Goal: Task Accomplishment & Management: Complete application form

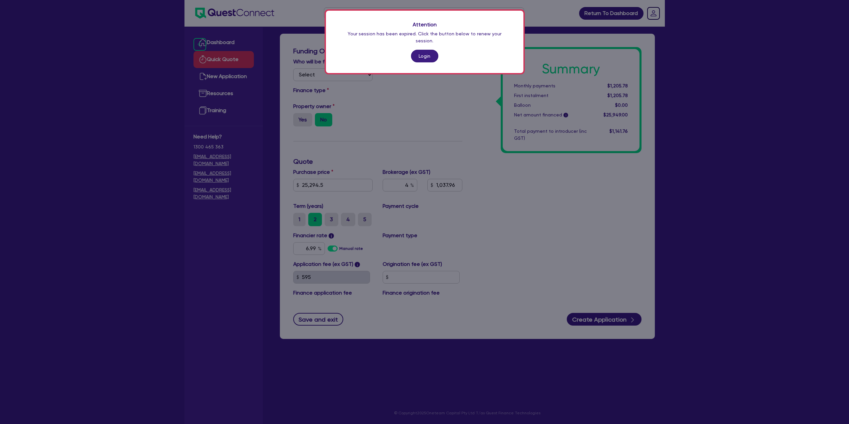
scroll to position [27, 0]
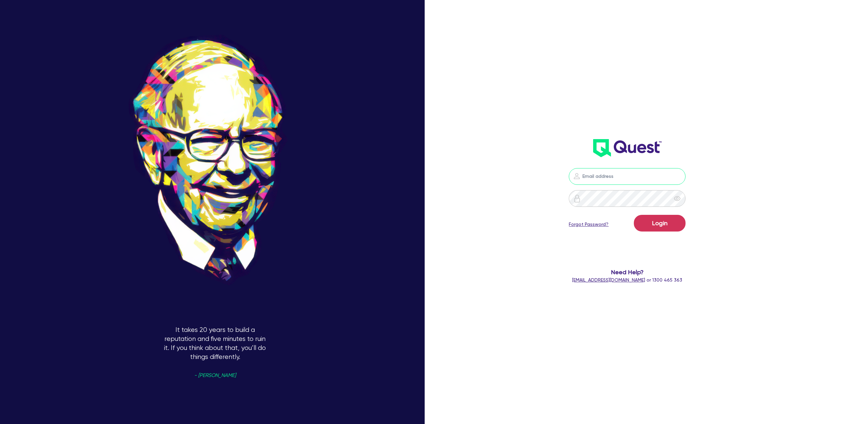
click at [603, 176] on input "email" at bounding box center [627, 176] width 117 height 17
type input "alyssa.baird@quest.finance"
click at [665, 230] on button "Login" at bounding box center [660, 223] width 52 height 17
click at [585, 180] on input "email" at bounding box center [627, 176] width 117 height 17
type input "alyssa.baird@quest.finance"
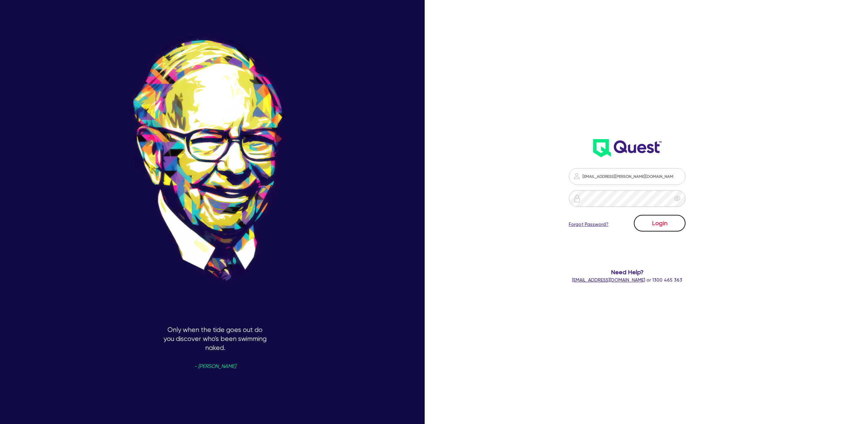
click at [672, 217] on button "Login" at bounding box center [660, 223] width 52 height 17
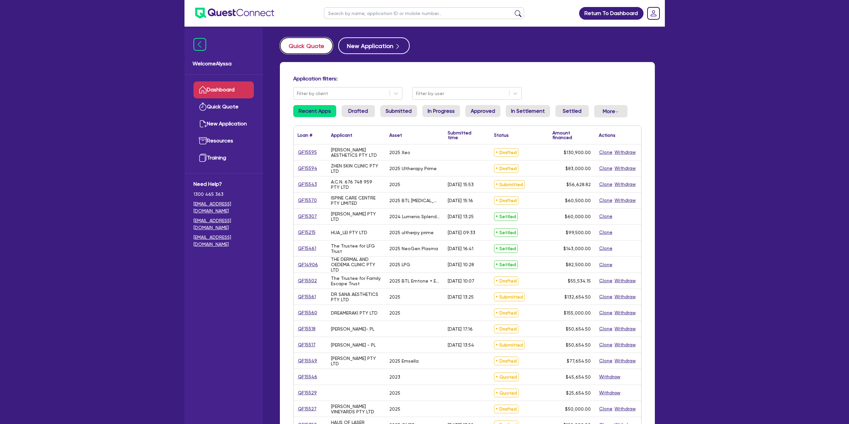
click at [316, 42] on button "Quick Quote" at bounding box center [306, 45] width 53 height 17
select select "Other"
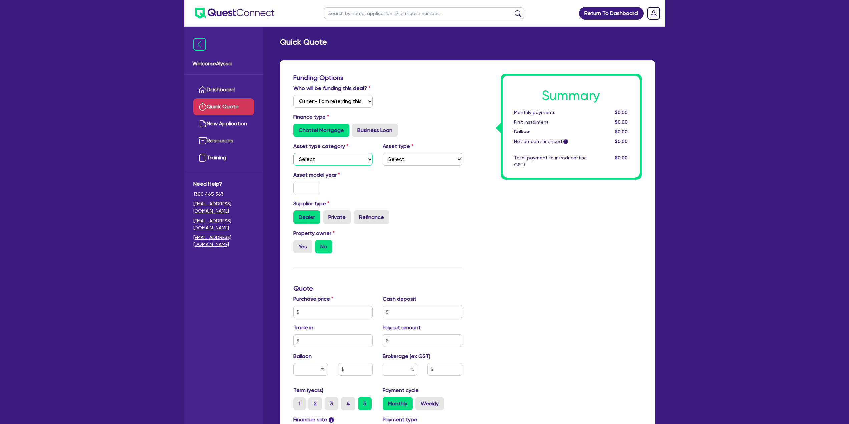
click at [315, 157] on select "Select Cars and light trucks Primary assets Secondary assets Tertiary assets" at bounding box center [333, 159] width 80 height 13
select select "CARS_AND_LIGHT_TRUCKS"
click at [293, 153] on select "Select Cars and light trucks Primary assets Secondary assets Tertiary assets" at bounding box center [333, 159] width 80 height 13
click at [425, 156] on select "Select Passenger vehicles Vans and utes Light trucks up to 4.5 tonne" at bounding box center [423, 159] width 80 height 13
select select "PASSENGER_VEHICLES"
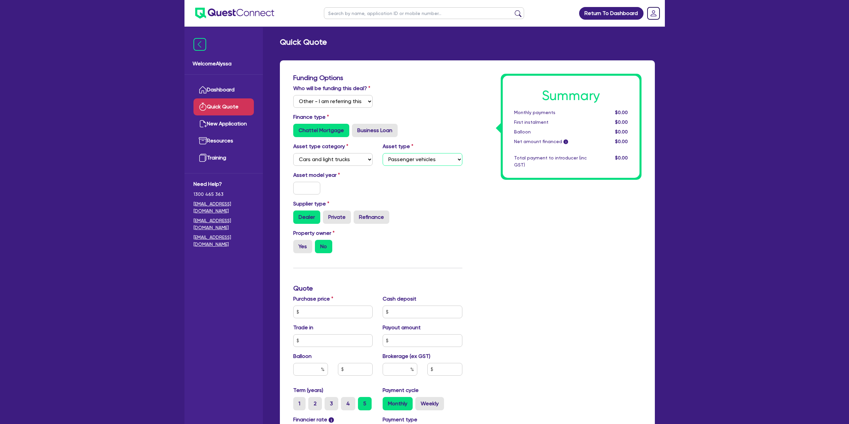
click at [383, 153] on select "Select Passenger vehicles Vans and utes Light trucks up to 4.5 tonne" at bounding box center [423, 159] width 80 height 13
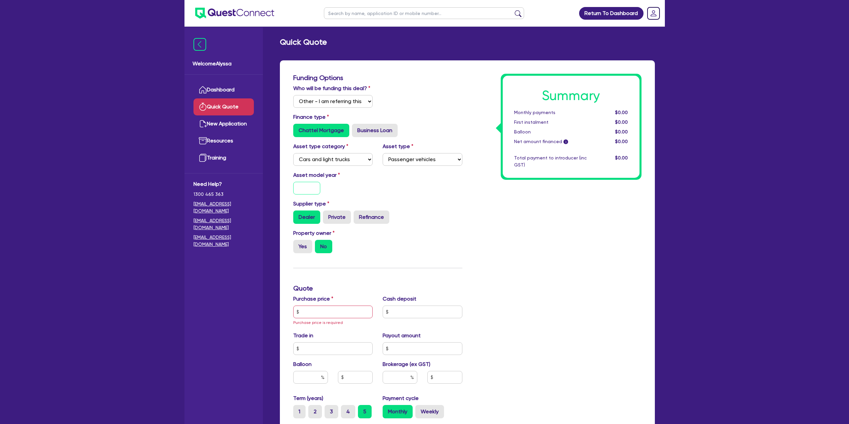
click at [309, 186] on input "text" at bounding box center [306, 188] width 27 height 13
type input "2023"
click at [301, 247] on label "Yes" at bounding box center [302, 246] width 19 height 13
click at [298, 244] on input "Yes" at bounding box center [295, 242] width 4 height 4
radio input "true"
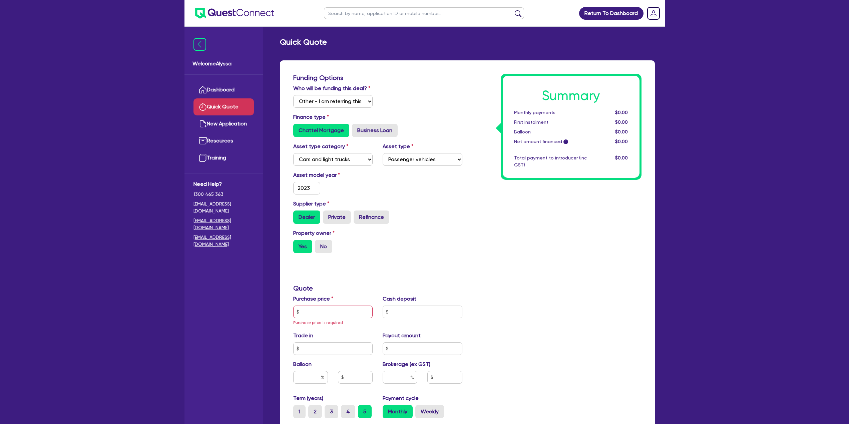
click at [411, 265] on div "Funding Options Who will be funding this deal? Select I will fund 100% I will c…" at bounding box center [377, 296] width 179 height 445
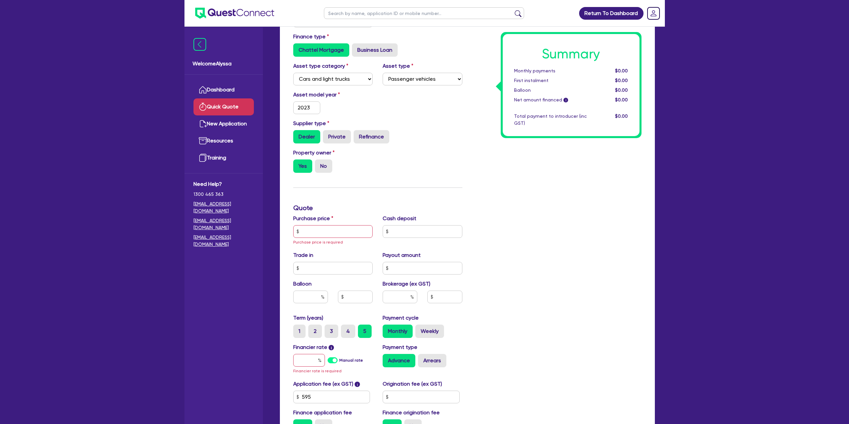
scroll to position [81, 0]
click at [318, 232] on input "text" at bounding box center [333, 231] width 80 height 13
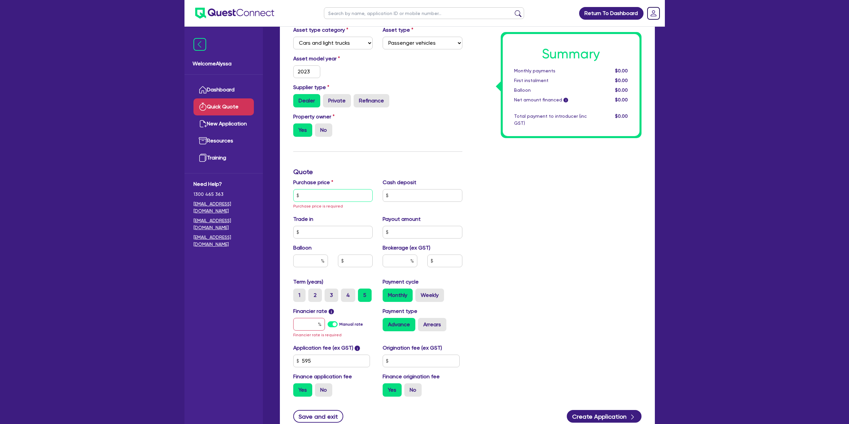
scroll to position [118, 0]
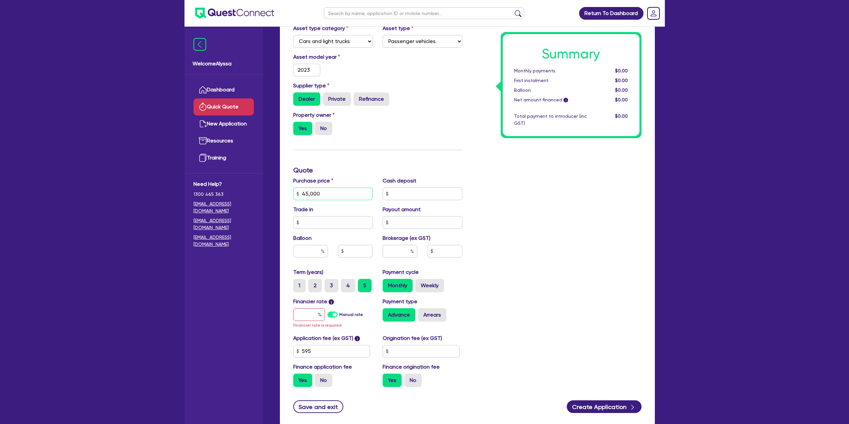
type input "45,000"
click at [397, 252] on input "text" at bounding box center [400, 251] width 35 height 13
type input "0"
click at [303, 317] on input "text" at bounding box center [309, 314] width 32 height 13
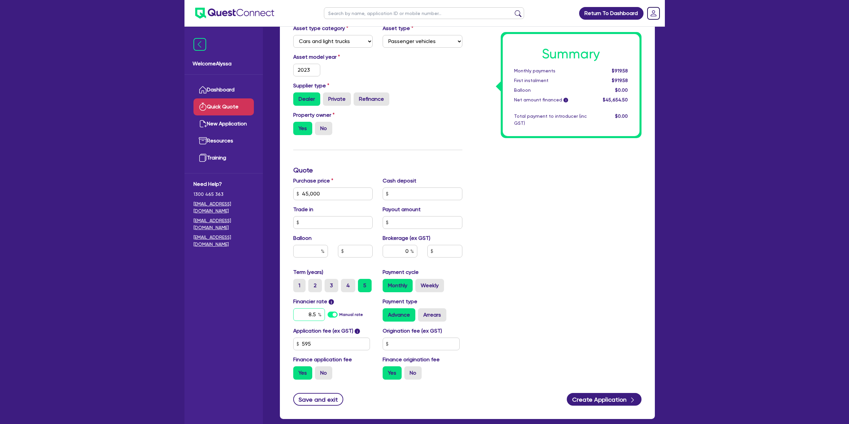
type input "8.5"
click at [480, 355] on div "Summary Monthly payments $919.58 First instalment $919.58 Balloon $0.00 Net amo…" at bounding box center [556, 170] width 179 height 429
click at [489, 290] on div "Summary Monthly payments $930.09 First instalment $930.09 Balloon $0.00 Net amo…" at bounding box center [556, 170] width 179 height 429
click at [435, 315] on label "Arrears" at bounding box center [432, 314] width 28 height 13
click at [422, 313] on input "Arrears" at bounding box center [420, 310] width 4 height 4
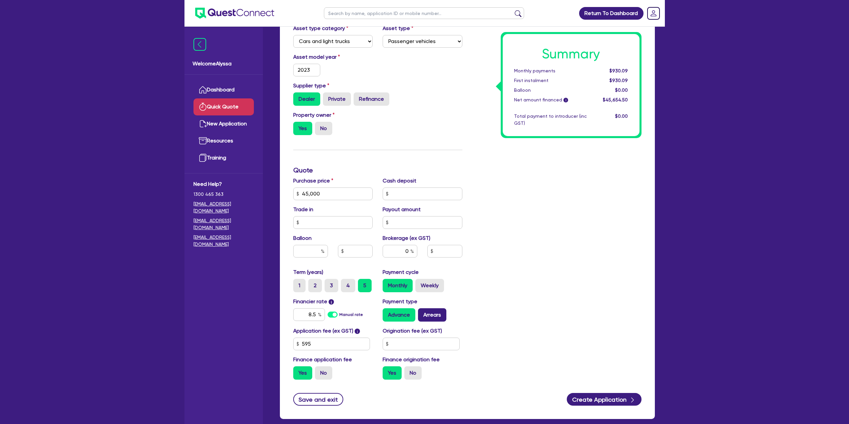
radio input "true"
click at [550, 304] on div "Summary Monthly payments $936.68 First instalment $936.68 Balloon $0.00 Net amo…" at bounding box center [556, 170] width 179 height 429
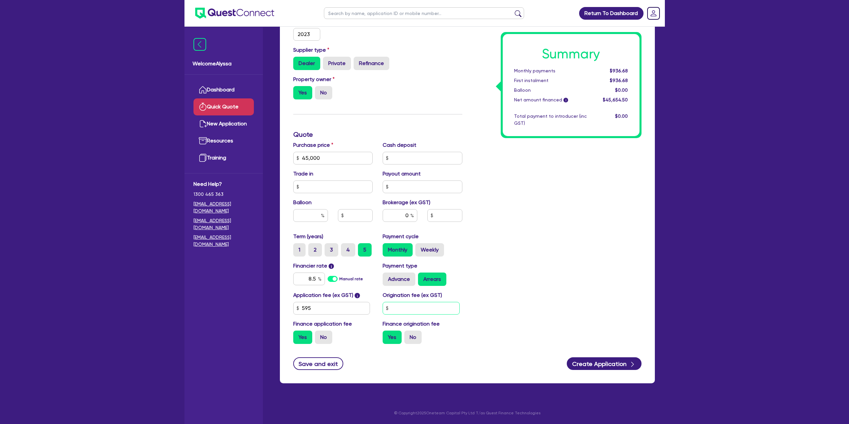
click at [411, 306] on input "text" at bounding box center [421, 308] width 77 height 13
type input "0"
click at [518, 326] on div "Summary Monthly payments $936.68 First instalment $936.68 Balloon $0.00 Net amo…" at bounding box center [556, 134] width 179 height 429
click at [592, 359] on button "Create Application" at bounding box center [604, 363] width 75 height 13
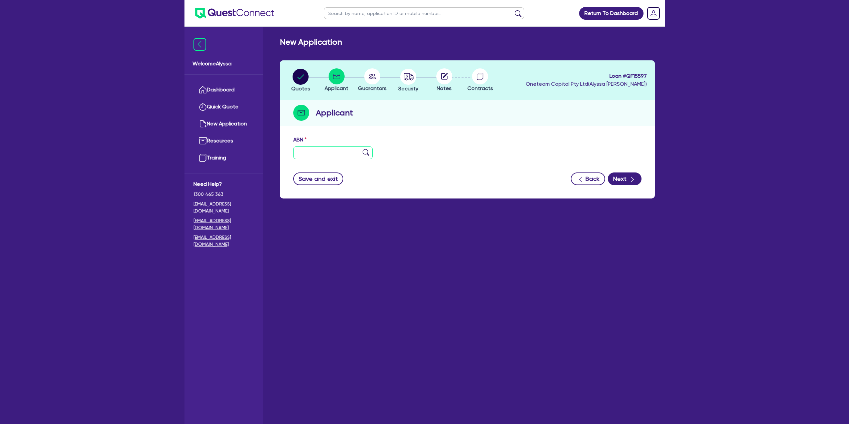
click at [311, 149] on input "text" at bounding box center [333, 152] width 80 height 13
paste input "36 814 756 442"
type input "36 814 756 442"
click at [368, 154] on img at bounding box center [366, 152] width 7 height 7
type input "[PERSON_NAME]"
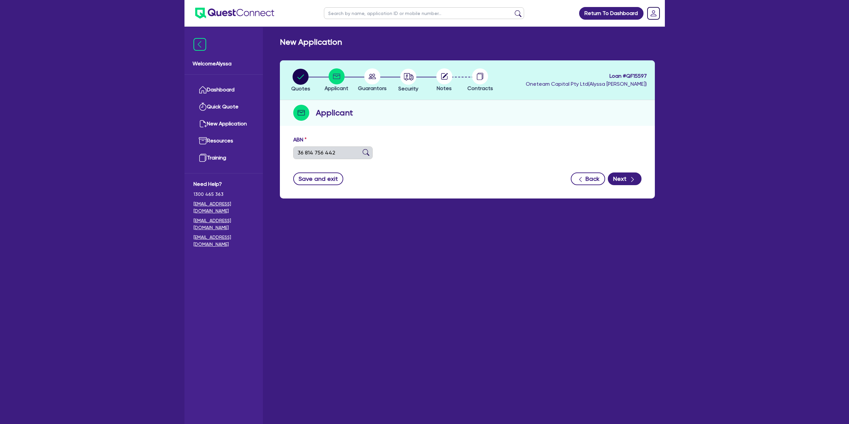
select select "SOLE_TRADER"
type input "31/05/2024"
type input "01/06/2024"
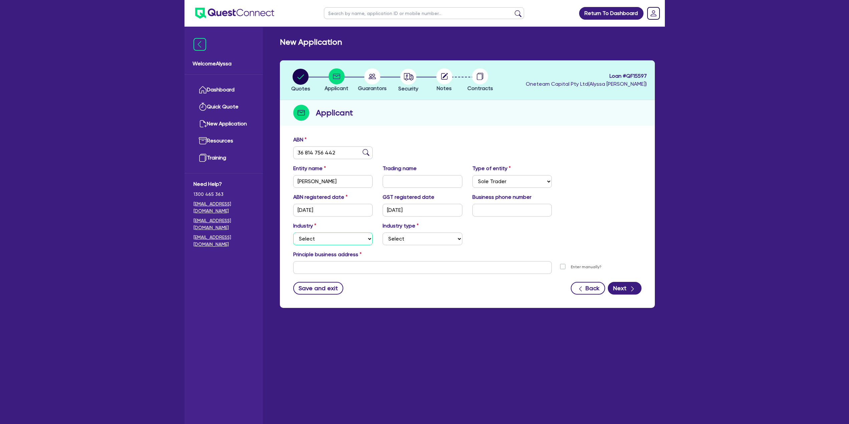
click at [332, 235] on select "Select Accomodation & Food Services Administrative & Support Services Agricultu…" at bounding box center [333, 239] width 80 height 13
select select "FINANCIAL_INSURANCE"
click at [293, 233] on select "Select Accomodation & Food Services Administrative & Support Services Agricultu…" at bounding box center [333, 239] width 80 height 13
click at [426, 244] on select "Select Investment Advisers Strockbrokers Financial Planners Wealth Management F…" at bounding box center [423, 239] width 80 height 13
select select "STOCKBROKERS"
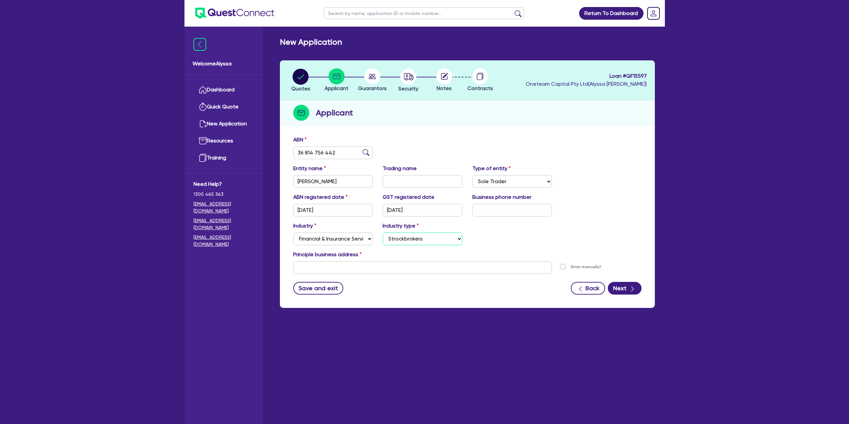
click at [383, 233] on select "Select Investment Advisers Strockbrokers Financial Planners Wealth Management F…" at bounding box center [423, 239] width 80 height 13
click at [366, 269] on input "text" at bounding box center [422, 267] width 259 height 13
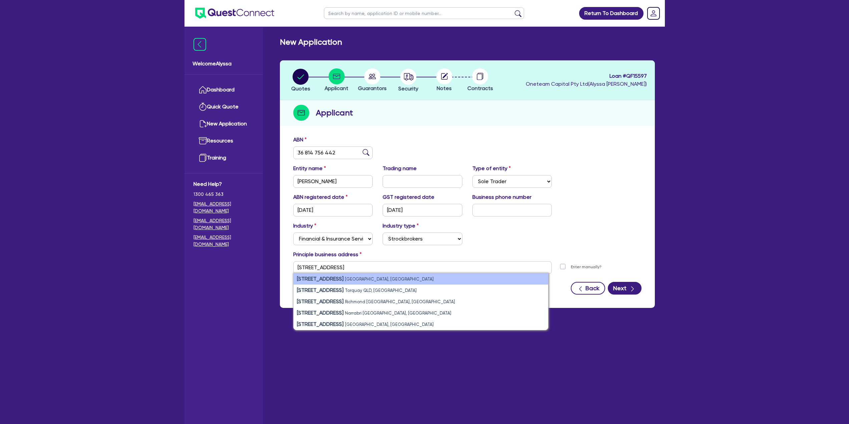
click at [306, 278] on strong "4/50 Fraser Street" at bounding box center [320, 279] width 47 height 6
type input "4 [STREET_ADDRESS]"
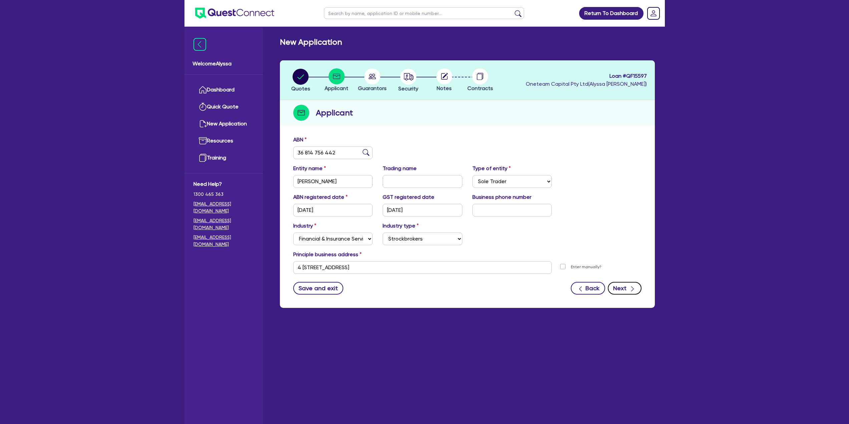
click at [629, 288] on icon "button" at bounding box center [632, 289] width 7 height 7
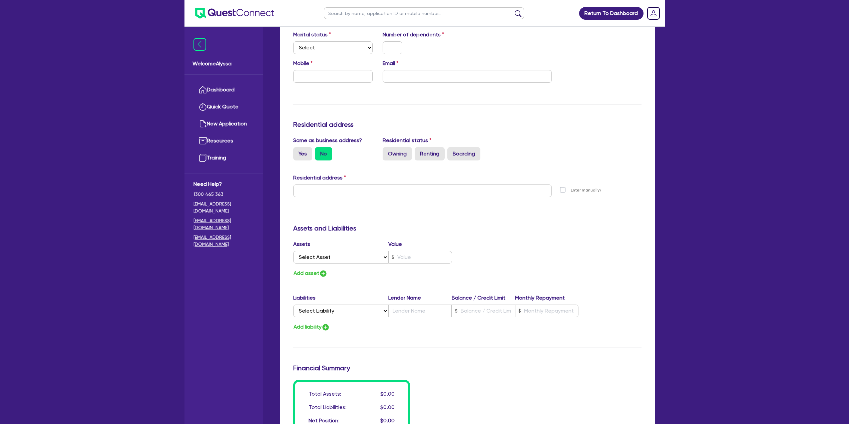
scroll to position [195, 0]
click at [326, 261] on select "Select Asset Cash Property Investment property Vehicle Truck Trailer Equipment …" at bounding box center [340, 256] width 95 height 13
select select "PROPERTY"
click at [293, 250] on select "Select Asset Cash Property Investment property Vehicle Truck Trailer Equipment …" at bounding box center [340, 256] width 95 height 13
click at [409, 256] on input "text" at bounding box center [420, 256] width 64 height 13
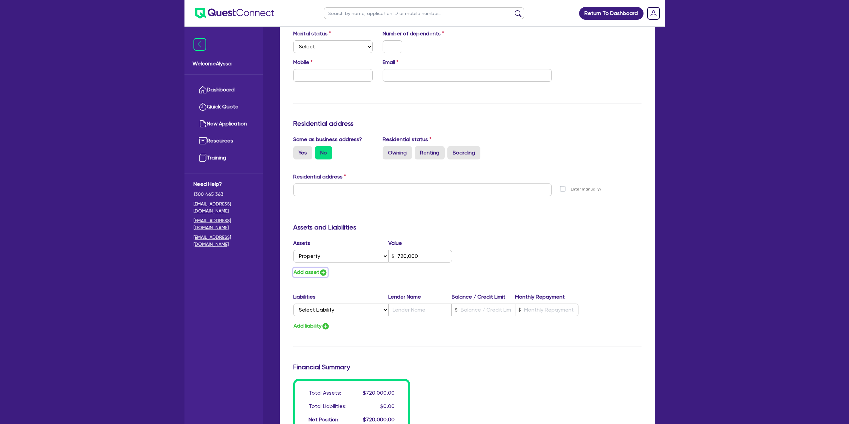
click at [324, 273] on img "button" at bounding box center [323, 273] width 8 height 8
type input "720,000"
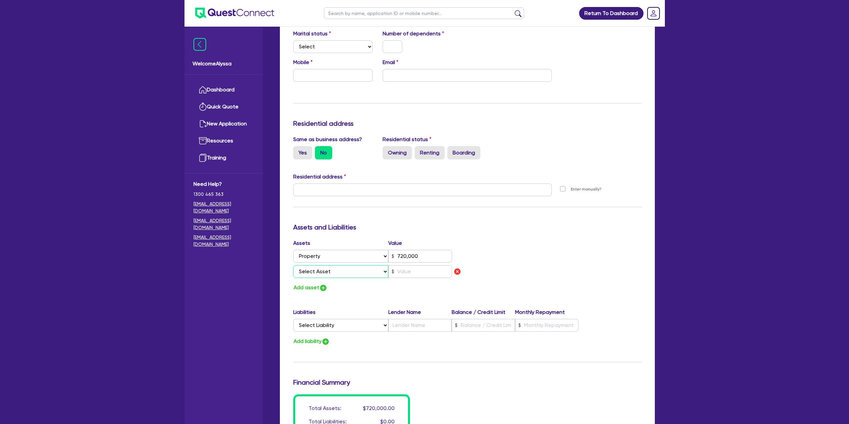
click at [314, 271] on select "Select Asset Cash Property Investment property Vehicle Truck Trailer Equipment …" at bounding box center [340, 271] width 95 height 13
select select "CASH"
click at [293, 265] on select "Select Asset Cash Property Investment property Vehicle Truck Trailer Equipment …" at bounding box center [340, 271] width 95 height 13
click at [411, 275] on input "text" at bounding box center [420, 271] width 64 height 13
type input "720,000"
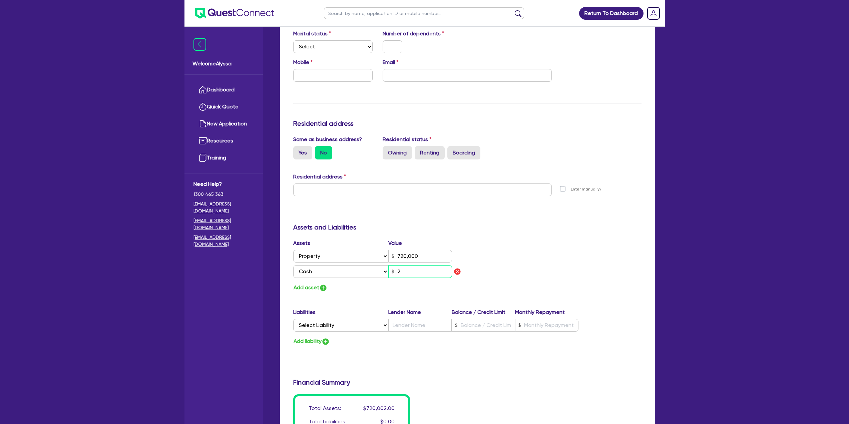
type input "2"
type input "720,000"
type input "25"
type input "720,000"
type input "250"
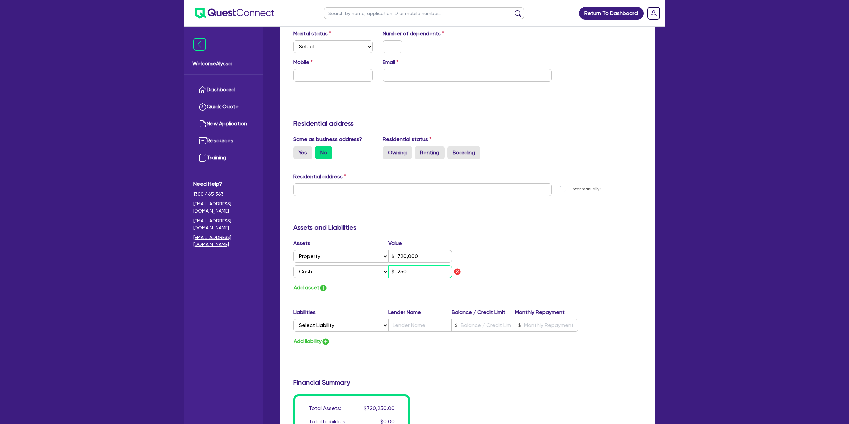
type input "720,000"
type input "2,500"
type input "720,000"
type input "25,000"
click at [320, 287] on img "button" at bounding box center [323, 288] width 8 height 8
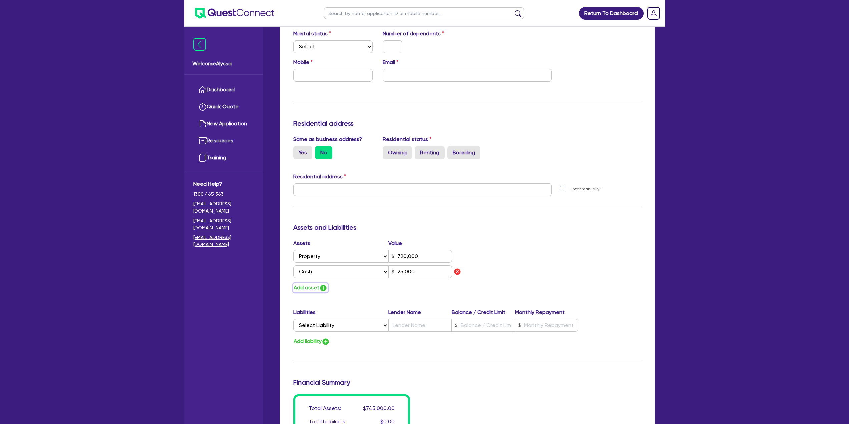
type input "720,000"
type input "25,000"
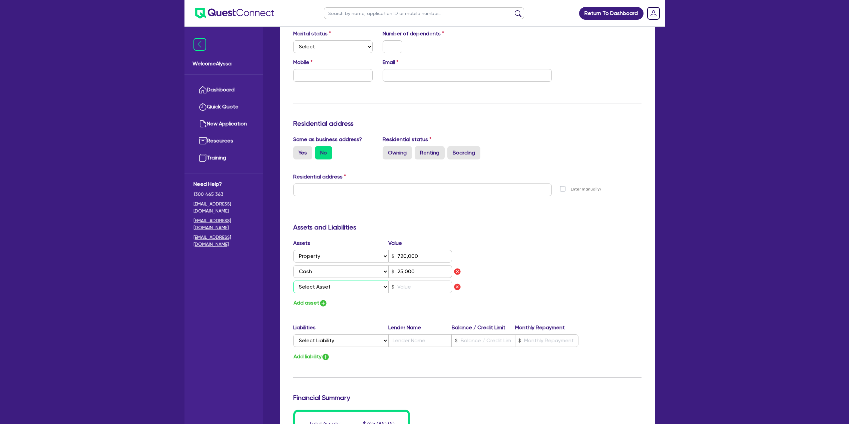
click at [320, 287] on select "Select Asset Cash Property Investment property Vehicle Truck Trailer Equipment …" at bounding box center [340, 287] width 95 height 13
select select "VEHICLE"
click at [293, 281] on select "Select Asset Cash Property Investment property Vehicle Truck Trailer Equipment …" at bounding box center [340, 287] width 95 height 13
type input "720,000"
type input "25,000"
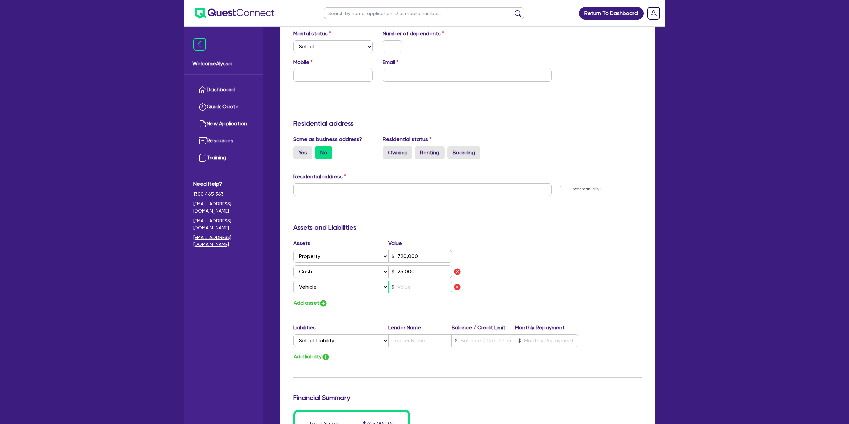
click at [411, 286] on input "text" at bounding box center [420, 287] width 64 height 13
type input "720,000"
type input "25,000"
type input "2"
type input "720,000"
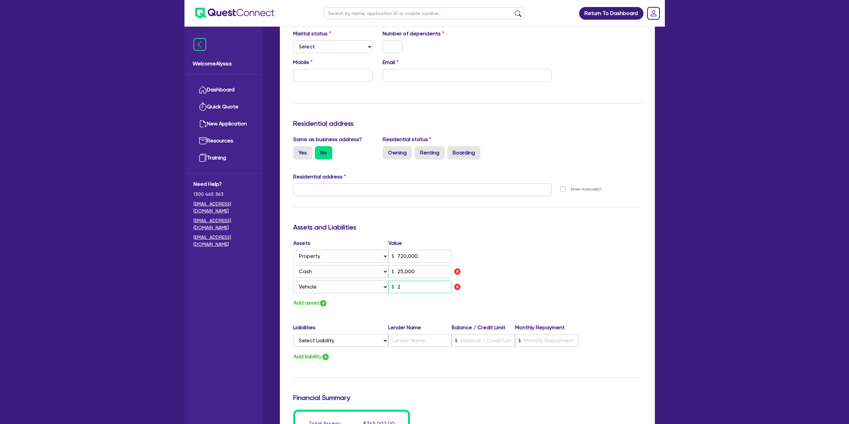
type input "25,000"
type input "27"
type input "720,000"
type input "25,000"
type input "270"
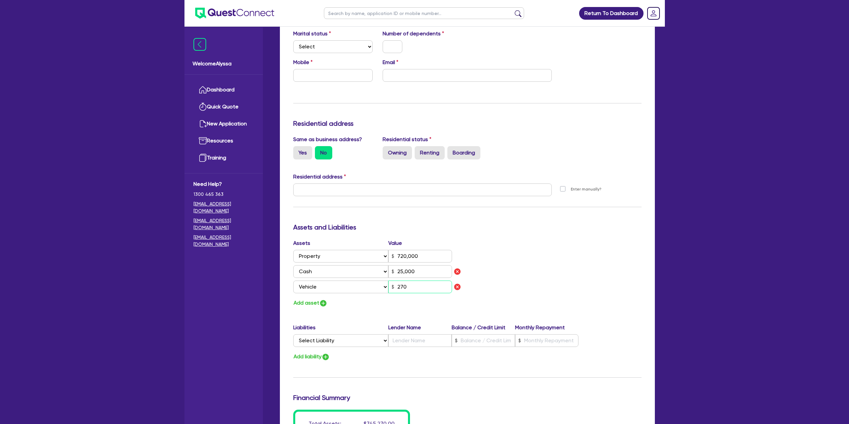
type input "720,000"
type input "25,000"
type input "2,700"
type input "720,000"
type input "25,000"
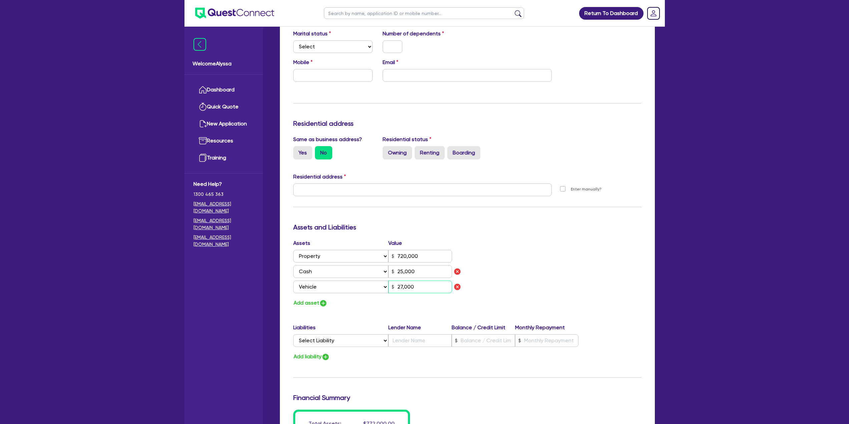
scroll to position [290, 0]
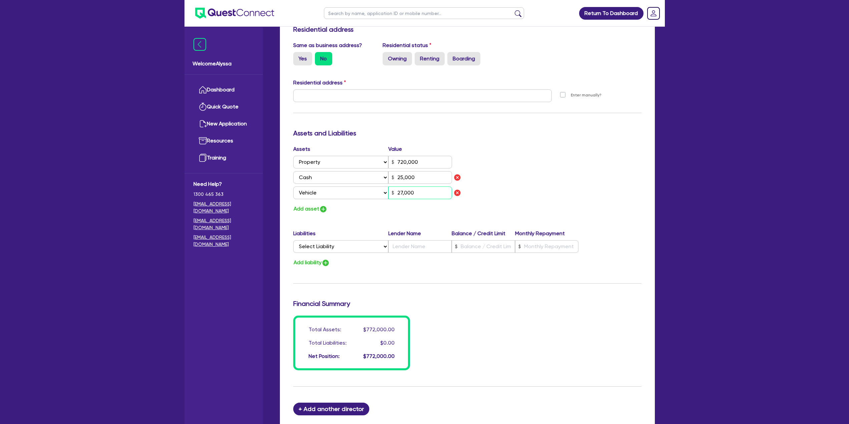
type input "27,000"
click at [309, 248] on select "Select Liability Credit card Mortgage Investment property loan Vehicle loan Tru…" at bounding box center [340, 246] width 95 height 13
select select "MORTGAGE"
click at [293, 240] on select "Select Liability Credit card Mortgage Investment property loan Vehicle loan Tru…" at bounding box center [340, 246] width 95 height 13
type input "720,000"
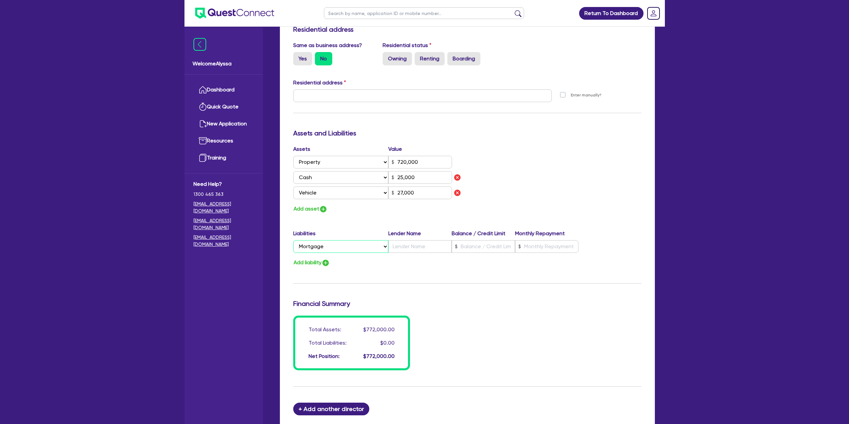
type input "25,000"
type input "27,000"
click at [415, 247] on input "text" at bounding box center [419, 246] width 63 height 13
type input "720,000"
type input "N"
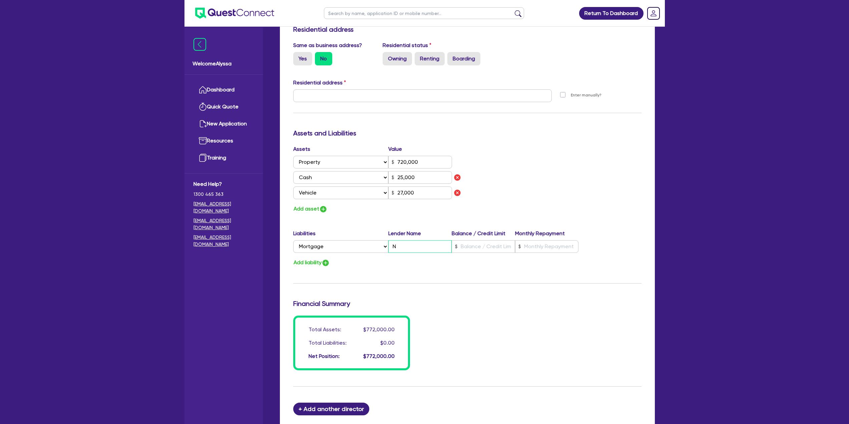
type input "25,000"
type input "27,000"
type input "720,000"
type input "NA"
type input "25,000"
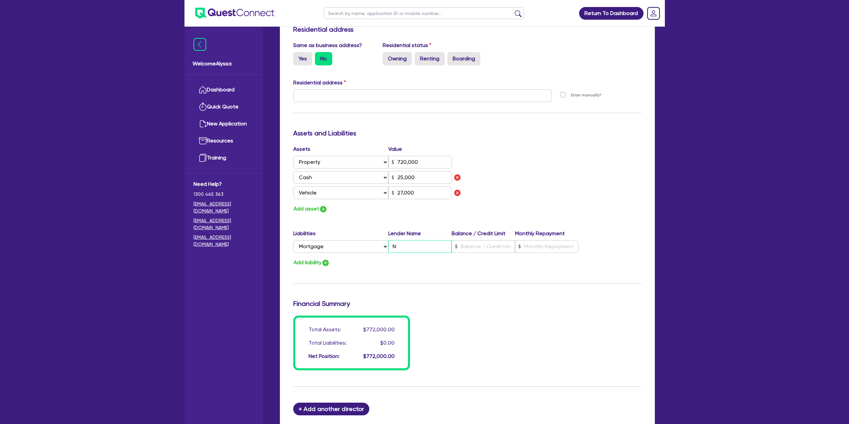
type input "27,000"
type input "720,000"
type input "NAB"
type input "25,000"
type input "27,000"
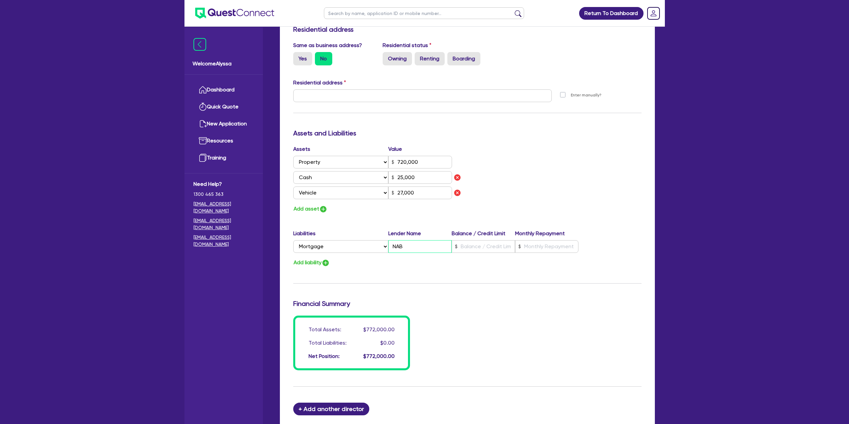
type input "NAB"
type input "720,000"
type input "6"
type input "25,000"
type input "27,000"
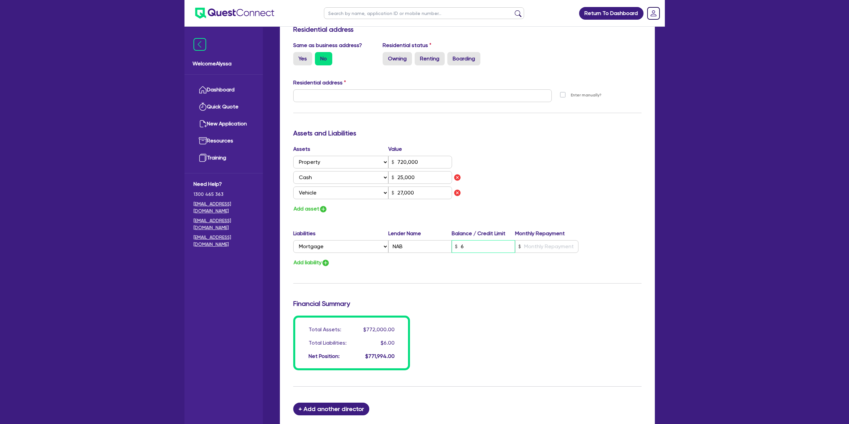
type input "720,000"
type input "67"
type input "25,000"
type input "27,000"
type input "720,000"
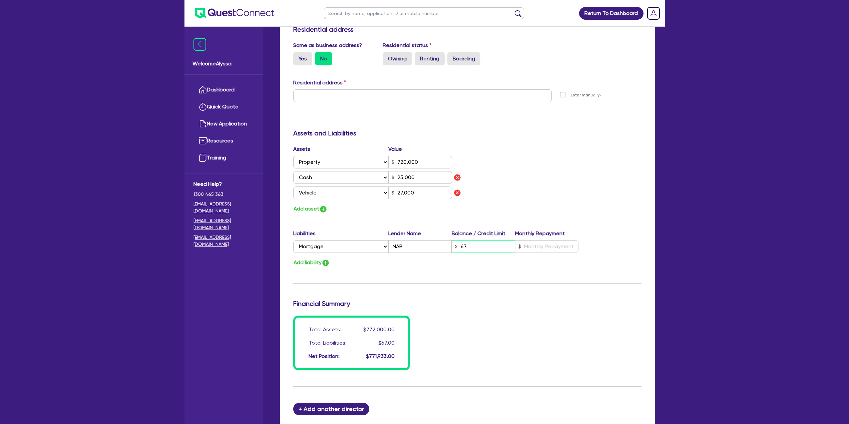
type input "670"
type input "25,000"
type input "27,000"
type input "720,000"
type input "6,700"
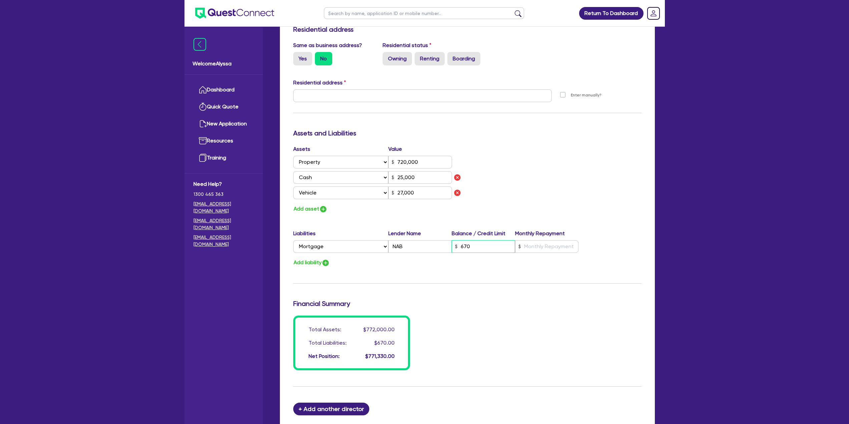
type input "25,000"
type input "27,000"
type input "720,000"
type input "67,000"
type input "25,000"
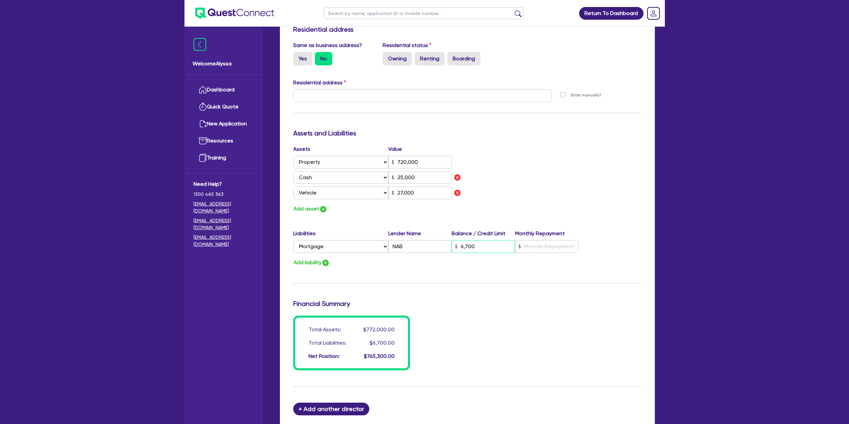
type input "27,000"
type input "720,000"
type input "670,000"
type input "25,000"
type input "27,000"
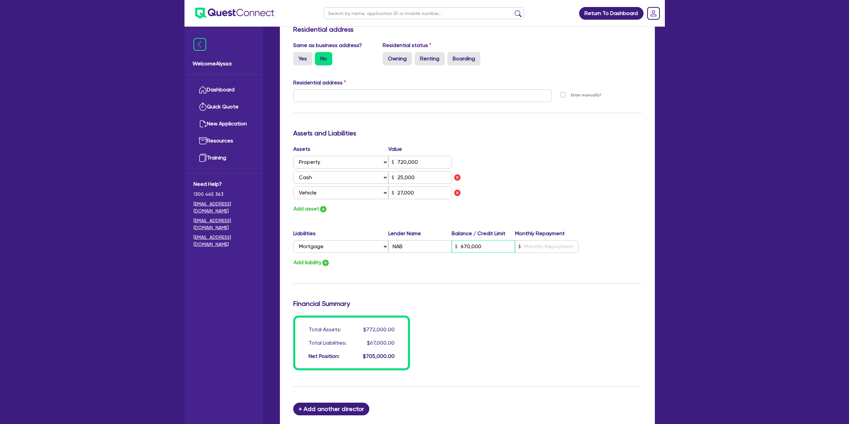
type input "670,000"
type input "720,000"
type input "670,000"
type input "3"
type input "25,000"
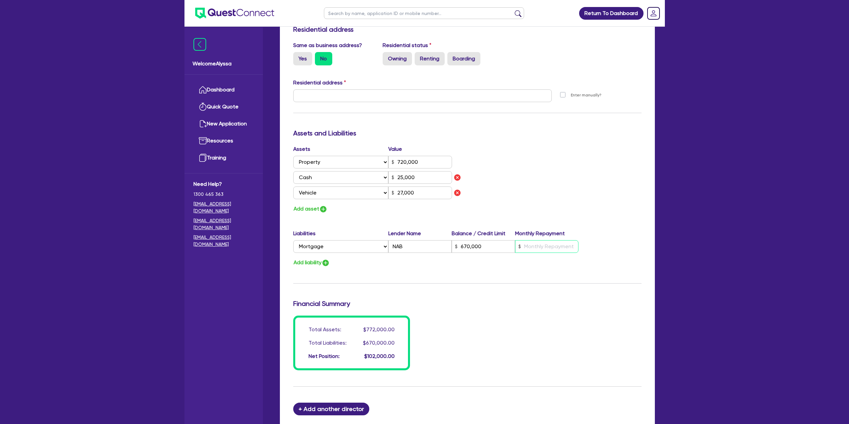
type input "27,000"
type input "720,000"
type input "670,000"
type input "38"
type input "25,000"
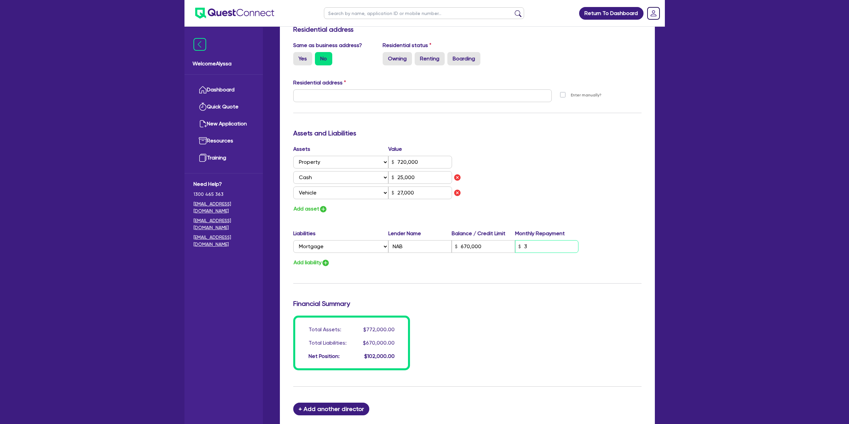
type input "27,000"
type input "720,000"
type input "670,000"
type input "380"
type input "25,000"
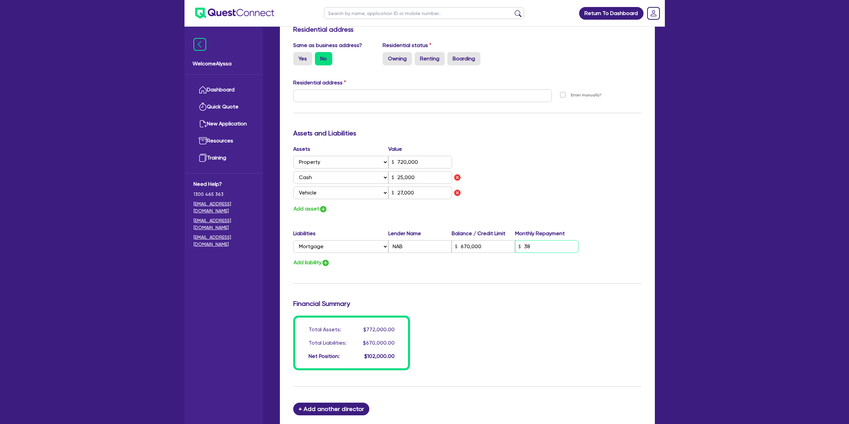
type input "27,000"
type input "720,000"
type input "670,000"
type input "3,800"
type input "25,000"
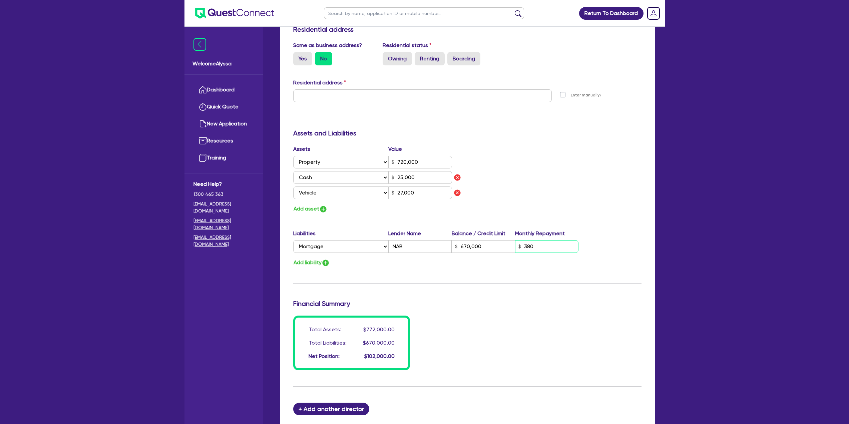
type input "27,000"
type input "3,800"
click at [543, 198] on div "Assets Value Select Asset Cash Property Investment property Vehicle Truck Trail…" at bounding box center [467, 179] width 358 height 68
click at [316, 263] on button "Add liability" at bounding box center [311, 262] width 37 height 9
type input "720,000"
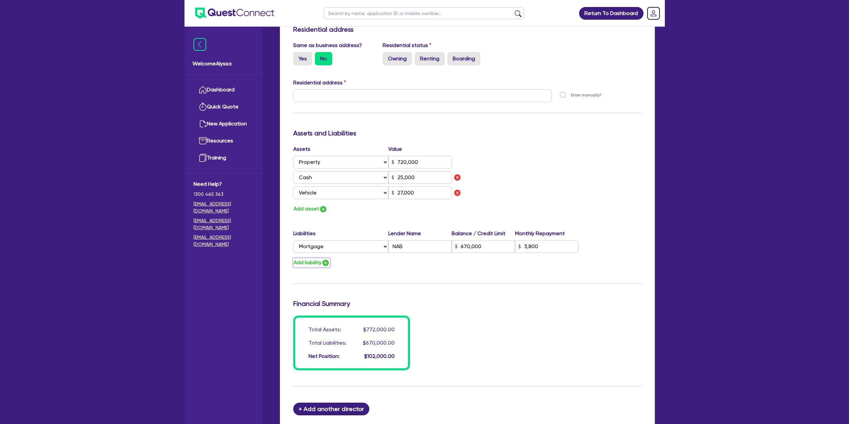
type input "670,000"
type input "3,800"
type input "25,000"
type input "27,000"
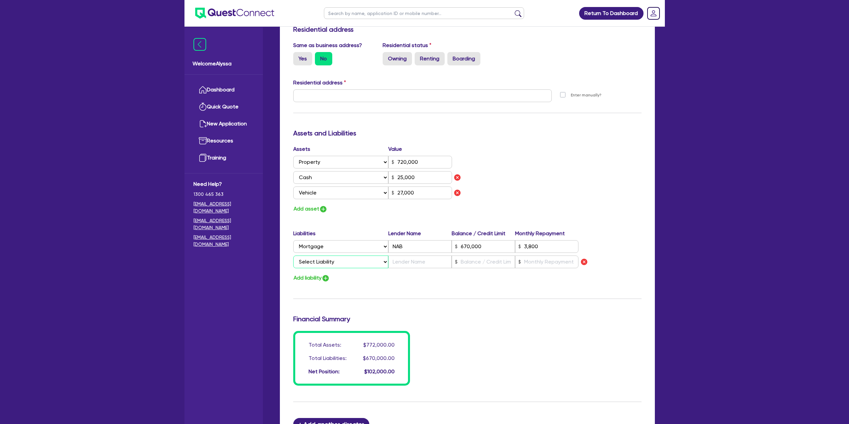
click at [316, 263] on select "Select Liability Credit card Mortgage Investment property loan Vehicle loan Tru…" at bounding box center [340, 262] width 95 height 13
select select "VEHICLE_LOAN"
click at [293, 256] on select "Select Liability Credit card Mortgage Investment property loan Vehicle loan Tru…" at bounding box center [340, 262] width 95 height 13
type input "720,000"
type input "670,000"
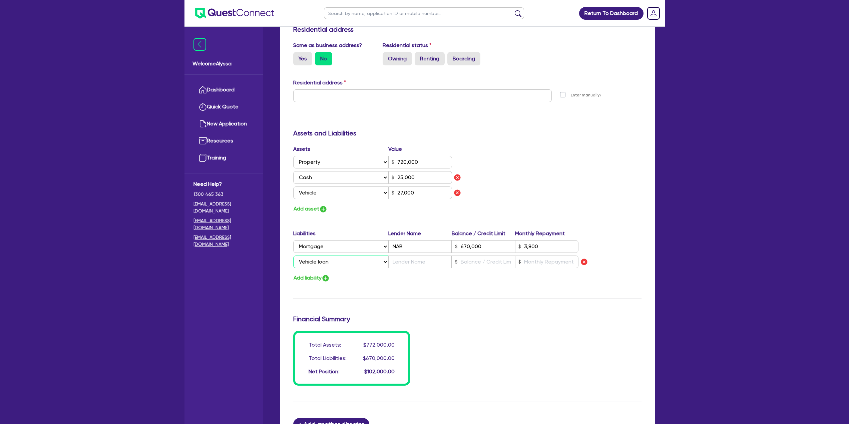
type input "3,800"
type input "25,000"
type input "27,000"
click at [406, 264] on input "text" at bounding box center [419, 262] width 63 height 13
type input "720,000"
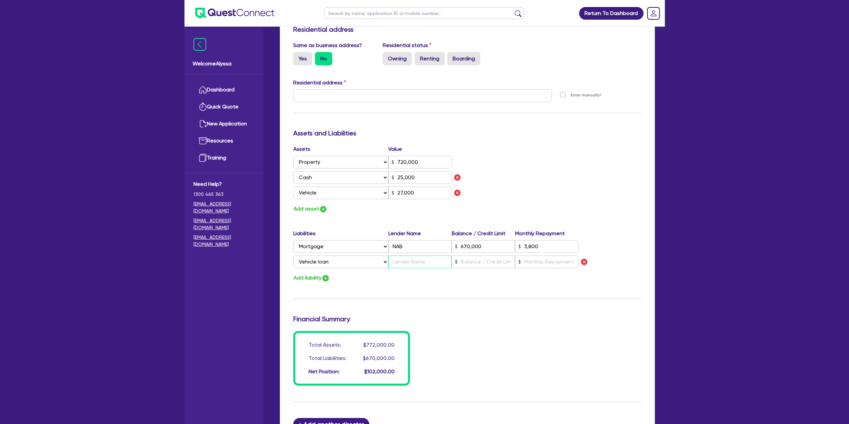
type input "670,000"
type input "3,800"
type input "25,000"
type input "27,000"
type input "A"
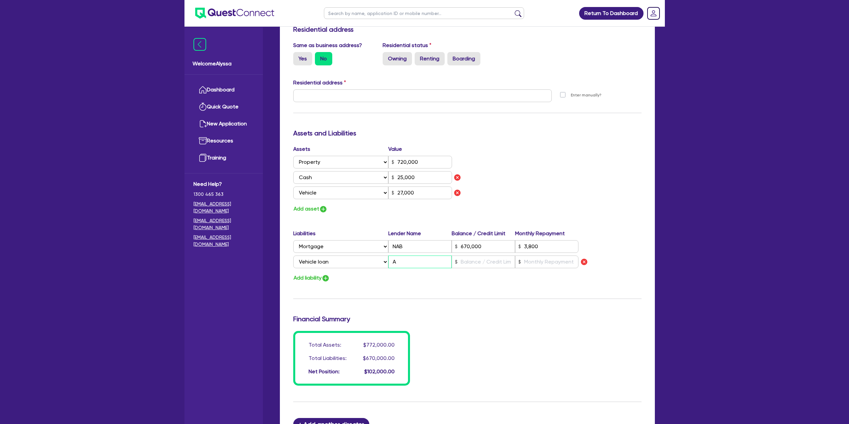
type input "720,000"
type input "670,000"
type input "3,800"
type input "25,000"
type input "27,000"
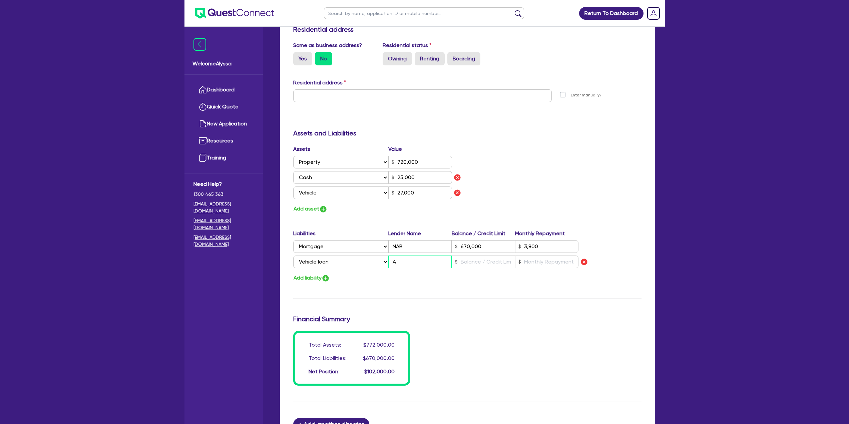
type input "An"
type input "720,000"
type input "670,000"
type input "3,800"
type input "25,000"
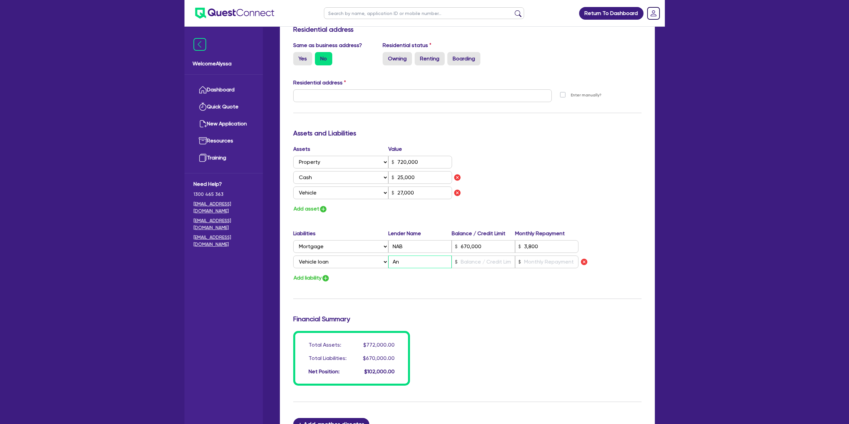
type input "27,000"
type input "Ang"
type input "720,000"
type input "670,000"
type input "3,800"
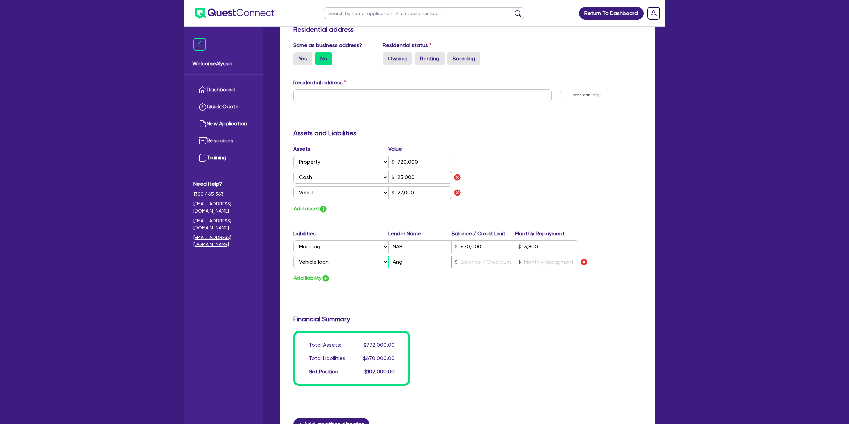
type input "25,000"
type input "27,000"
type input "Angl"
type input "720,000"
type input "670,000"
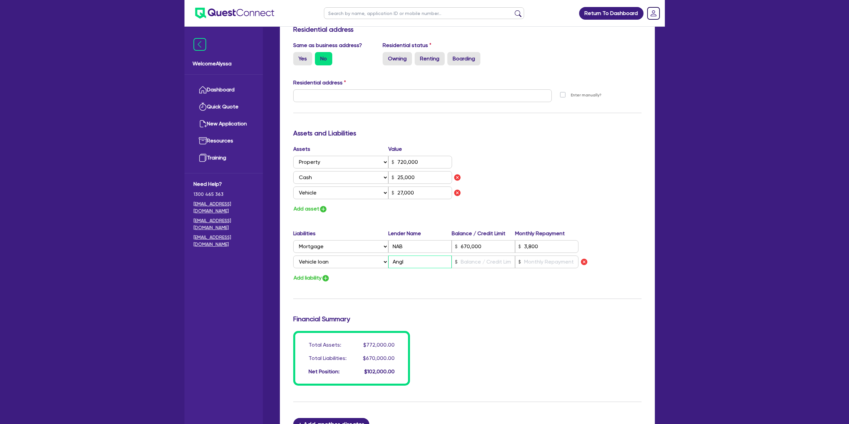
type input "3,800"
type input "25,000"
type input "27,000"
type input "Angle"
type input "720,000"
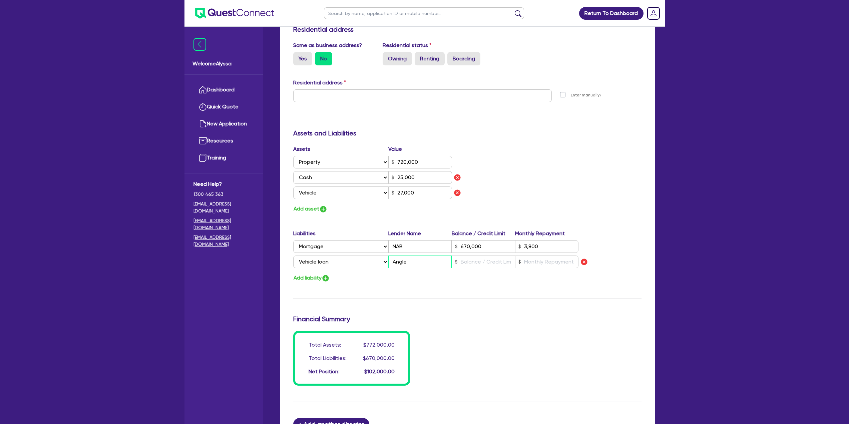
type input "670,000"
type input "3,800"
type input "25,000"
type input "27,000"
type input "Angle"
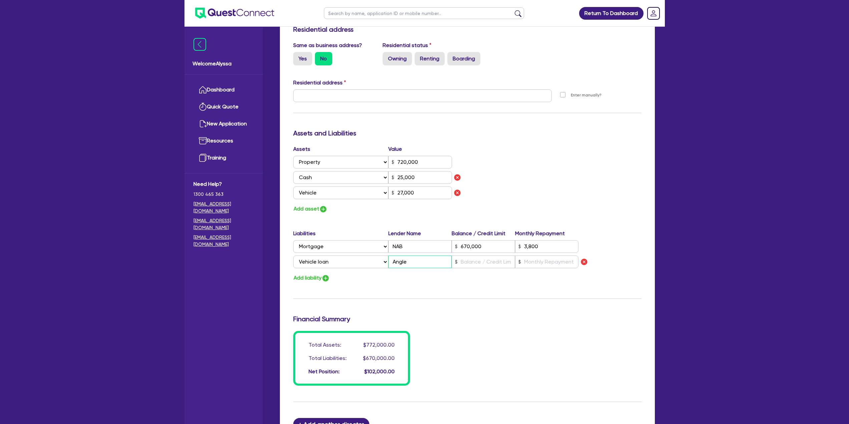
type input "720,000"
type input "670,000"
type input "3,800"
type input "25,000"
type input "27,000"
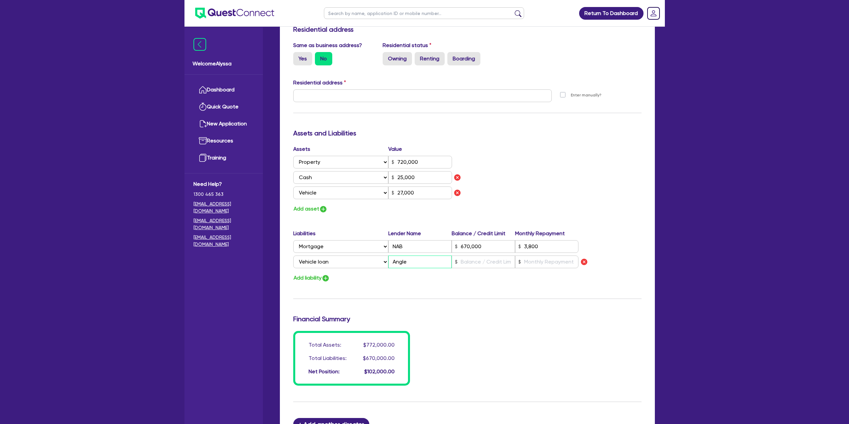
type input "Angle A"
type input "720,000"
type input "670,000"
type input "3,800"
type input "25,000"
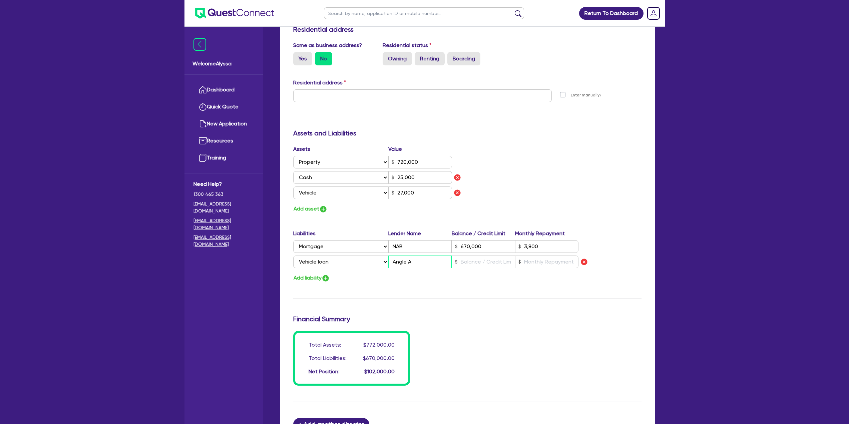
type input "27,000"
type input "Angle Au"
type input "720,000"
type input "670,000"
type input "3,800"
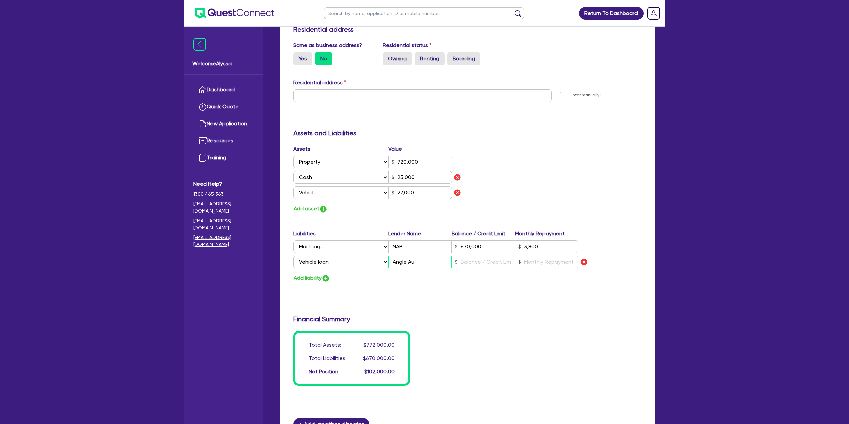
type input "25,000"
type input "27,000"
type input "Angle Aut"
type input "720,000"
type input "670,000"
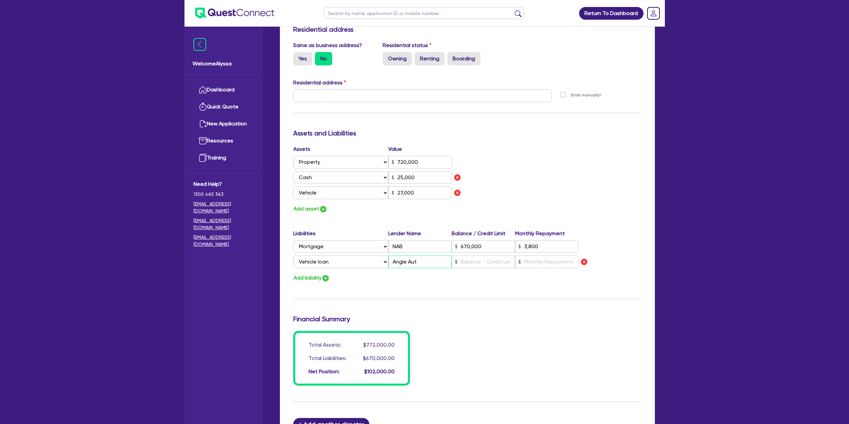
type input "3,800"
type input "25,000"
type input "27,000"
type input "Angle Auto"
type input "720,000"
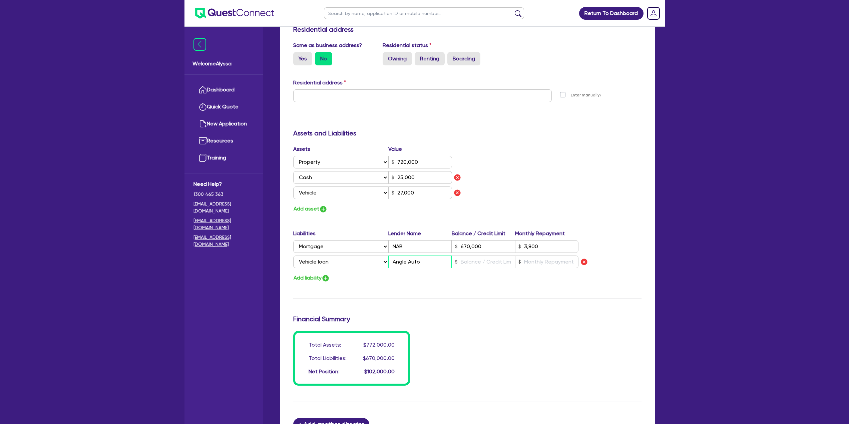
type input "670,000"
type input "3,800"
type input "25,000"
type input "27,000"
type input "Angle Auto"
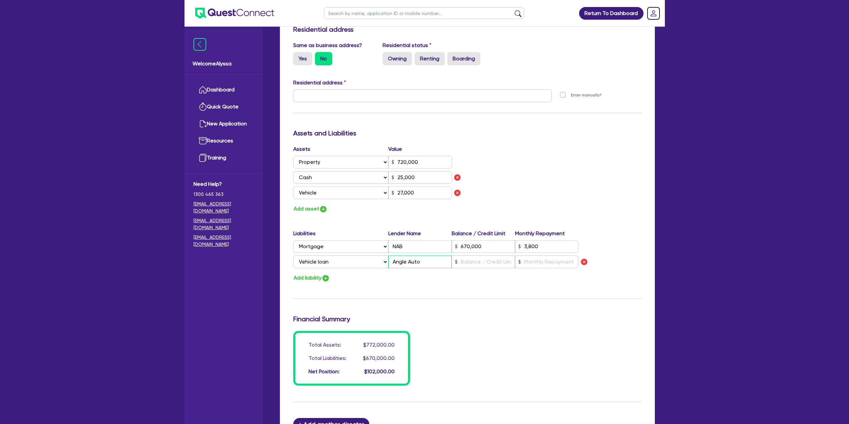
type input "720,000"
type input "670,000"
type input "3,800"
type input "25,000"
type input "27,000"
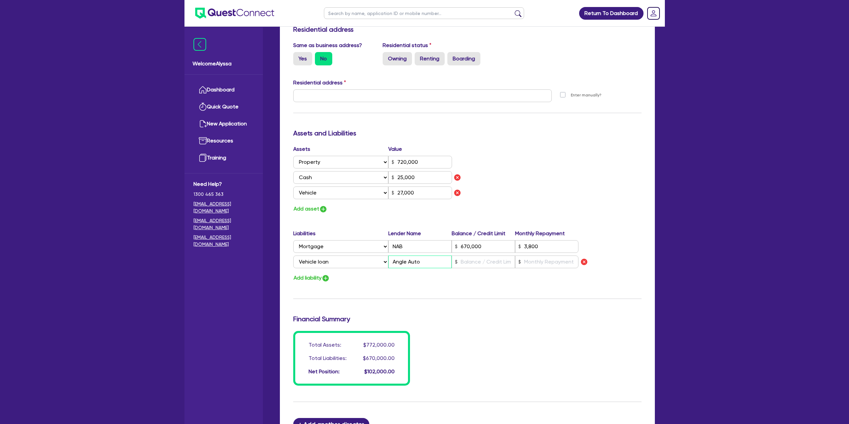
type input "Angle Auto F"
type input "720,000"
type input "670,000"
click at [368, 283] on div "Update residential status for Director #1 Boarding is only acceptable when the …" at bounding box center [467, 115] width 348 height 539
click at [311, 208] on button "Add asset" at bounding box center [310, 208] width 34 height 9
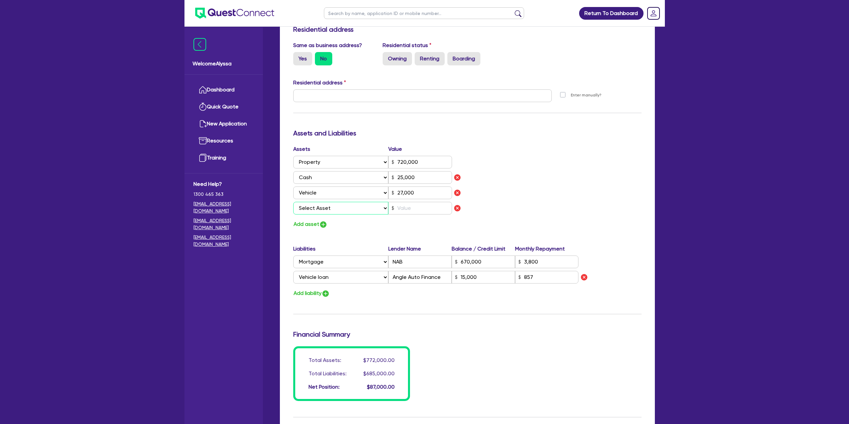
click at [311, 211] on select "Select Asset Cash Property Investment property Vehicle Truck Trailer Equipment …" at bounding box center [340, 208] width 95 height 13
click at [293, 202] on select "Select Asset Cash Property Investment property Vehicle Truck Trailer Equipment …" at bounding box center [340, 208] width 95 height 13
click at [427, 207] on input "text" at bounding box center [420, 208] width 64 height 13
click at [336, 239] on div "Update residential status for Director #1 Boarding is only acceptable when the …" at bounding box center [467, 123] width 348 height 555
click at [313, 221] on button "Add asset" at bounding box center [310, 224] width 34 height 9
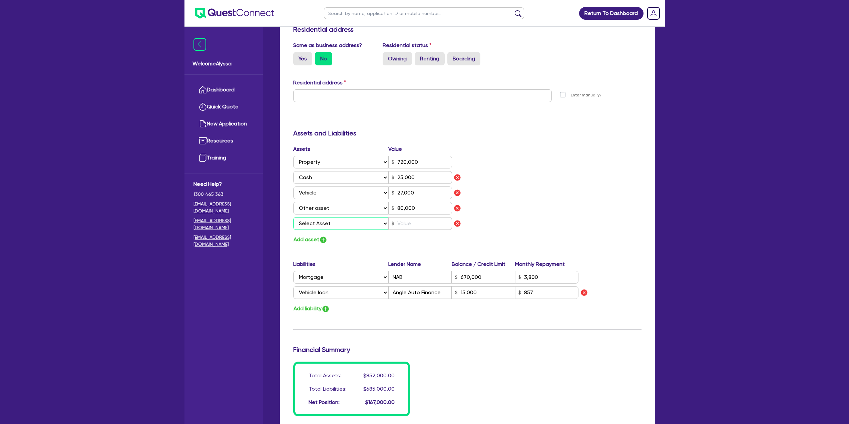
click at [313, 221] on select "Select Asset Cash Property Investment property Vehicle Truck Trailer Equipment …" at bounding box center [340, 223] width 95 height 13
click at [293, 217] on select "Select Asset Cash Property Investment property Vehicle Truck Trailer Equipment …" at bounding box center [340, 223] width 95 height 13
click at [409, 223] on input "text" at bounding box center [420, 223] width 64 height 13
click at [414, 257] on div "Update residential status for Director #1 Boarding is only acceptable when the …" at bounding box center [467, 131] width 348 height 570
click at [321, 309] on button "Add liability" at bounding box center [311, 308] width 37 height 9
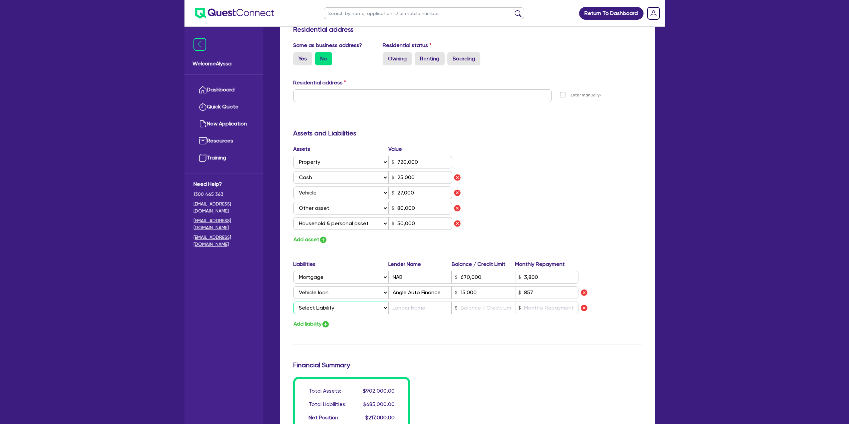
click at [321, 309] on select "Select Liability Credit card Mortgage Investment property loan Vehicle loan Tru…" at bounding box center [340, 308] width 95 height 13
click at [585, 307] on img "button" at bounding box center [584, 308] width 8 height 8
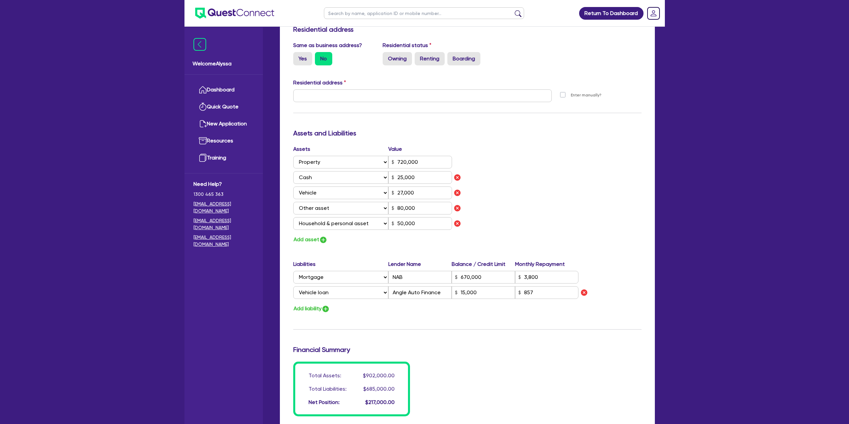
click at [519, 155] on div "Assets Value Select Asset Cash Property Investment property Vehicle Truck Trail…" at bounding box center [467, 194] width 358 height 99
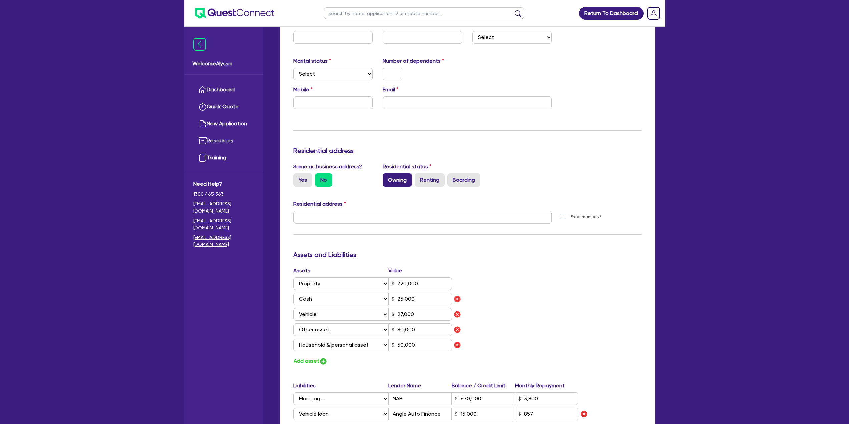
click at [395, 182] on label "Owning" at bounding box center [397, 179] width 29 height 13
click at [387, 178] on input "Owning" at bounding box center [385, 175] width 4 height 4
click at [342, 215] on input "text" at bounding box center [422, 217] width 259 height 13
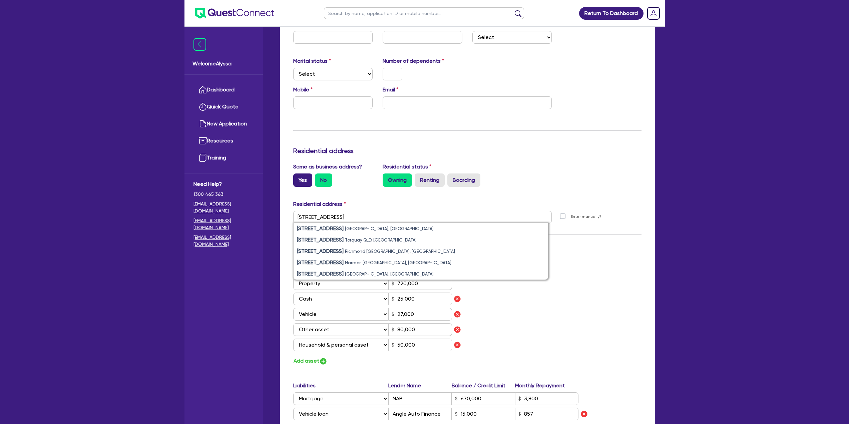
click at [299, 178] on label "Yes" at bounding box center [302, 179] width 19 height 13
click at [298, 178] on input "Yes" at bounding box center [295, 175] width 4 height 4
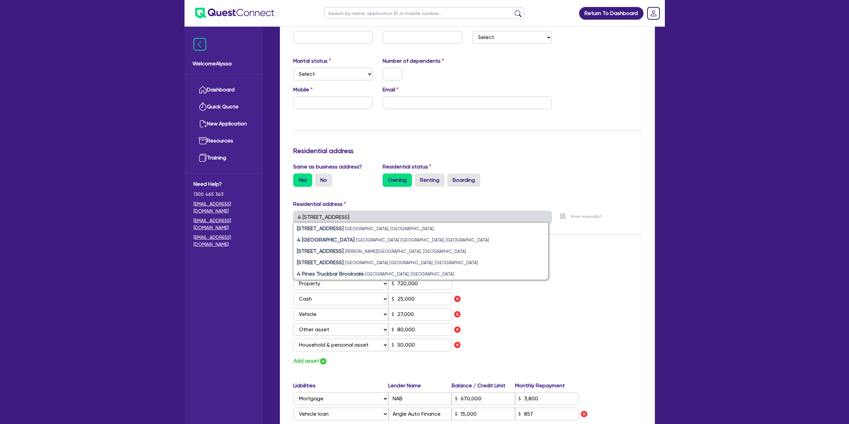
click at [406, 158] on div "Update residential status for Director #1 Boarding is only acceptable when the …" at bounding box center [467, 253] width 348 height 570
click at [565, 202] on div "Residential address" at bounding box center [467, 205] width 358 height 11
click at [556, 318] on div "Assets Value Select Asset Cash Property Investment property Vehicle Truck Trail…" at bounding box center [467, 316] width 358 height 99
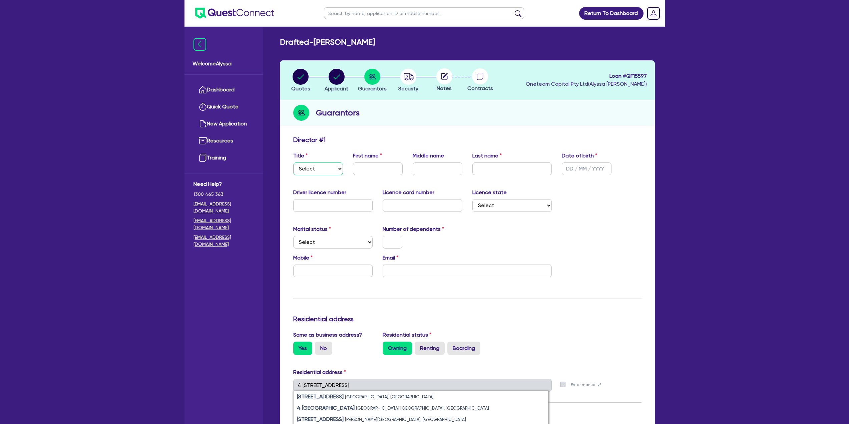
click at [319, 174] on select "Select Mr Mrs Ms Miss Dr" at bounding box center [318, 168] width 50 height 13
click at [293, 162] on select "Select Mr Mrs Ms Miss Dr" at bounding box center [318, 168] width 50 height 13
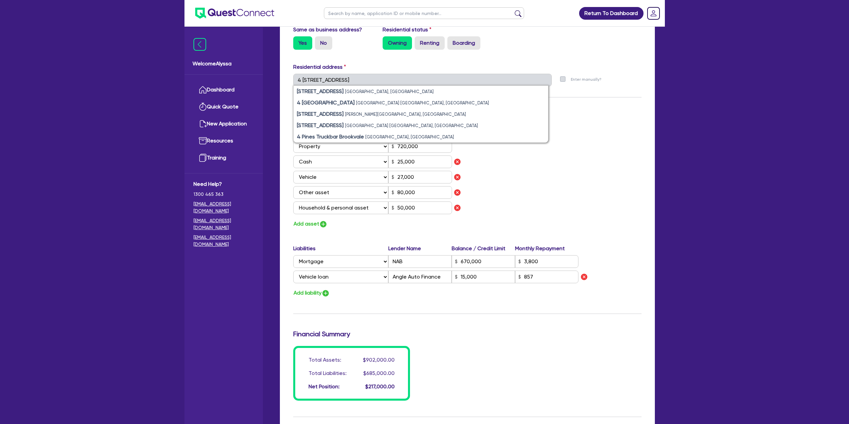
scroll to position [306, 0]
click at [529, 186] on div "Assets Value Select Asset Cash Property Investment property Vehicle Truck Trail…" at bounding box center [467, 178] width 358 height 99
click at [430, 159] on input "25,000" at bounding box center [420, 161] width 64 height 13
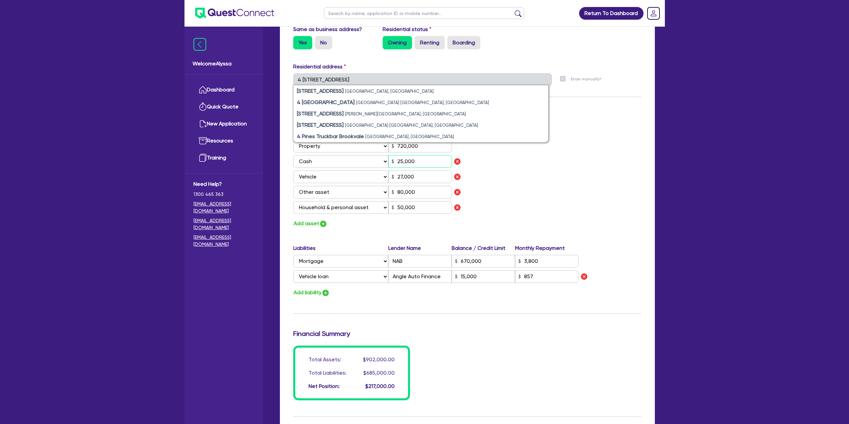
click at [430, 159] on input "25,000" at bounding box center [420, 161] width 64 height 13
click at [507, 201] on div "Assets Value Select Asset Cash Property Investment property Vehicle Truck Trail…" at bounding box center [467, 178] width 358 height 99
click at [533, 169] on div "Assets Value Select Asset Cash Property Investment property Vehicle Truck Trail…" at bounding box center [467, 178] width 358 height 99
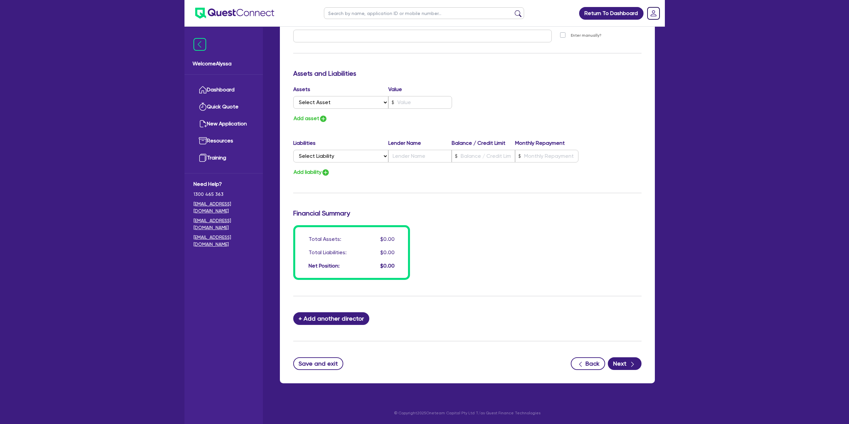
scroll to position [348, 0]
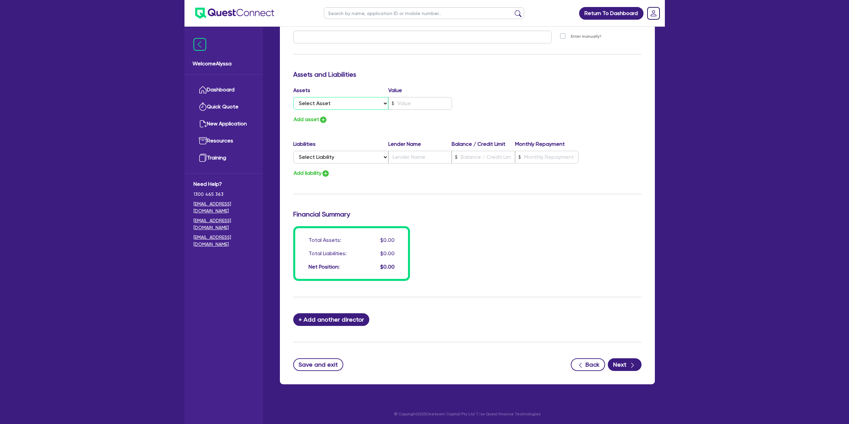
click at [335, 104] on select "Select Asset Cash Property Investment property Vehicle Truck Trailer Equipment …" at bounding box center [340, 103] width 95 height 13
select select "PROPERTY"
click at [293, 97] on select "Select Asset Cash Property Investment property Vehicle Truck Trailer Equipment …" at bounding box center [340, 103] width 95 height 13
click at [417, 100] on input "text" at bounding box center [420, 103] width 64 height 13
click at [314, 119] on button "Add asset" at bounding box center [310, 119] width 34 height 9
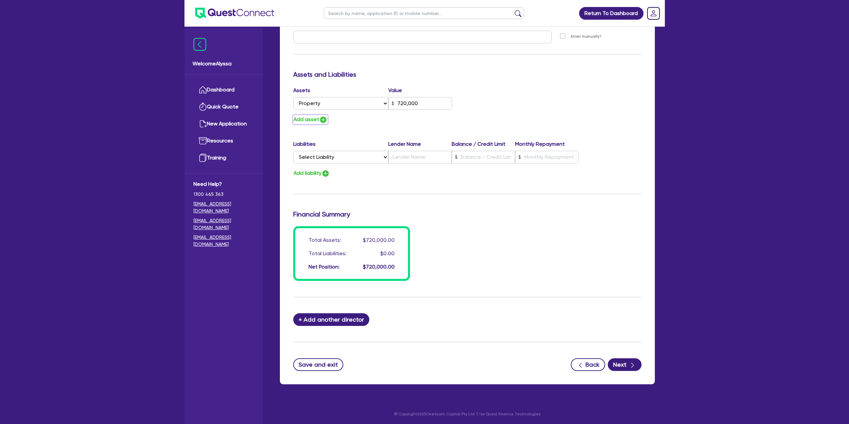
type input "720,000"
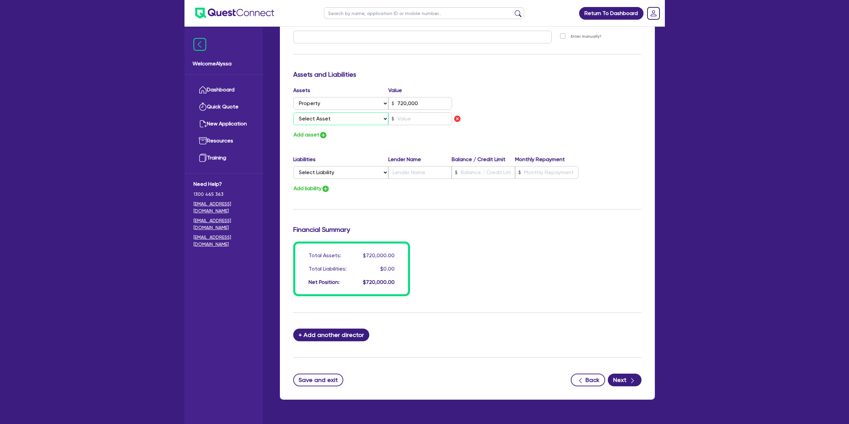
click at [305, 117] on select "Select Asset Cash Property Investment property Vehicle Truck Trailer Equipment …" at bounding box center [340, 118] width 95 height 13
select select "CASH"
click at [293, 112] on select "Select Asset Cash Property Investment property Vehicle Truck Trailer Equipment …" at bounding box center [340, 118] width 95 height 13
click at [440, 117] on input "text" at bounding box center [420, 118] width 64 height 13
type input "720,000"
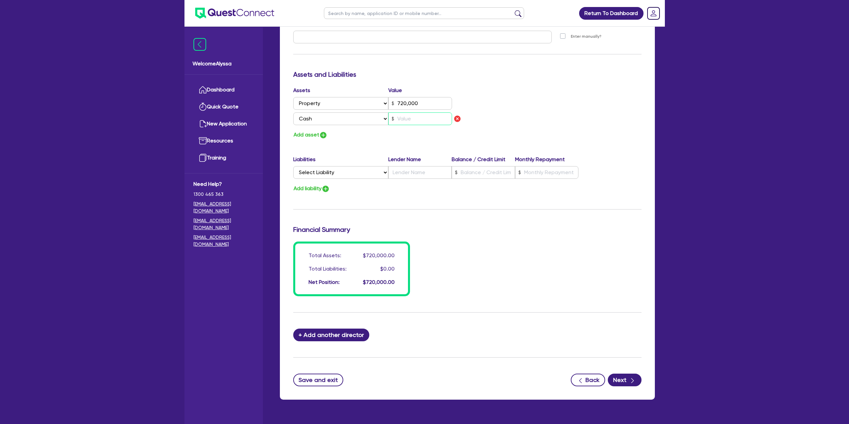
type input "6"
type input "720,000"
type input "65"
type input "720,000"
type input "650"
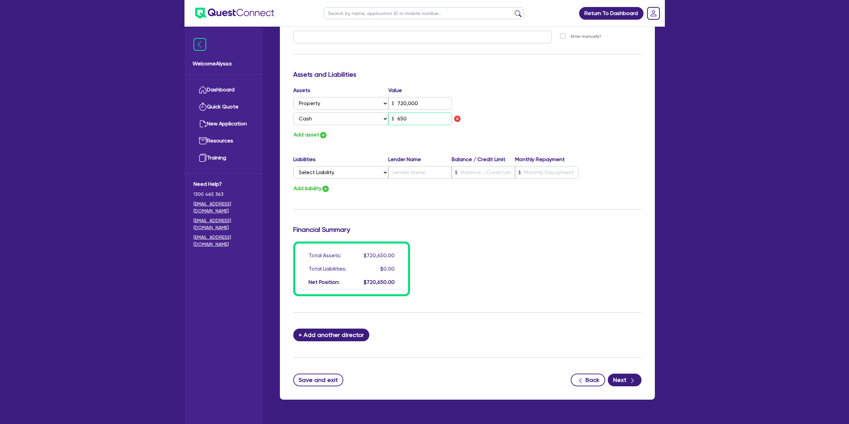
type input "720,000"
type input "6,500"
type input "720,000"
type input "65,000"
click at [318, 136] on button "Add asset" at bounding box center [310, 134] width 34 height 9
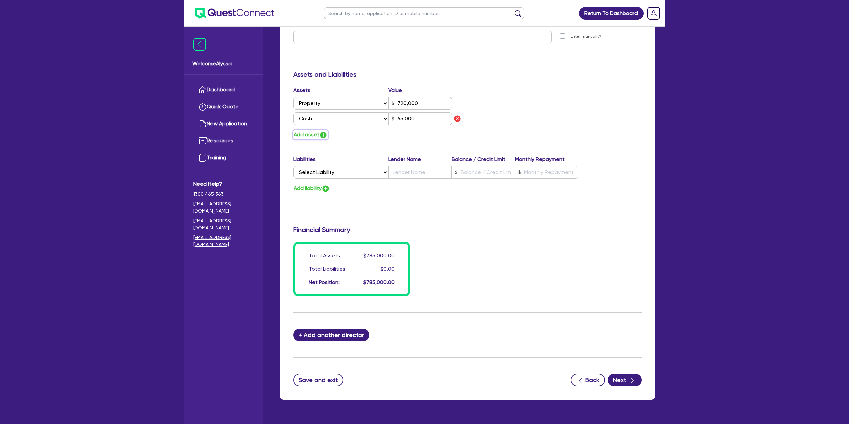
type input "720,000"
type input "65,000"
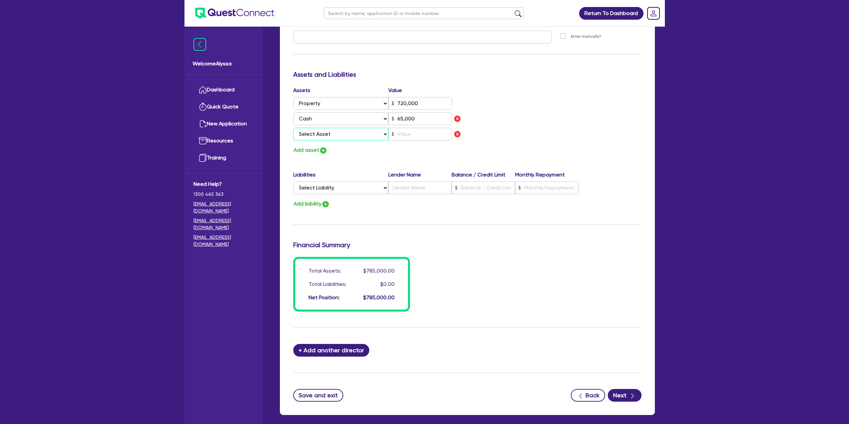
click at [307, 135] on select "Select Asset Cash Property Investment property Vehicle Truck Trailer Equipment …" at bounding box center [340, 134] width 95 height 13
select select "VEHICLE"
click at [293, 128] on select "Select Asset Cash Property Investment property Vehicle Truck Trailer Equipment …" at bounding box center [340, 134] width 95 height 13
type input "720,000"
type input "65,000"
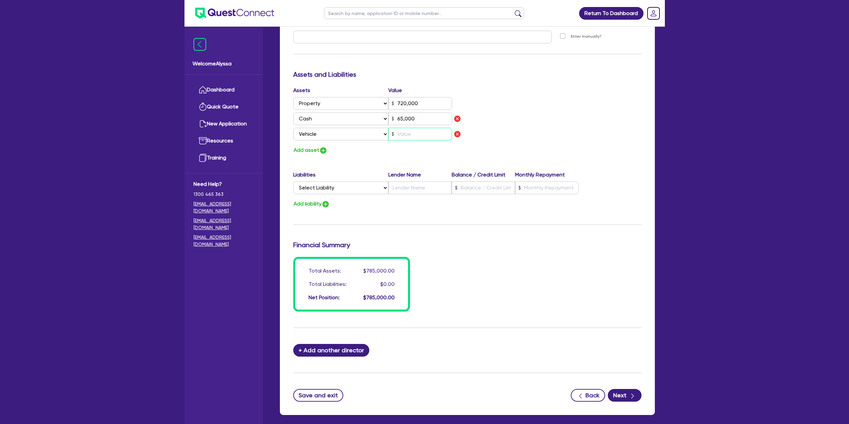
click at [410, 140] on input "text" at bounding box center [420, 134] width 64 height 13
type input "720,000"
type input "65,000"
type input "2"
type input "720,000"
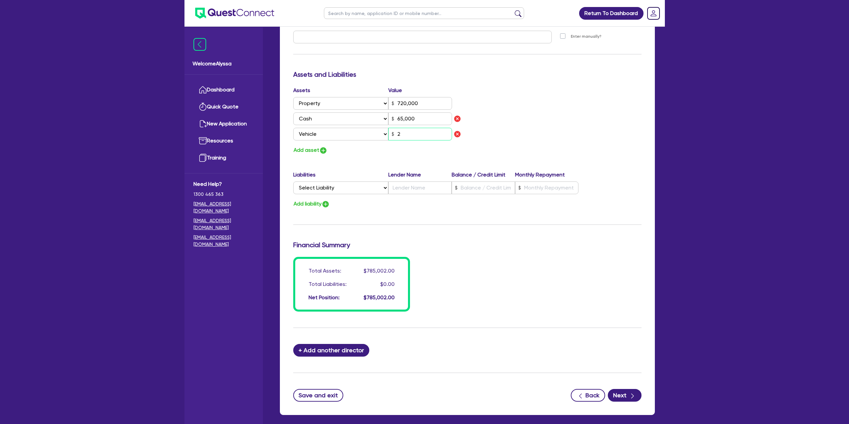
type input "65,000"
type input "27"
type input "720,000"
type input "65,000"
type input "270"
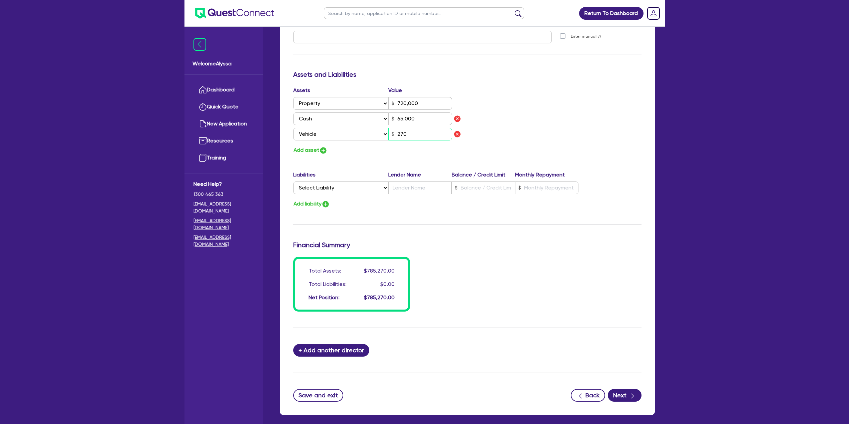
type input "720,000"
type input "65,000"
type input "2,700"
type input "720,000"
type input "65,000"
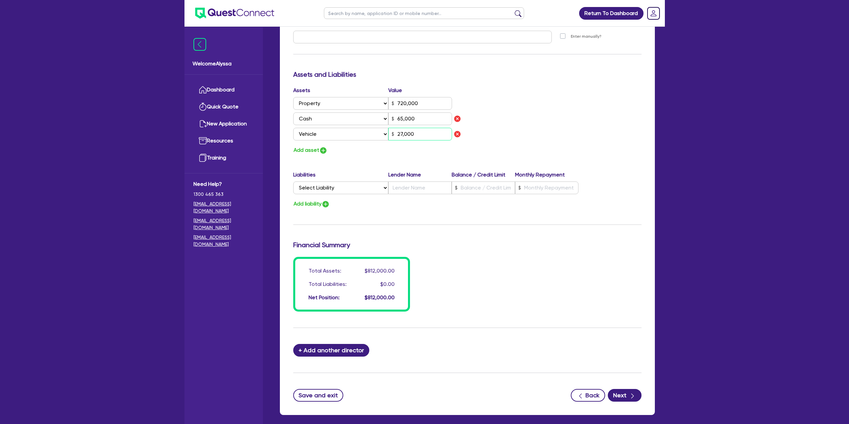
type input "27,000"
click at [314, 152] on button "Add asset" at bounding box center [310, 150] width 34 height 9
type input "720,000"
type input "65,000"
type input "27,000"
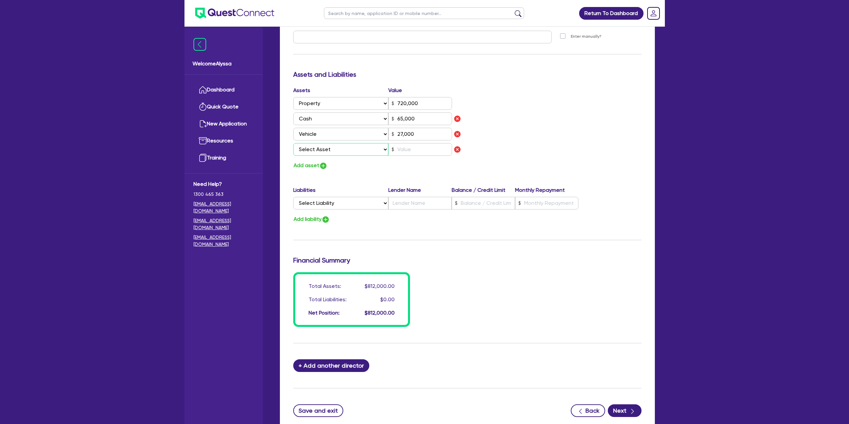
click at [312, 150] on select "Select Asset Cash Property Investment property Vehicle Truck Trailer Equipment …" at bounding box center [340, 149] width 95 height 13
select select "HOUSEHOLD_PERSONAL"
click at [293, 143] on select "Select Asset Cash Property Investment property Vehicle Truck Trailer Equipment …" at bounding box center [340, 149] width 95 height 13
type input "720,000"
type input "65,000"
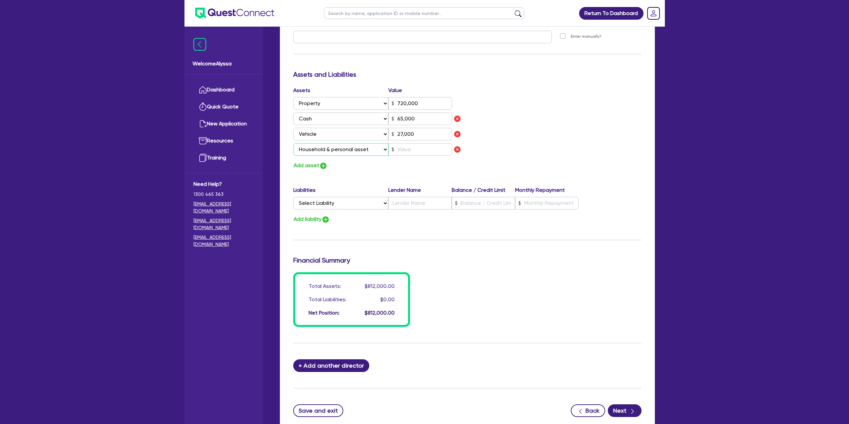
type input "27,000"
click at [408, 153] on input "text" at bounding box center [420, 149] width 64 height 13
type input "720,000"
type input "65,000"
type input "27,000"
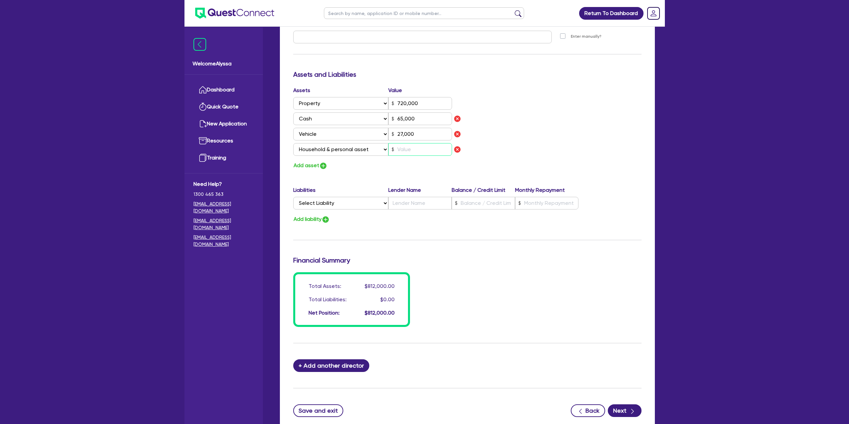
type input "5"
type input "720,000"
type input "65,000"
type input "27,000"
type input "50"
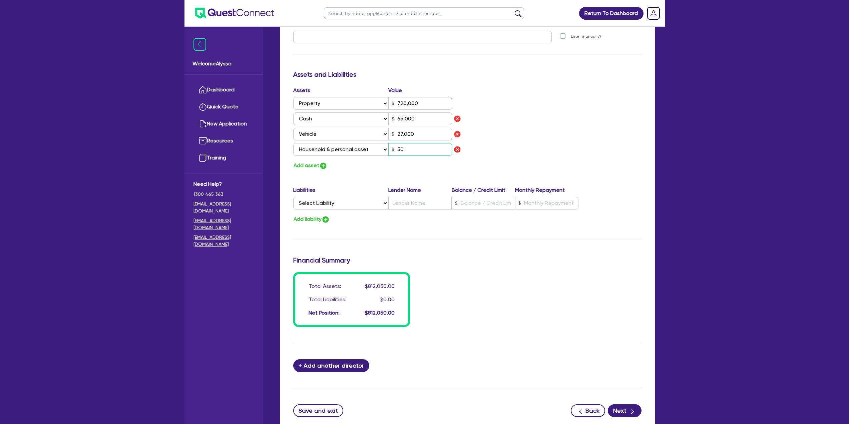
type input "720,000"
type input "65,000"
type input "27,000"
type input "500"
type input "720,000"
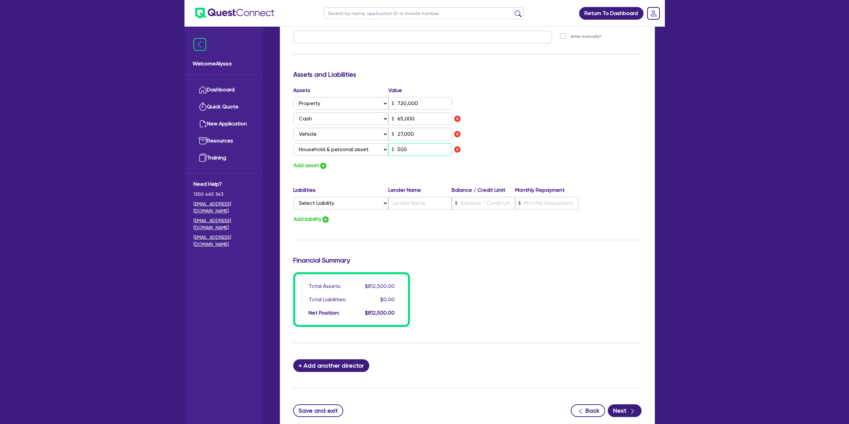
type input "65,000"
type input "27,000"
type input "5,000"
type input "720,000"
type input "65,000"
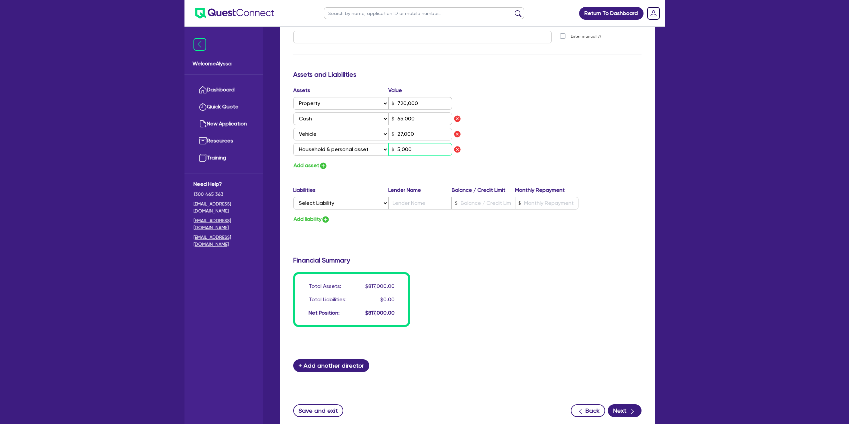
type input "27,000"
type input "50,000"
click at [313, 165] on button "Add asset" at bounding box center [310, 165] width 34 height 9
type input "720,000"
type input "65,000"
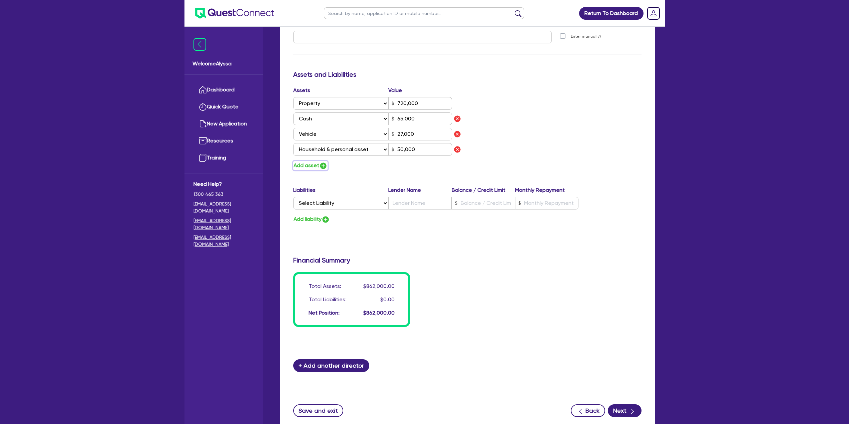
type input "27,000"
type input "50,000"
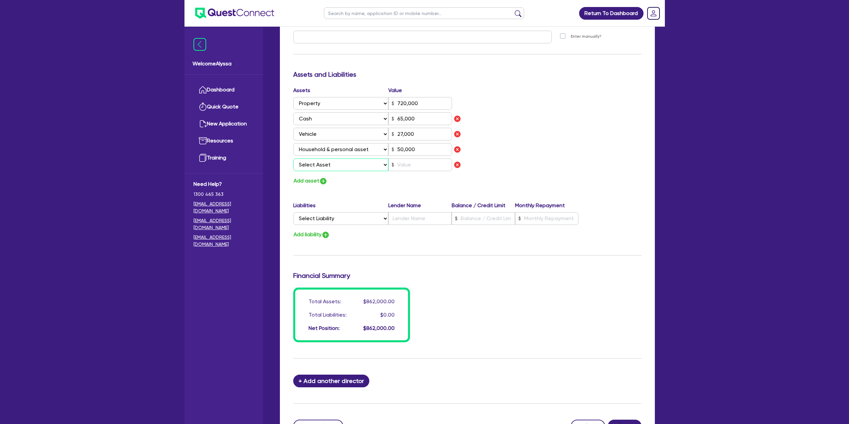
click at [311, 166] on select "Select Asset Cash Property Investment property Vehicle Truck Trailer Equipment …" at bounding box center [340, 164] width 95 height 13
select select "OTHER"
click at [293, 158] on select "Select Asset Cash Property Investment property Vehicle Truck Trailer Equipment …" at bounding box center [340, 164] width 95 height 13
type input "720,000"
type input "65,000"
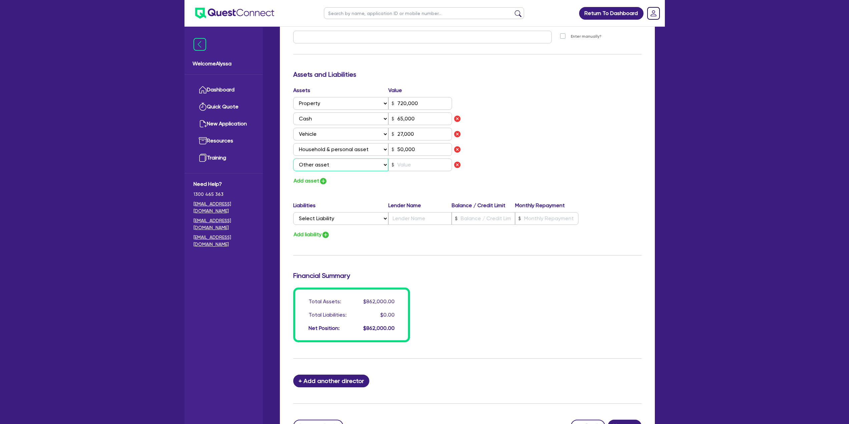
type input "27,000"
type input "50,000"
click at [402, 167] on input "text" at bounding box center [420, 164] width 64 height 13
type input "720,000"
type input "65,000"
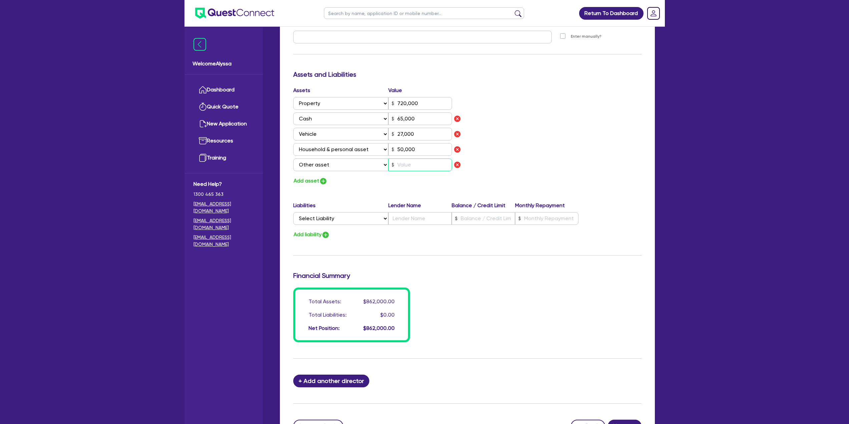
type input "27,000"
type input "50,000"
type input "8"
type input "720,000"
type input "65,000"
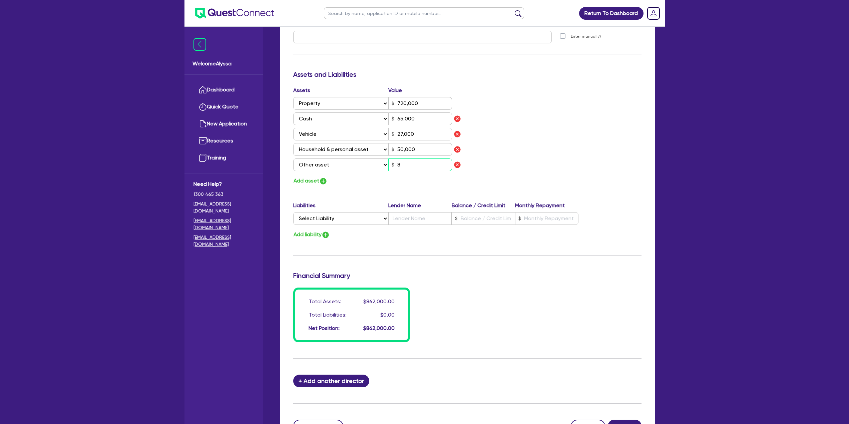
type input "27,000"
type input "50,000"
type input "80"
type input "720,000"
type input "65,000"
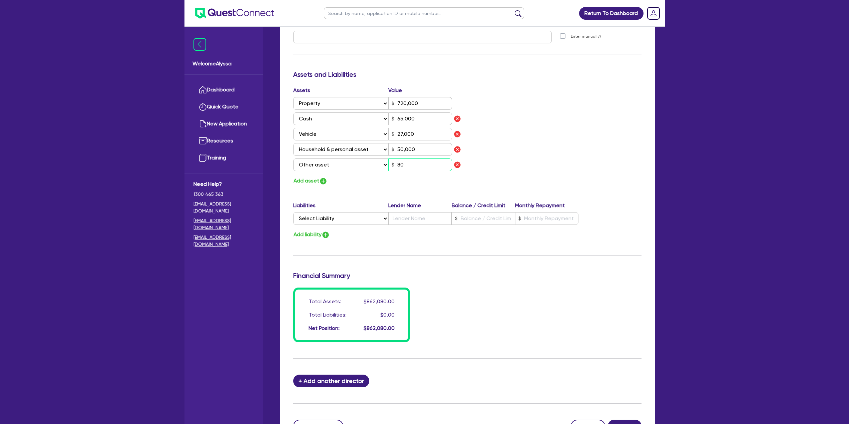
type input "27,000"
type input "50,000"
type input "800"
type input "720,000"
type input "65,000"
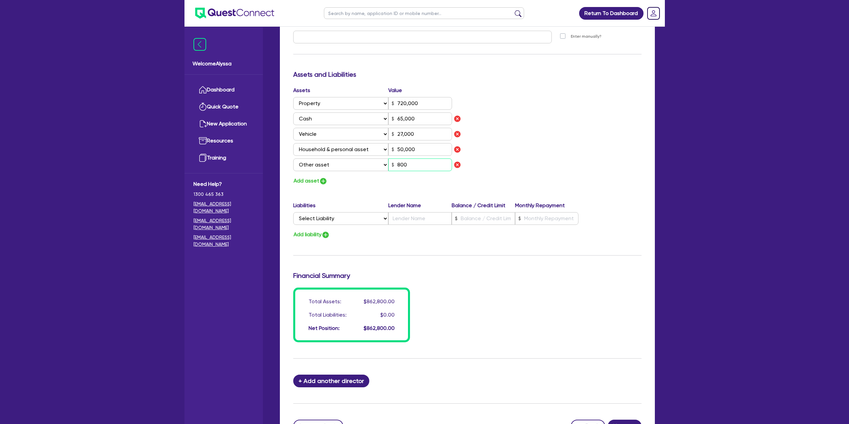
type input "27,000"
type input "50,000"
type input "8,000"
type input "720,000"
type input "65,000"
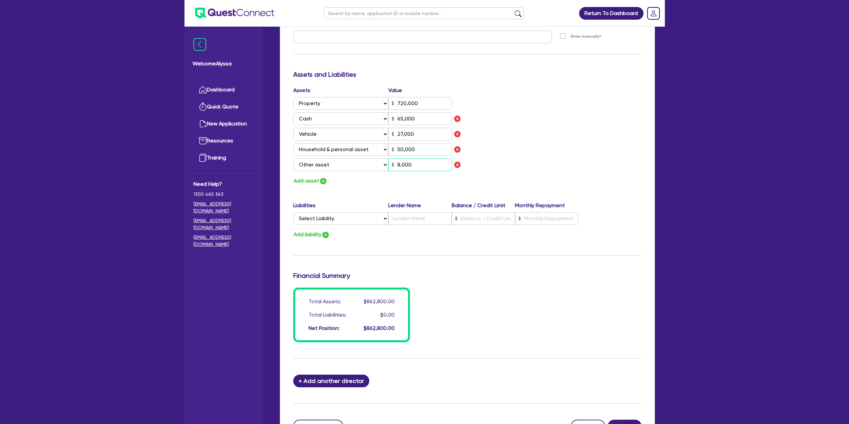
type input "27,000"
type input "50,000"
type input "80,000"
click at [381, 191] on div "Update residential status for Director #1 Boarding is only acceptable when the …" at bounding box center [467, 65] width 348 height 555
click at [325, 221] on select "Select Liability Credit card Mortgage Investment property loan Vehicle loan Tru…" at bounding box center [340, 218] width 95 height 13
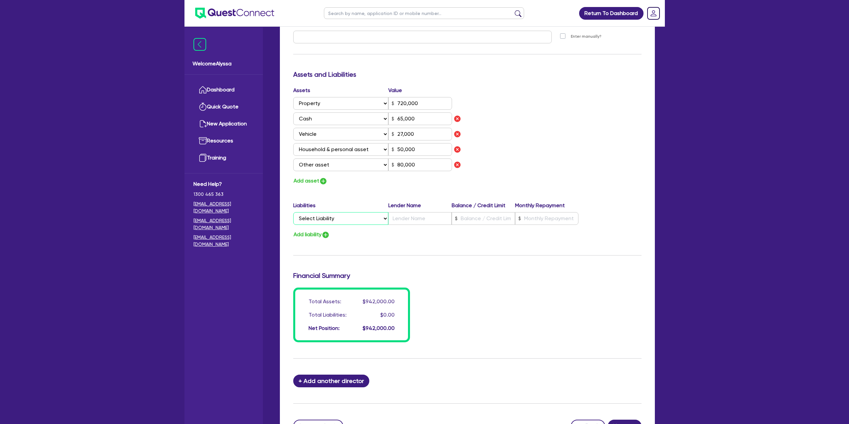
select select "MORTGAGE"
click at [293, 212] on select "Select Liability Credit card Mortgage Investment property loan Vehicle loan Tru…" at bounding box center [340, 218] width 95 height 13
type input "720,000"
type input "65,000"
type input "27,000"
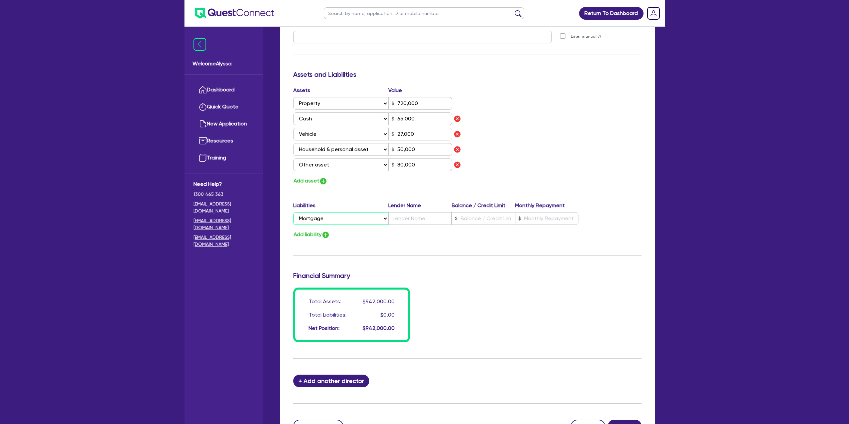
type input "50,000"
type input "80,000"
click at [404, 222] on input "text" at bounding box center [419, 218] width 63 height 13
type input "720,000"
type input "N"
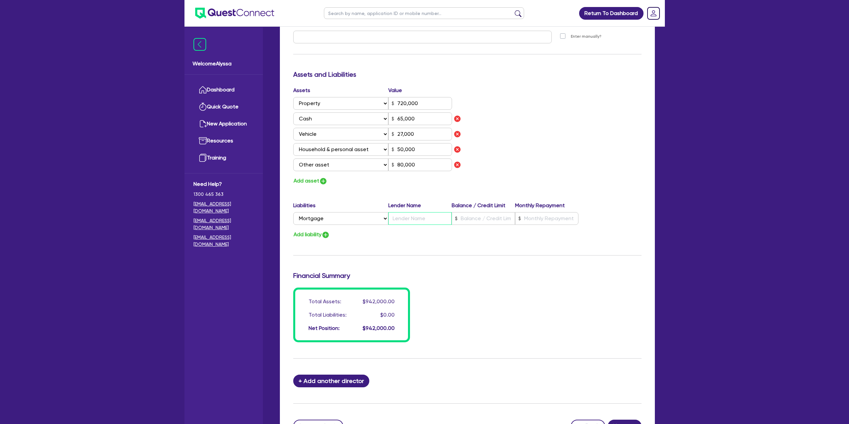
type input "65,000"
type input "27,000"
type input "50,000"
type input "80,000"
type input "720,000"
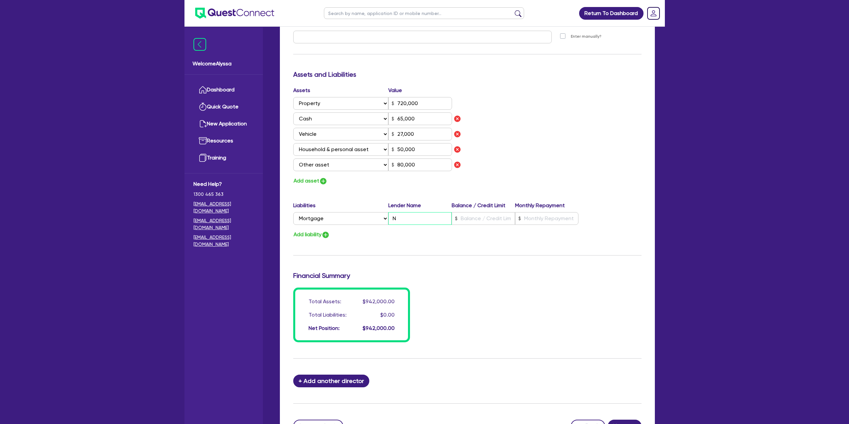
type input "NA"
type input "65,000"
type input "27,000"
type input "50,000"
type input "80,000"
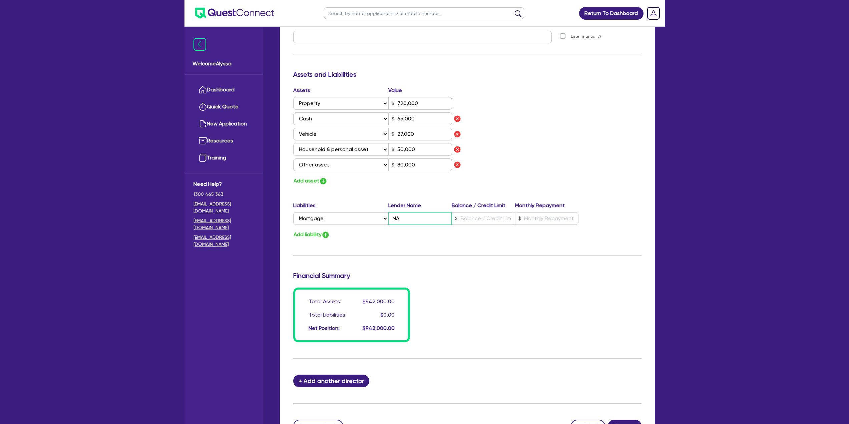
type input "720,000"
type input "NAB"
type input "65,000"
type input "27,000"
type input "50,000"
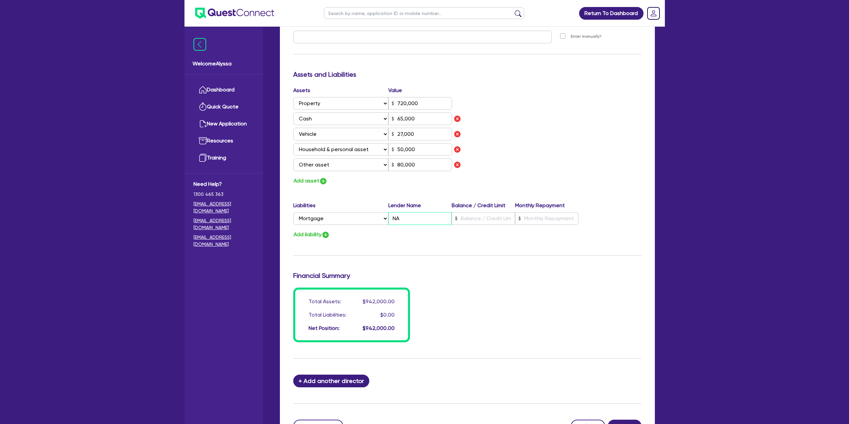
type input "80,000"
type input "NAB"
type input "720,000"
type input "6"
type input "65,000"
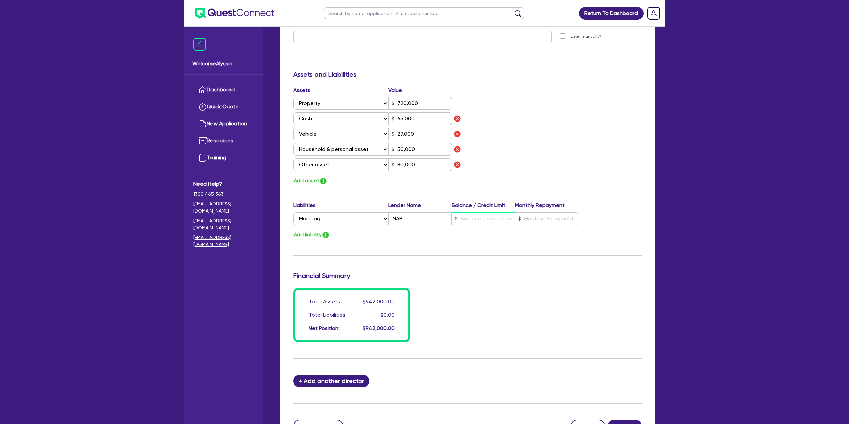
type input "27,000"
type input "50,000"
type input "80,000"
type input "720,000"
type input "67"
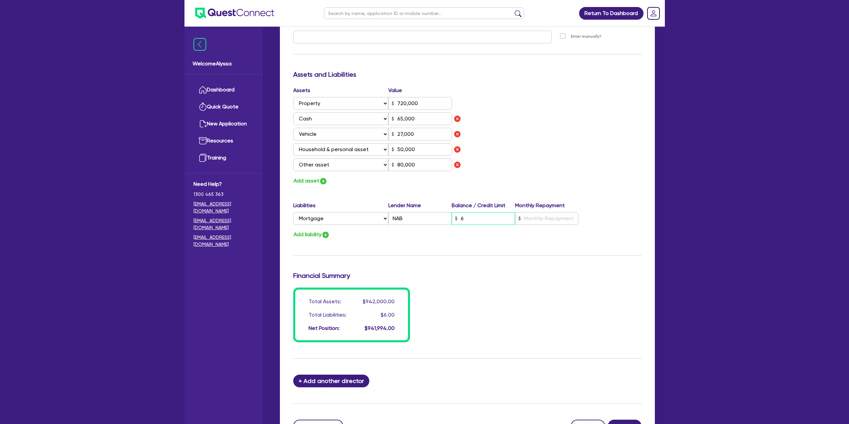
type input "65,000"
type input "27,000"
type input "50,000"
type input "80,000"
type input "720,000"
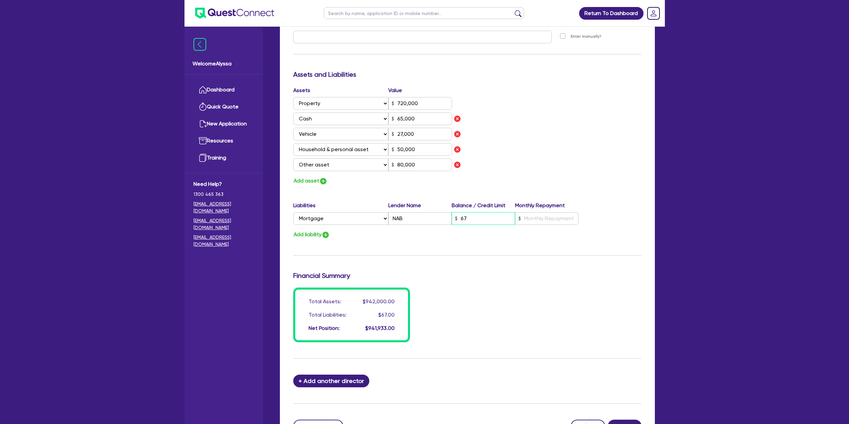
type input "673"
type input "65,000"
type input "27,000"
type input "50,000"
type input "80,000"
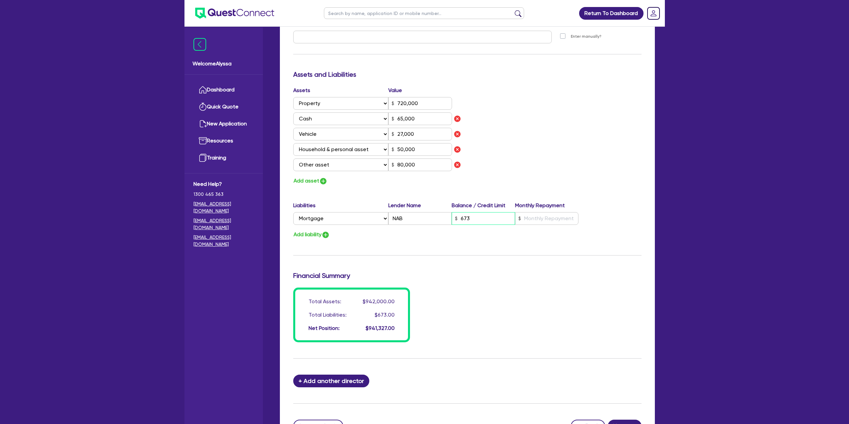
type input "720,000"
type input "6,730"
type input "65,000"
type input "27,000"
type input "50,000"
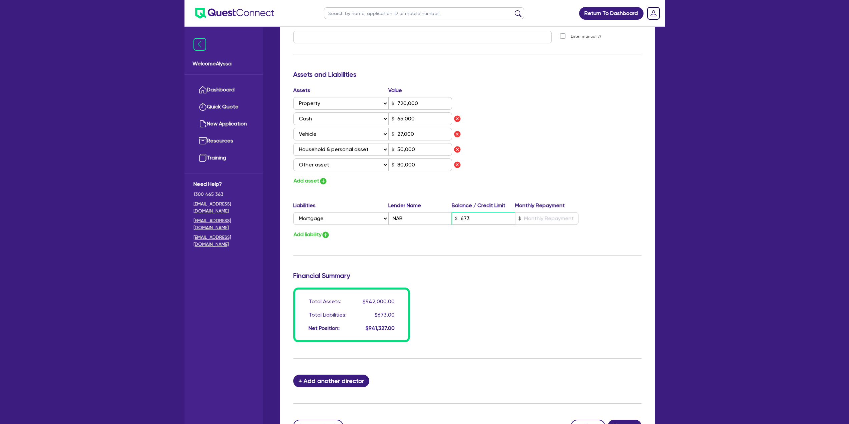
type input "80,000"
type input "720,000"
type input "67,300"
type input "65,000"
type input "27,000"
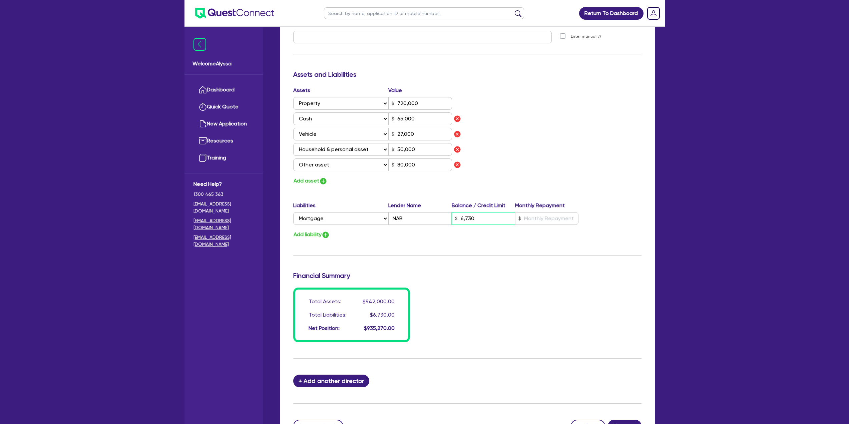
type input "50,000"
type input "80,000"
type input "720,000"
type input "673,000"
type input "65,000"
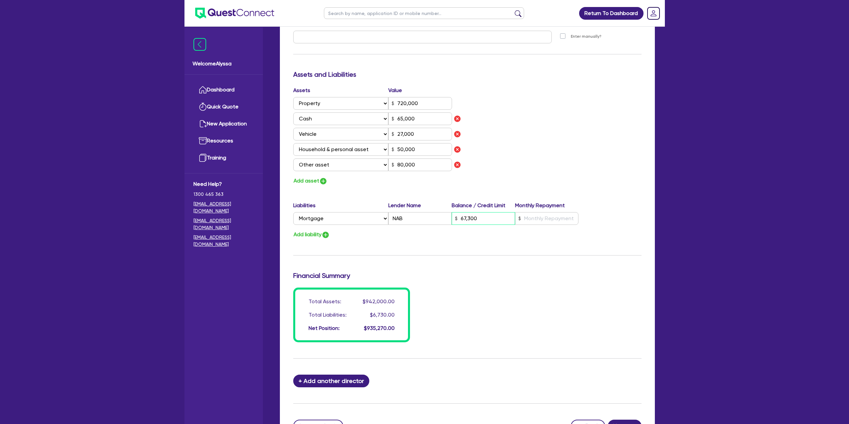
type input "27,000"
type input "50,000"
type input "80,000"
type input "673,000"
type input "720,000"
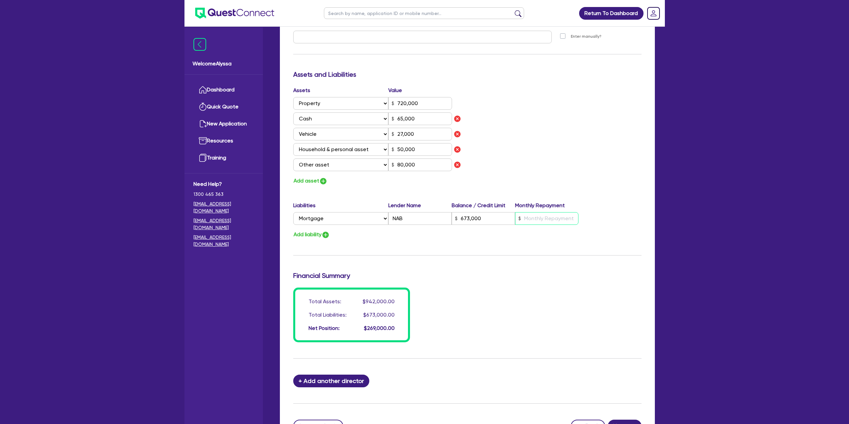
type input "673,000"
type input "3"
type input "65,000"
type input "27,000"
type input "50,000"
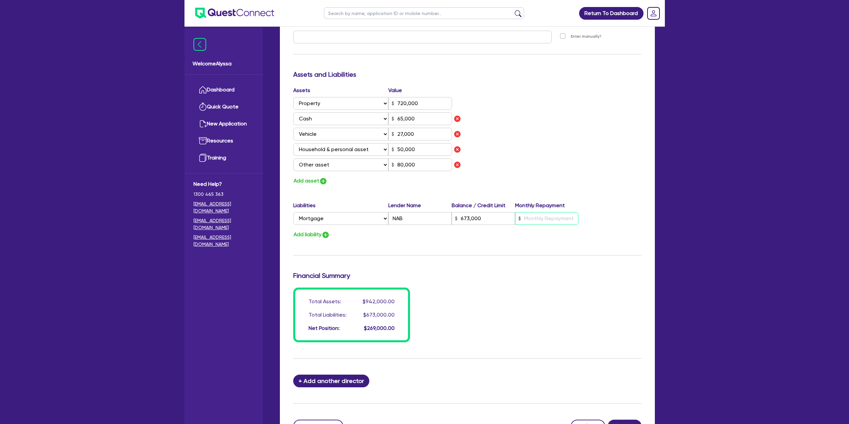
type input "80,000"
type input "720,000"
type input "673,000"
type input "38"
type input "65,000"
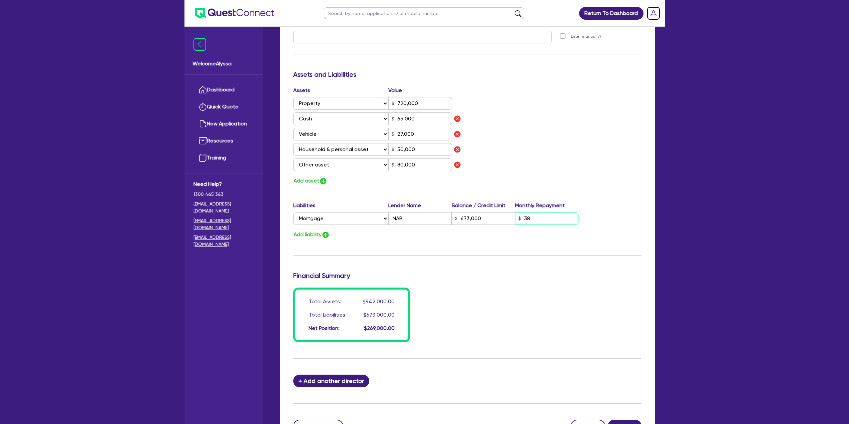
type input "27,000"
type input "50,000"
type input "80,000"
type input "720,000"
type input "673,000"
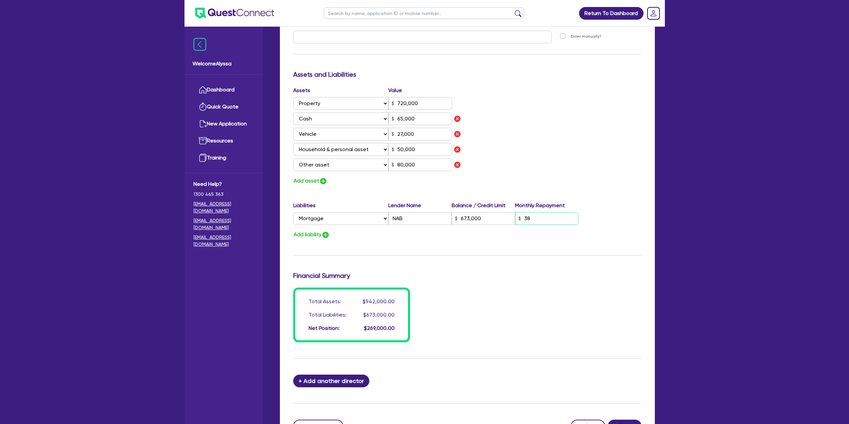
type input "380"
type input "65,000"
type input "27,000"
type input "50,000"
type input "80,000"
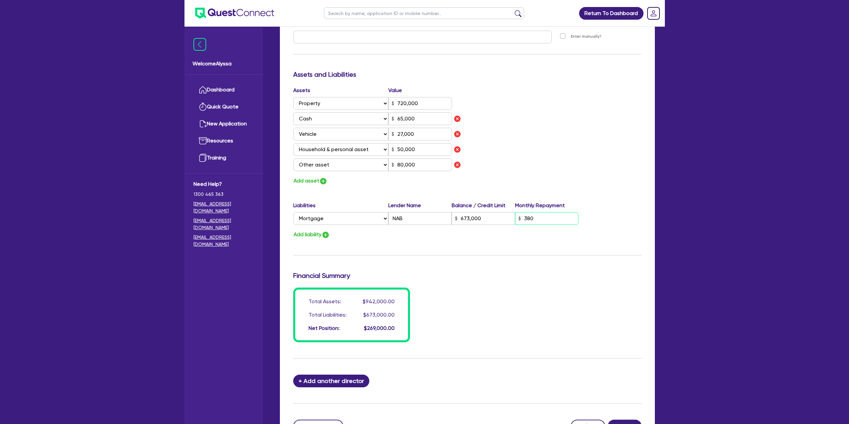
type input "720,000"
type input "673,000"
type input "3,800"
type input "65,000"
type input "27,000"
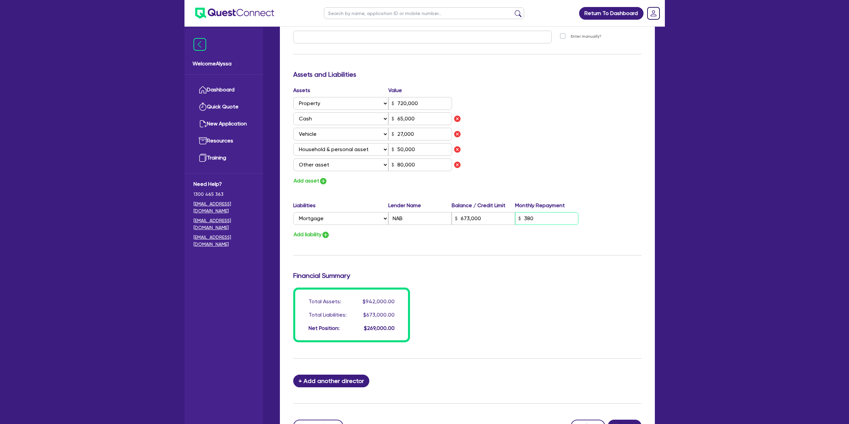
type input "50,000"
type input "80,000"
type input "3,800"
click at [311, 237] on button "Add liability" at bounding box center [311, 234] width 37 height 9
type input "720,000"
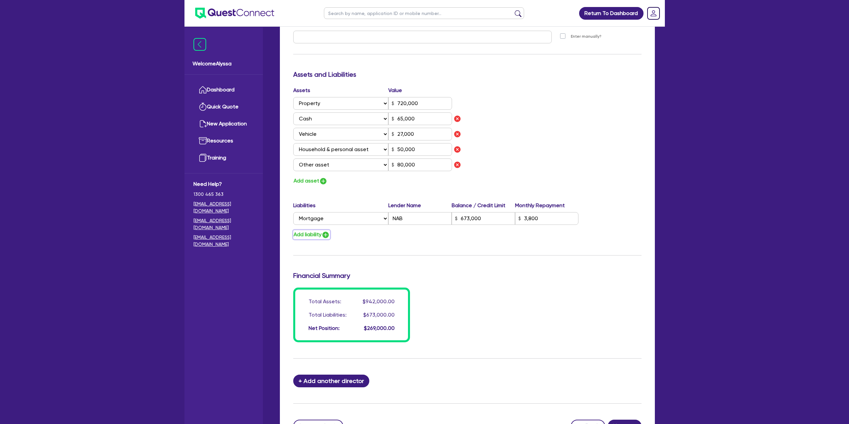
type input "673,000"
type input "3,800"
type input "65,000"
type input "27,000"
type input "50,000"
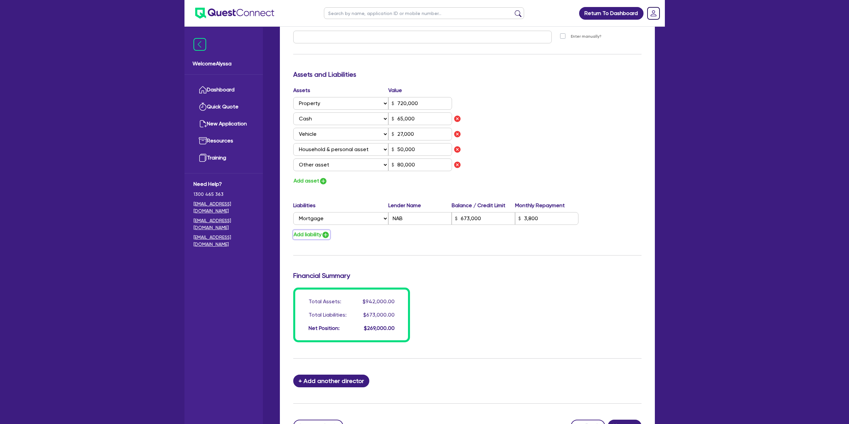
type input "80,000"
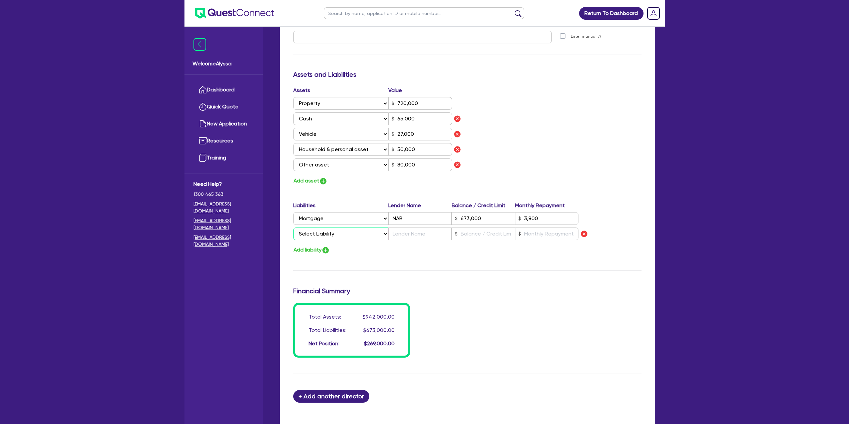
click at [308, 236] on select "Select Liability Credit card Mortgage Investment property loan Vehicle loan Tru…" at bounding box center [340, 234] width 95 height 13
select select "VEHICLE_LOAN"
click at [293, 228] on select "Select Liability Credit card Mortgage Investment property loan Vehicle loan Tru…" at bounding box center [340, 234] width 95 height 13
type input "720,000"
type input "673,000"
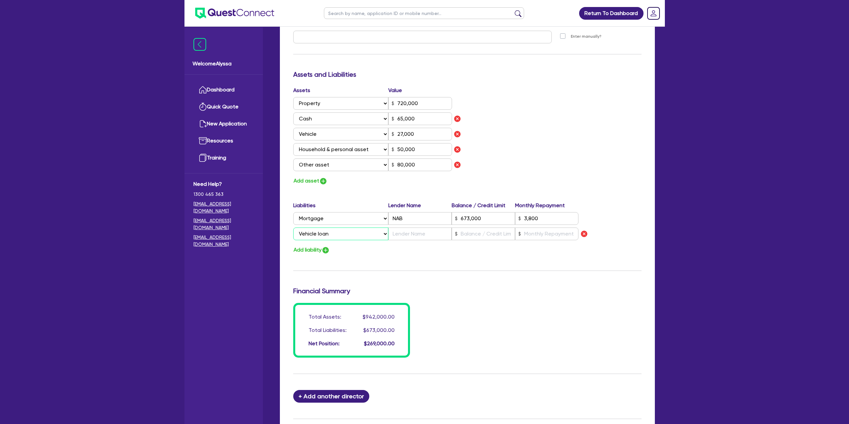
type input "3,800"
type input "65,000"
type input "27,000"
type input "50,000"
type input "80,000"
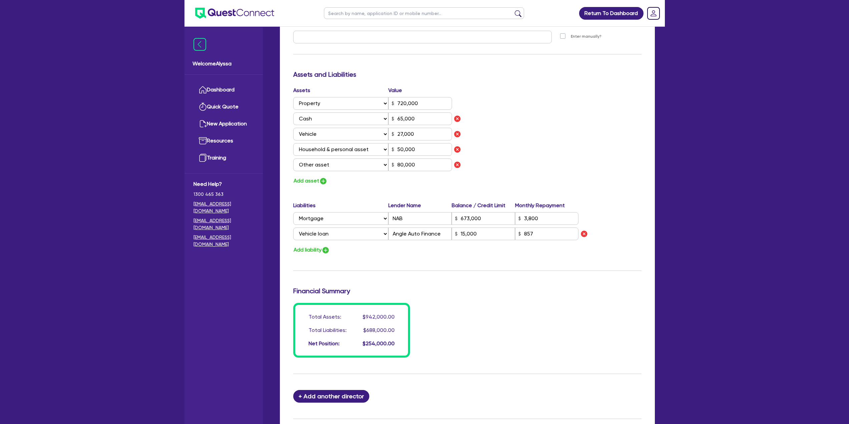
click at [372, 259] on div "Update residential status for Director #1 Boarding is only acceptable when the …" at bounding box center [467, 73] width 348 height 570
click at [485, 153] on div "Assets Value Select Asset Cash Property Investment property Vehicle Truck Trail…" at bounding box center [467, 135] width 358 height 99
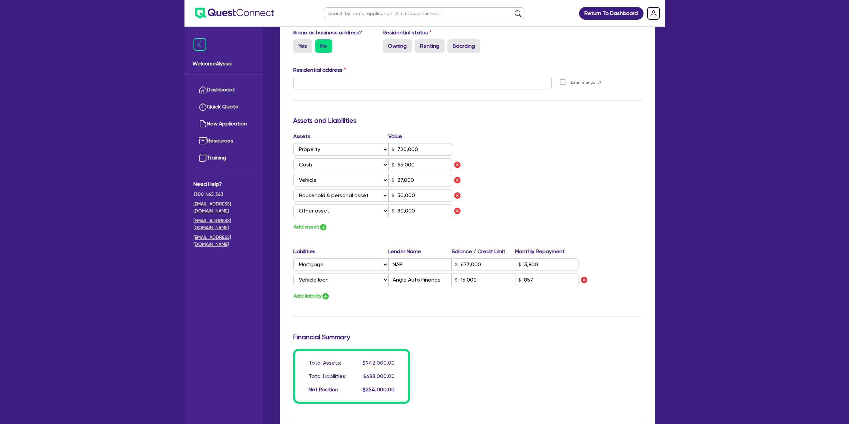
scroll to position [222, 0]
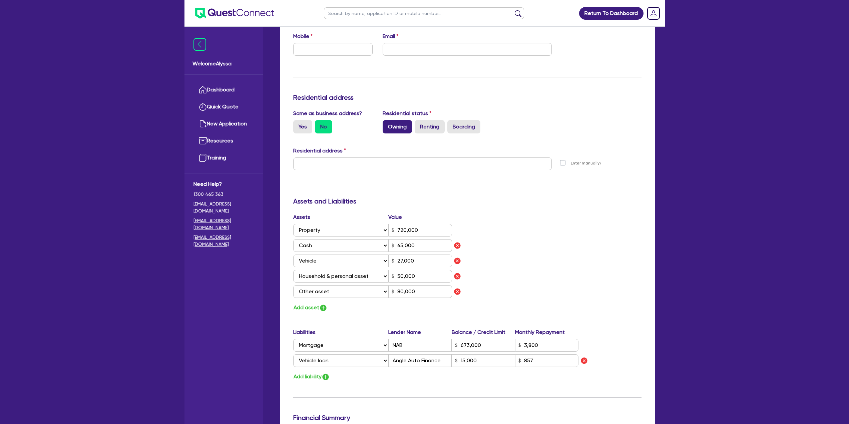
click at [403, 128] on label "Owning" at bounding box center [397, 126] width 29 height 13
click at [387, 124] on input "Owning" at bounding box center [385, 122] width 4 height 4
click at [298, 131] on label "Yes" at bounding box center [302, 126] width 19 height 13
click at [298, 124] on input "Yes" at bounding box center [295, 122] width 4 height 4
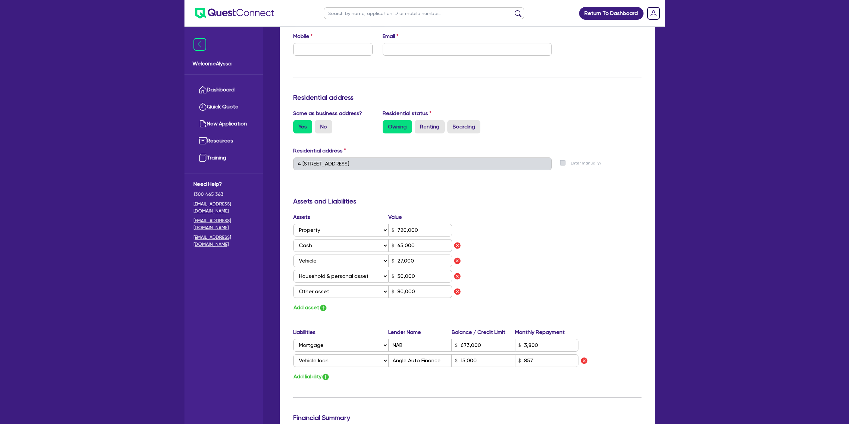
click at [430, 75] on div "Update residential status for Director #1 Boarding is only acceptable when the …" at bounding box center [467, 199] width 348 height 570
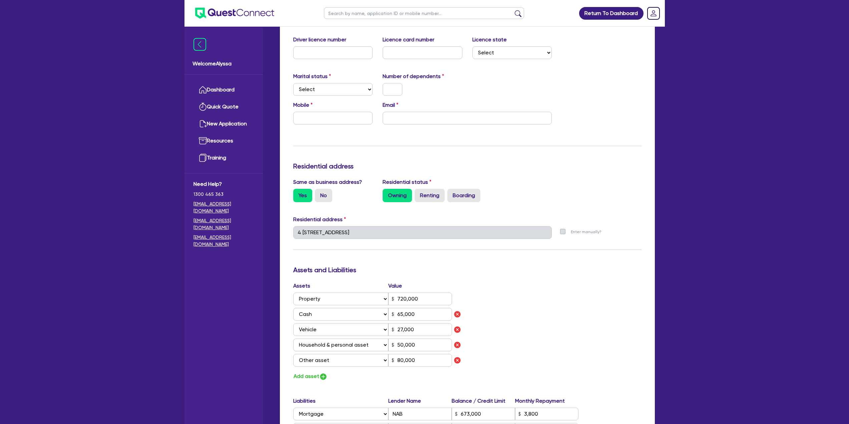
scroll to position [152, 0]
click at [333, 117] on input "text" at bounding box center [333, 118] width 80 height 13
click at [422, 118] on input "email" at bounding box center [467, 118] width 169 height 13
click at [391, 91] on input "text" at bounding box center [393, 89] width 20 height 13
click at [313, 90] on select "Select Single Married De Facto / Partner" at bounding box center [333, 89] width 80 height 13
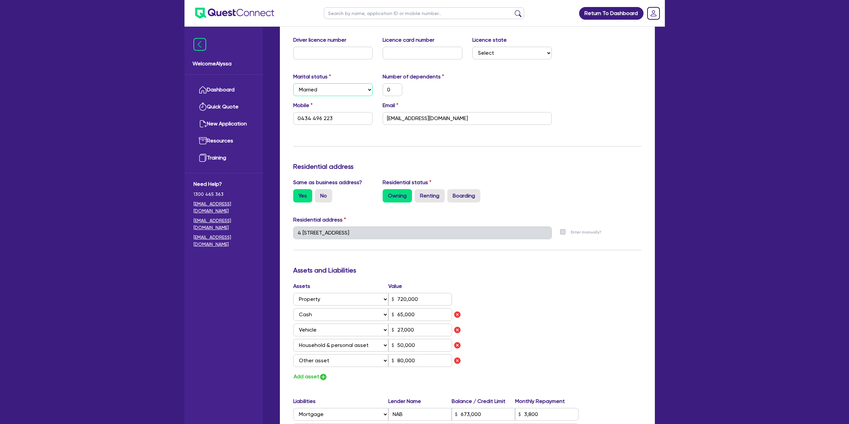
click at [293, 83] on select "Select Single Married De Facto / Partner" at bounding box center [333, 89] width 80 height 13
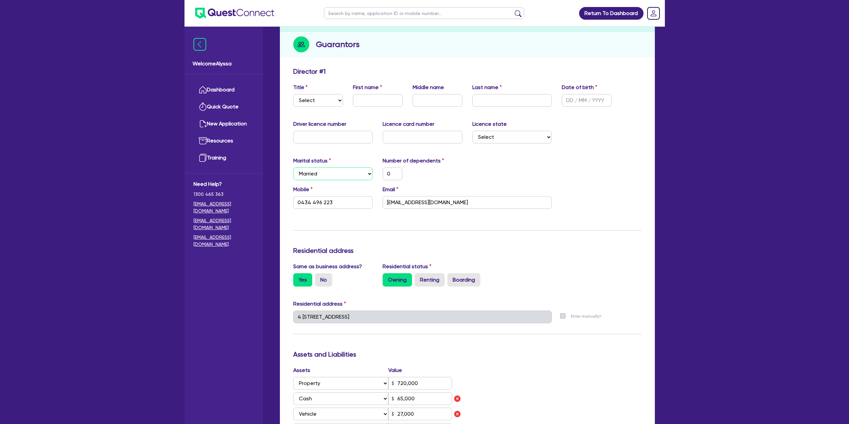
scroll to position [64, 0]
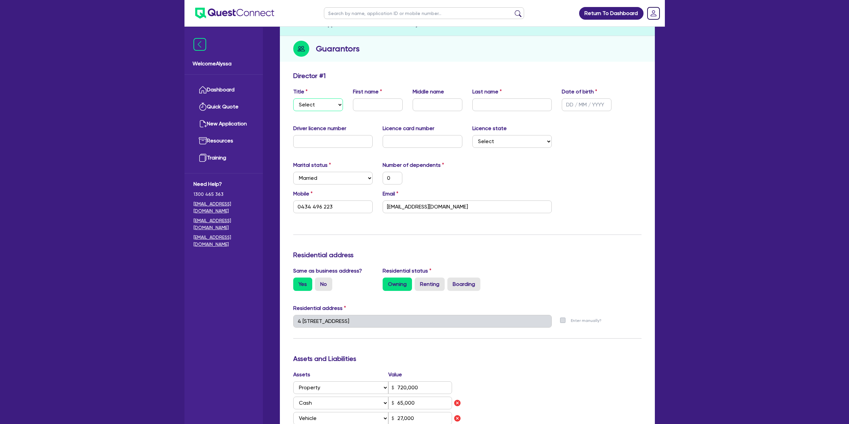
click at [313, 101] on select "Select Mr Mrs Ms Miss Dr" at bounding box center [318, 104] width 50 height 13
click at [293, 98] on select "Select Mr Mrs Ms Miss Dr" at bounding box center [318, 104] width 50 height 13
click at [300, 140] on input "text" at bounding box center [333, 141] width 80 height 13
click at [476, 175] on div "Marital status Select Single Married De Facto / Partner Number of dependents 0" at bounding box center [467, 175] width 358 height 29
click at [488, 144] on select "Select NSW VIC QLD TAS ACT SA NT WA" at bounding box center [512, 141] width 80 height 13
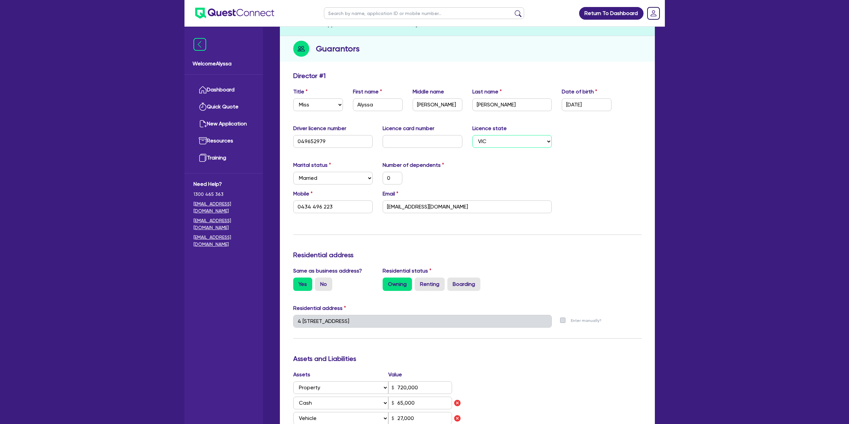
click at [472, 135] on select "Select NSW VIC QLD TAS ACT SA NT WA" at bounding box center [512, 141] width 80 height 13
click at [341, 179] on select "Select Single Married De Facto / Partner" at bounding box center [333, 178] width 80 height 13
click at [293, 172] on select "Select Single Married De Facto / Partner" at bounding box center [333, 178] width 80 height 13
click at [465, 180] on div "0" at bounding box center [423, 178] width 90 height 13
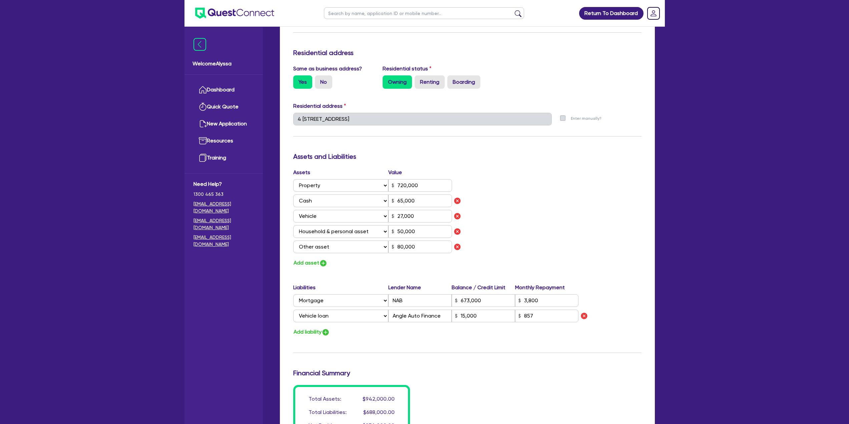
scroll to position [426, 0]
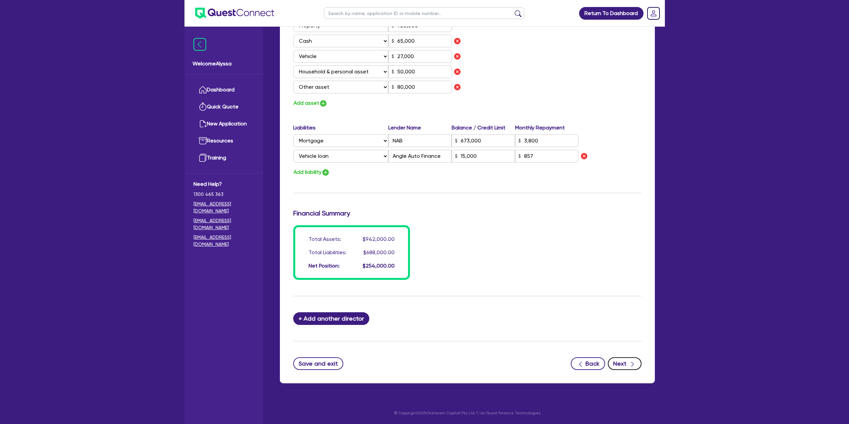
click at [622, 361] on button "Next" at bounding box center [625, 363] width 34 height 13
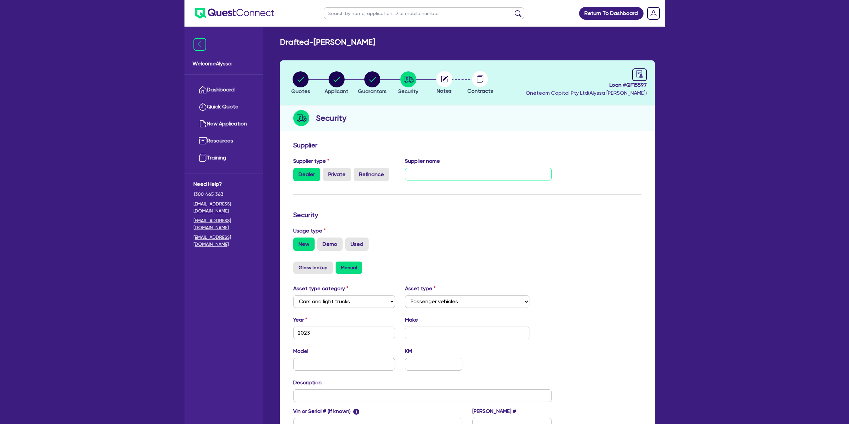
click at [423, 176] on input "text" at bounding box center [478, 174] width 147 height 13
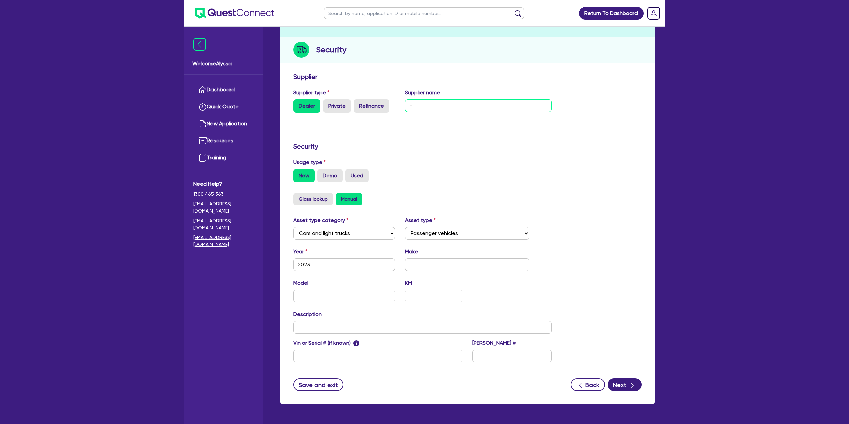
scroll to position [72, 0]
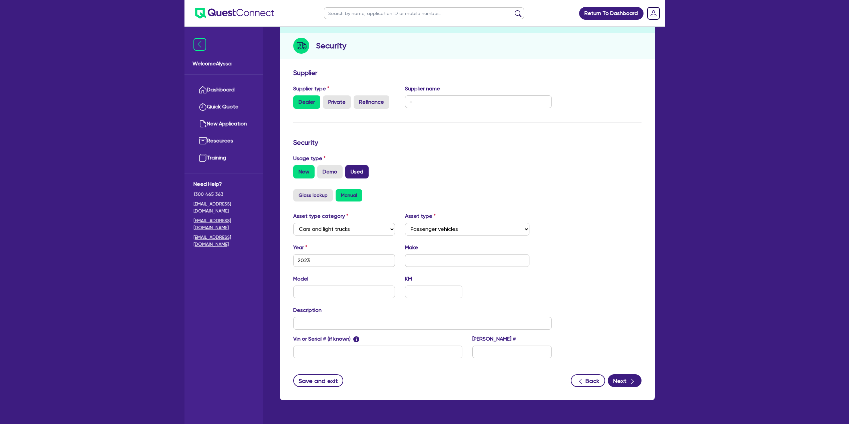
click at [360, 171] on label "Used" at bounding box center [356, 171] width 23 height 13
click at [350, 169] on input "Used" at bounding box center [347, 167] width 4 height 4
click at [433, 264] on input "text" at bounding box center [467, 260] width 124 height 13
click at [439, 291] on input "text" at bounding box center [433, 292] width 57 height 13
click at [623, 391] on div "Supplier Supplier type Dealer Private Refinance Supplier name - Security Usage …" at bounding box center [467, 232] width 375 height 335
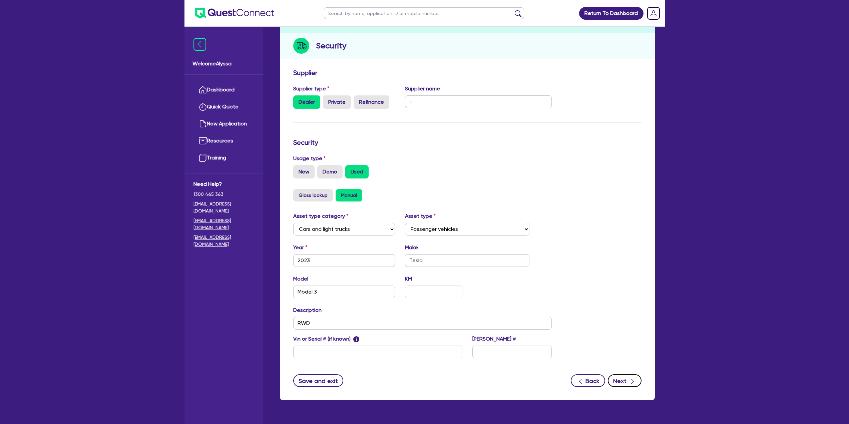
click at [624, 382] on button "Next" at bounding box center [625, 380] width 34 height 13
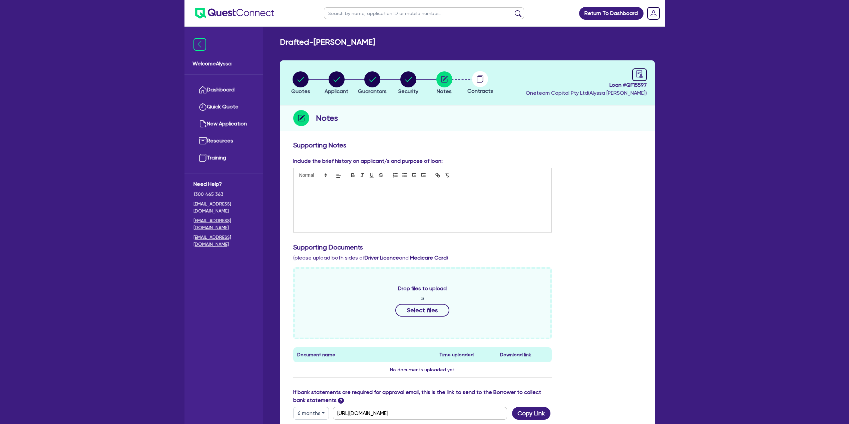
click at [365, 197] on div at bounding box center [423, 207] width 258 height 50
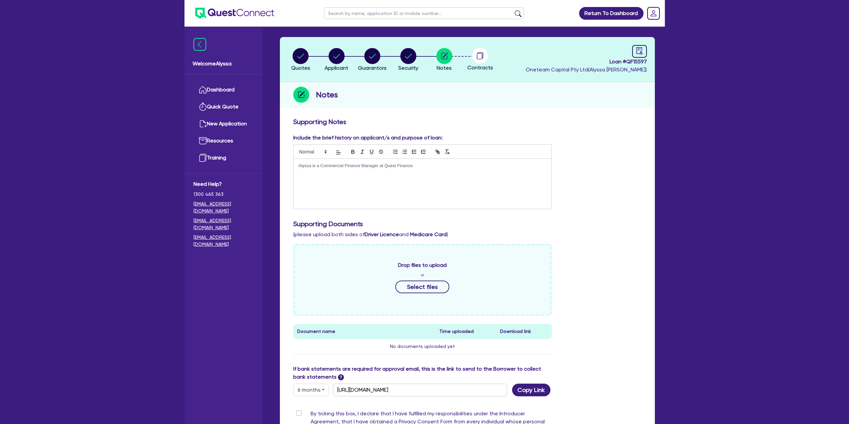
scroll to position [23, 0]
click at [394, 171] on p "She is looking to purchase a 2023 Tesla Model 3 ffor approximately $45k." at bounding box center [423, 172] width 248 height 6
click at [454, 173] on p "She is looking to purchase a 2023 Tesla Model 3 for approximately $45k." at bounding box center [423, 172] width 248 height 6
click at [311, 184] on p "5 year trm, no balloon." at bounding box center [423, 184] width 248 height 6
click at [362, 183] on p "5 year term, no balloon." at bounding box center [423, 184] width 248 height 6
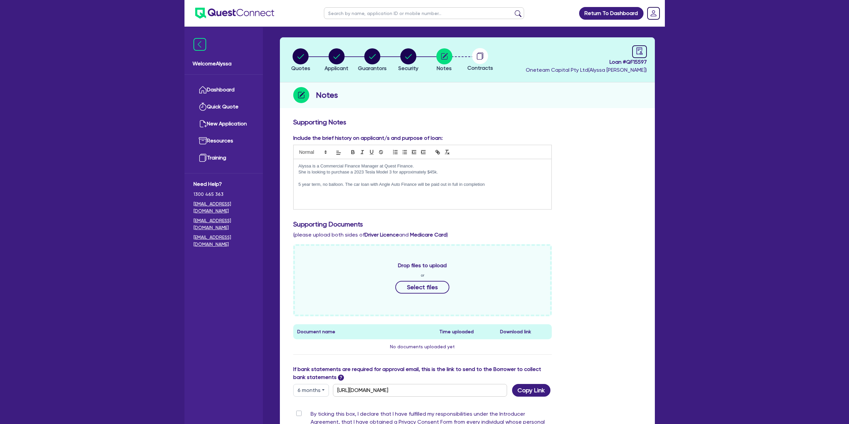
drag, startPoint x: 489, startPoint y: 184, endPoint x: 461, endPoint y: 184, distance: 28.7
click at [461, 184] on p "5 year term, no balloon. The car loan with Angle Auto Finance will be paid out …" at bounding box center [423, 184] width 248 height 6
click at [458, 184] on p "5 year term, no balloon. The car loan with Angle Auto Finance will be paid out …" at bounding box center [423, 187] width 248 height 12
click at [430, 198] on div "Alyssa is a Commercial Finance Manager at Quest Finance. She is looking to purc…" at bounding box center [423, 184] width 258 height 50
click at [370, 53] on circle "button" at bounding box center [372, 56] width 16 height 16
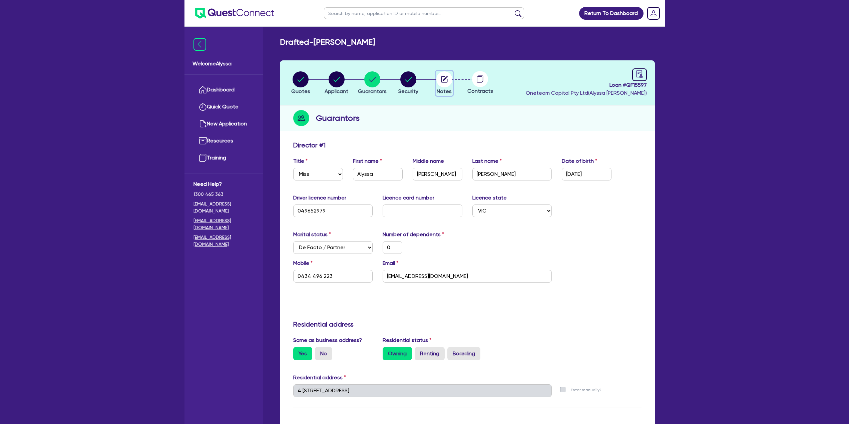
click at [446, 76] on circle "button" at bounding box center [444, 79] width 16 height 16
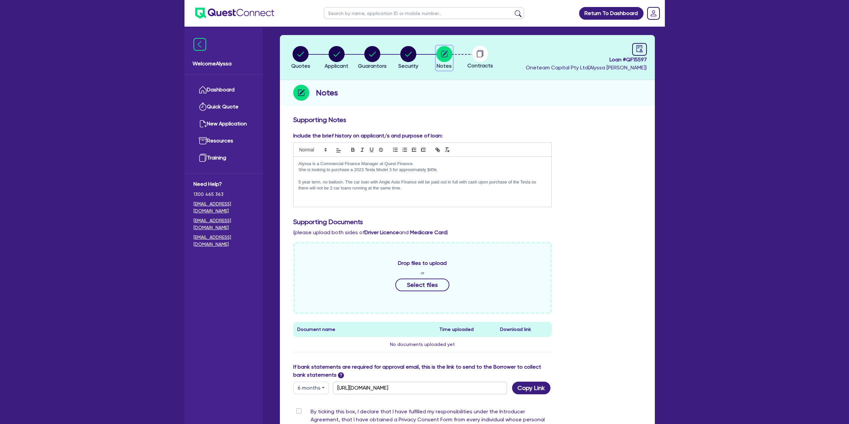
scroll to position [25, 0]
click at [405, 188] on p "5 year term, no balloon. The car loan with Angle Auto Finance will be paid out …" at bounding box center [423, 185] width 248 height 12
click at [297, 59] on circle "button" at bounding box center [301, 54] width 16 height 16
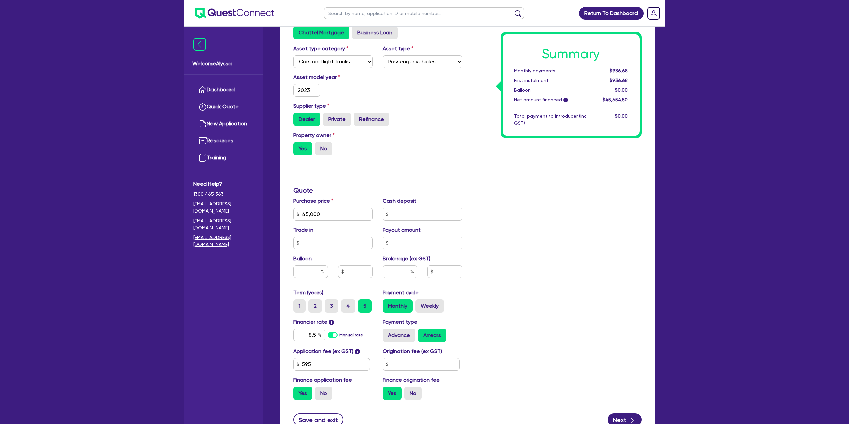
scroll to position [221, 0]
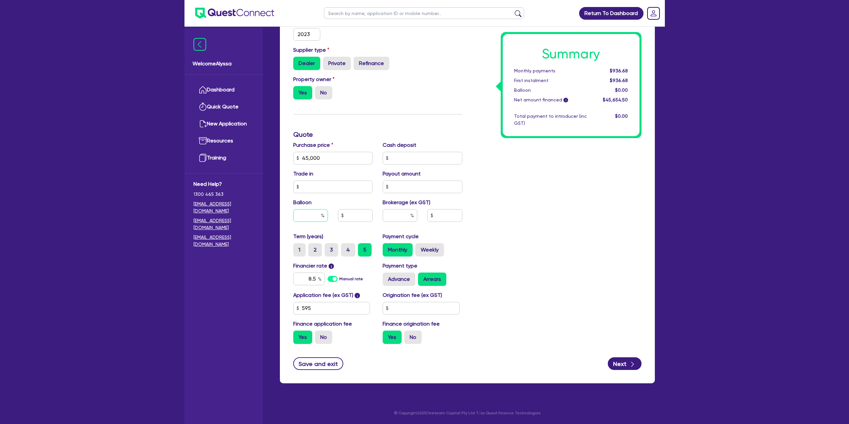
click at [307, 214] on input "text" at bounding box center [310, 215] width 35 height 13
click at [620, 248] on div "Summary Monthly payments $876.23 First instalment $876.23 Balloon $4,500.00 Net…" at bounding box center [556, 134] width 179 height 429
click at [313, 213] on input "10" at bounding box center [310, 215] width 35 height 13
click at [497, 249] on div "Summary Monthly payments $876.23 First instalment $876.23 Balloon $4,500.00 Net…" at bounding box center [556, 134] width 179 height 429
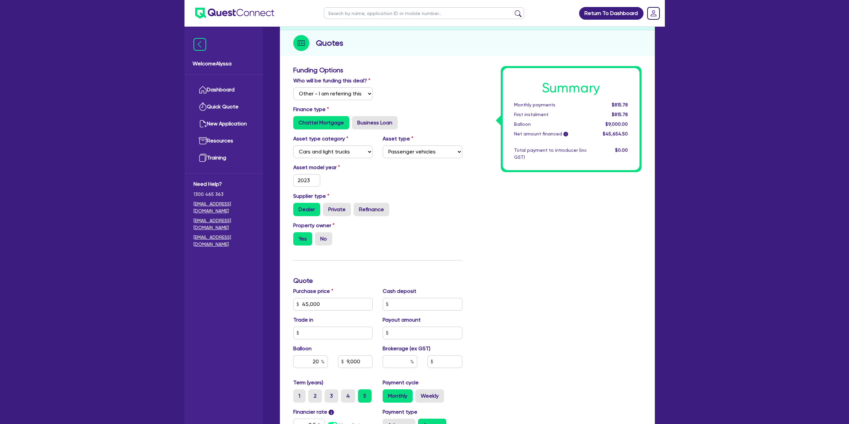
scroll to position [0, 0]
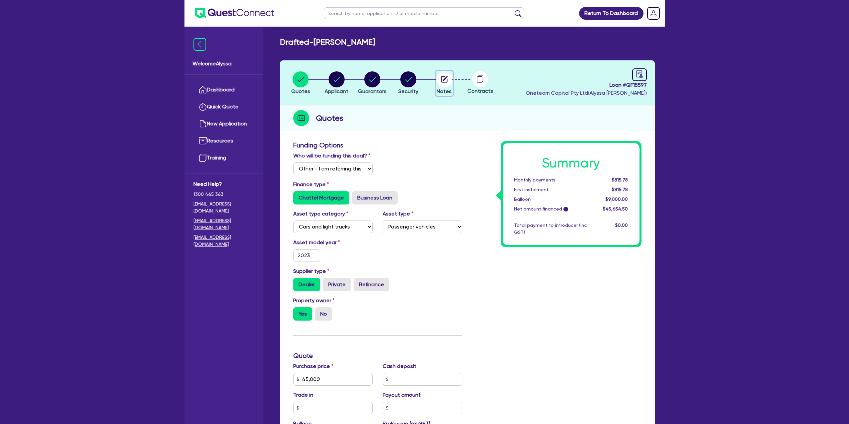
click at [447, 74] on circle "button" at bounding box center [444, 79] width 16 height 16
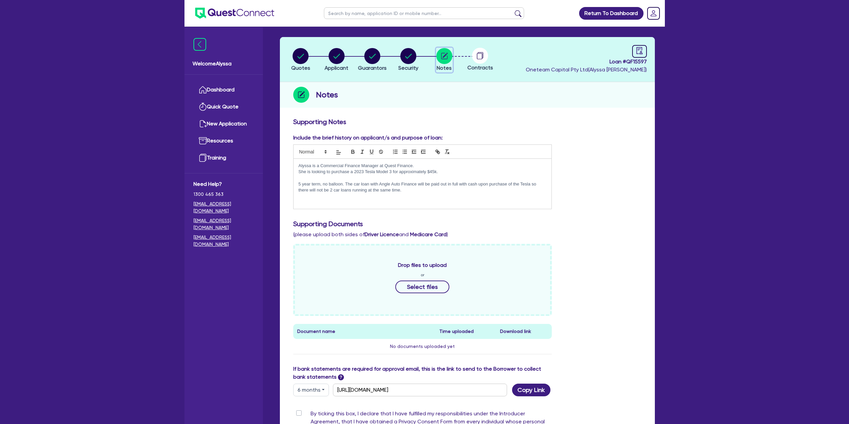
scroll to position [24, 0]
click at [441, 173] on p "She is looking to purchase a 2023 Tesla Model 3 for approximately $45k." at bounding box center [423, 171] width 248 height 6
click at [427, 168] on p "Alyssa is a Commercial Finance Manager at Quest Finance." at bounding box center [423, 165] width 248 height 6
click at [409, 193] on div "Alyssa is a Commercial Finance Manager at Quest Finance. She has worked in the …" at bounding box center [423, 183] width 258 height 50
click at [330, 59] on circle "button" at bounding box center [337, 56] width 16 height 16
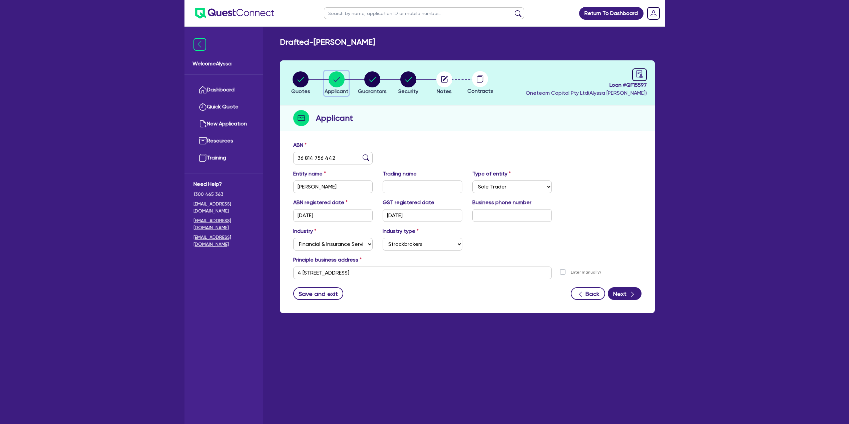
scroll to position [3, 0]
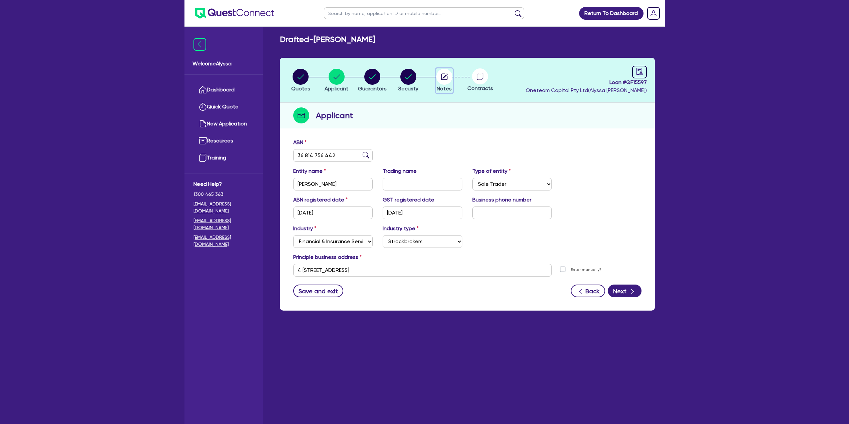
click at [439, 81] on circle "button" at bounding box center [444, 77] width 16 height 16
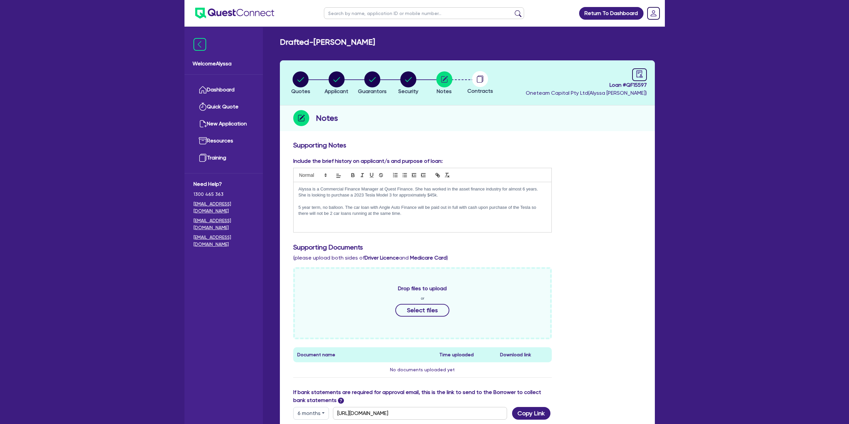
click at [456, 190] on p "Alyssa is a Commercial Finance Manager at Quest Finance. She has worked in the …" at bounding box center [423, 189] width 248 height 6
click at [440, 196] on p "She is looking to purchase a 2023 Tesla Model 3 for approximately $45k." at bounding box center [423, 195] width 248 height 6
click at [442, 196] on p "She is looking to purchase a 2023 Tesla Model 3 for approximately $45k." at bounding box center [423, 195] width 248 height 6
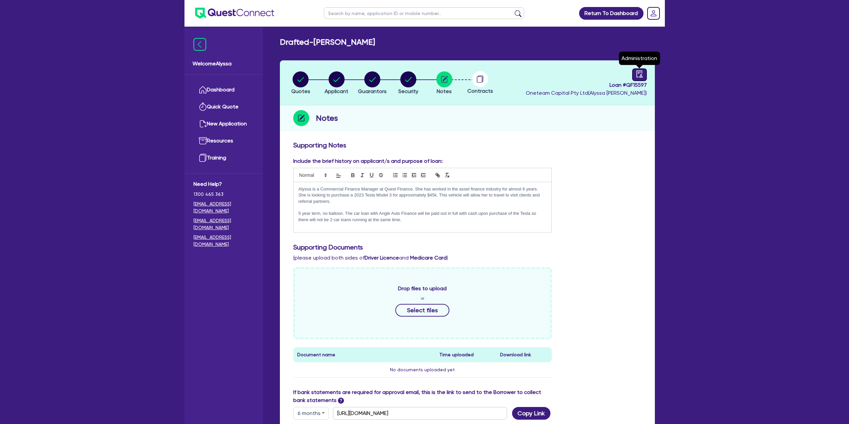
click at [638, 75] on icon "audit" at bounding box center [639, 73] width 7 height 7
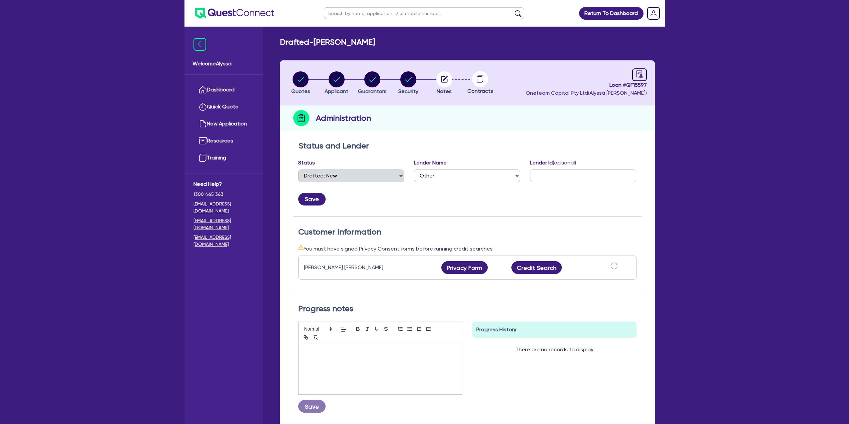
scroll to position [59, 0]
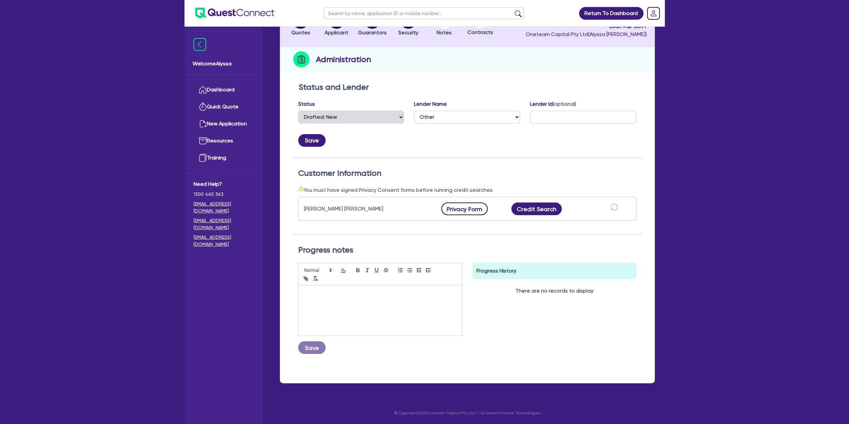
click at [468, 208] on button "Privacy Form" at bounding box center [464, 208] width 47 height 13
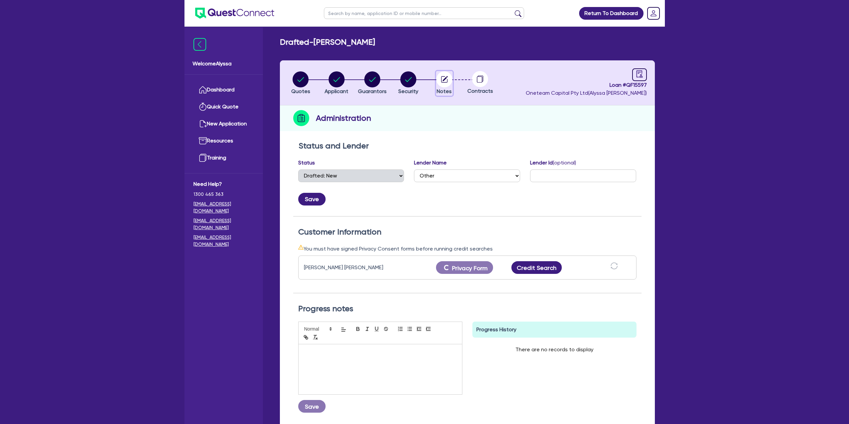
click at [445, 85] on circle "button" at bounding box center [444, 79] width 16 height 16
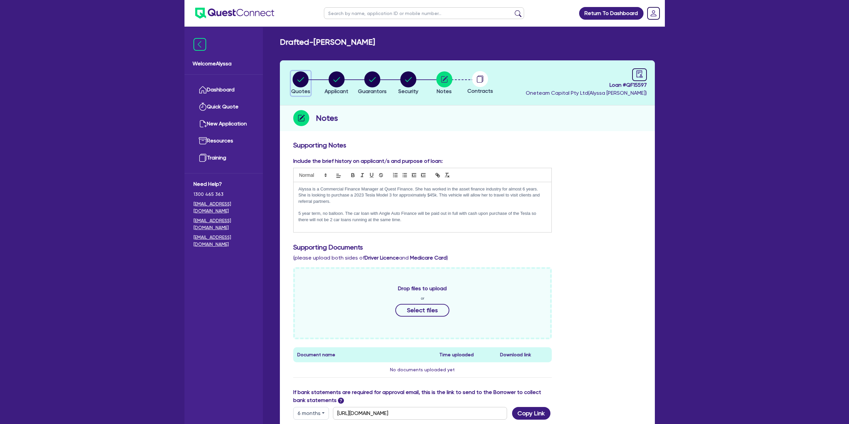
click at [301, 79] on circle "button" at bounding box center [301, 79] width 16 height 16
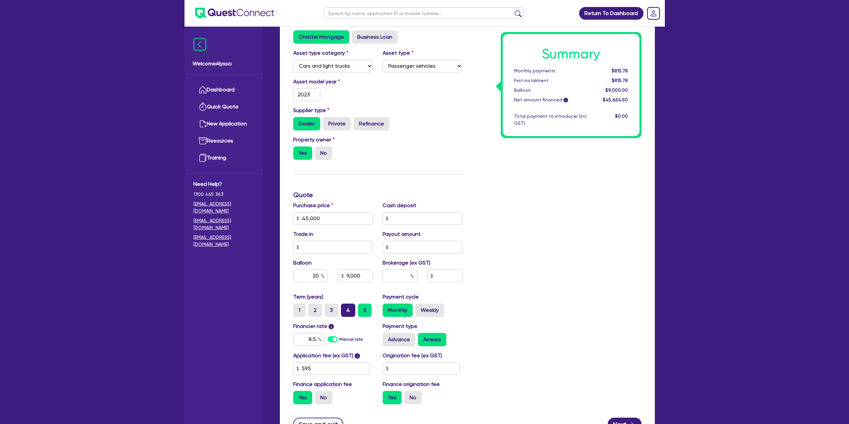
scroll to position [163, 0]
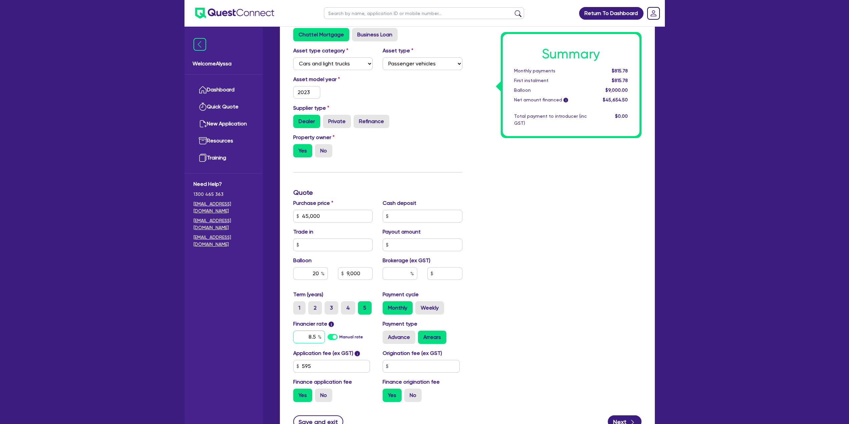
click at [313, 339] on input "8.5" at bounding box center [309, 337] width 32 height 13
click at [608, 220] on div "Summary Monthly payments Calculating... First instalment Calculating... Balloon…" at bounding box center [556, 192] width 179 height 429
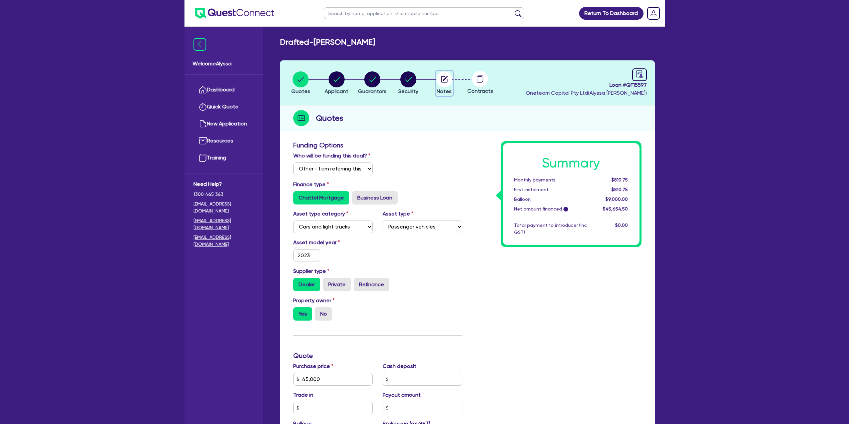
click at [445, 76] on circle "button" at bounding box center [444, 79] width 16 height 16
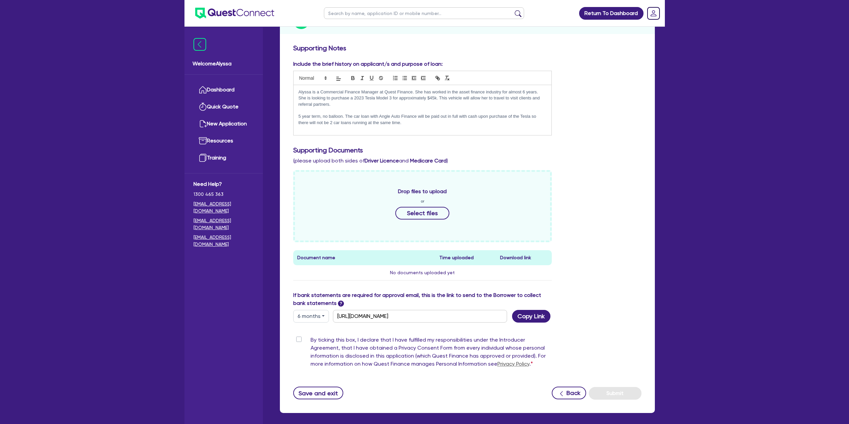
scroll to position [102, 0]
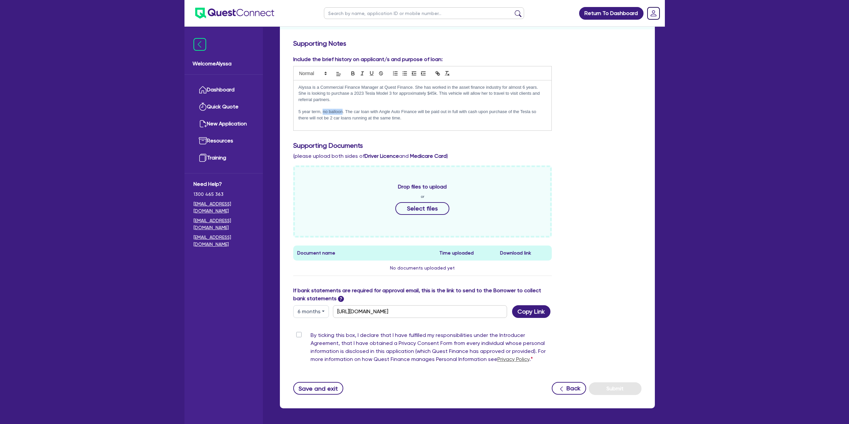
drag, startPoint x: 342, startPoint y: 109, endPoint x: 323, endPoint y: 109, distance: 18.7
click at [323, 109] on p "5 year term, no balloon. The car loan with Angle Auto Finance will be paid out …" at bounding box center [423, 115] width 248 height 12
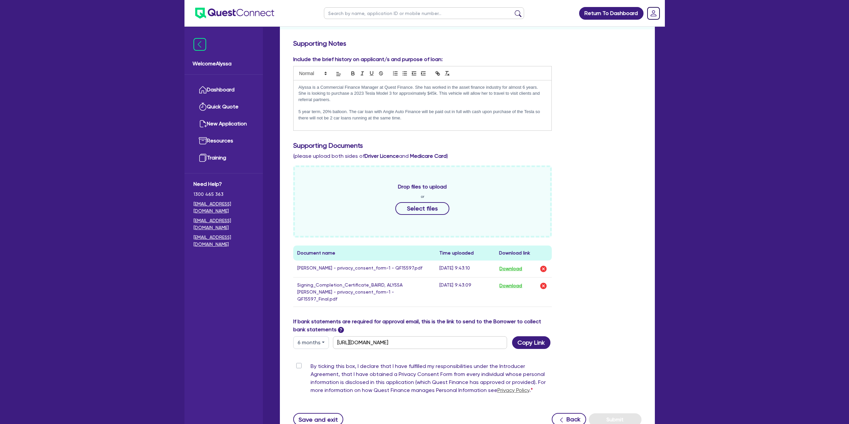
click at [570, 162] on div "Include the brief history on applicant/s and purpose of loan: Alyssa is a Comme…" at bounding box center [467, 186] width 358 height 262
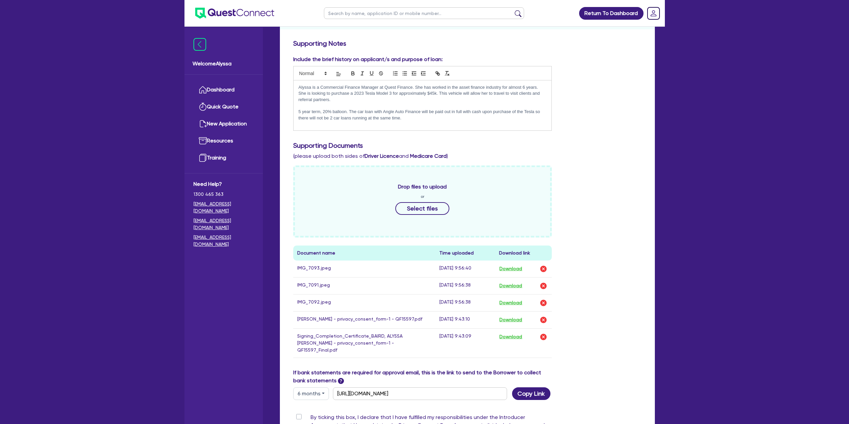
click at [401, 121] on p "5 year term, 20% balloon. The car loan with Angle Auto Finance will be paid out…" at bounding box center [423, 115] width 248 height 12
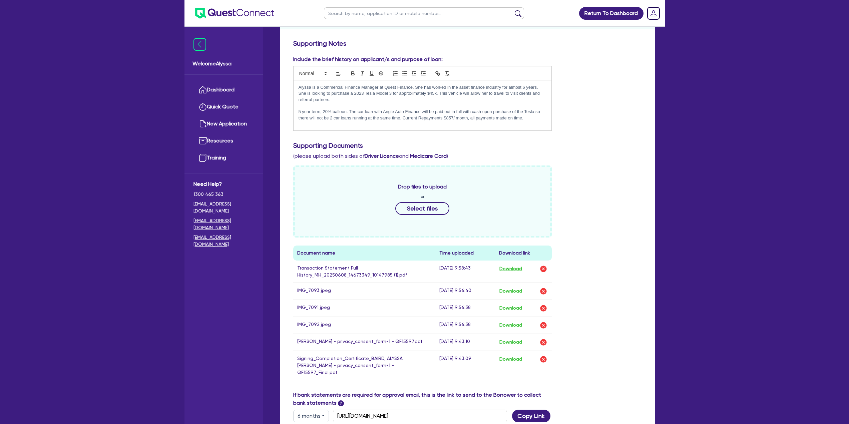
click at [533, 117] on p "5 year term, 20% balloon. The car loan with Angle Auto Finance will be paid out…" at bounding box center [423, 115] width 248 height 12
click at [536, 122] on p "5 year term, 20% balloon. The car loan with Angle Auto Finance will be paid out…" at bounding box center [423, 118] width 248 height 18
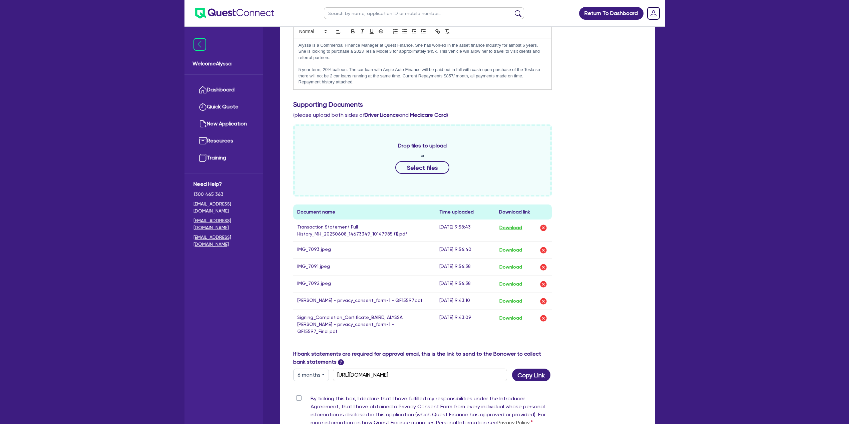
scroll to position [147, 0]
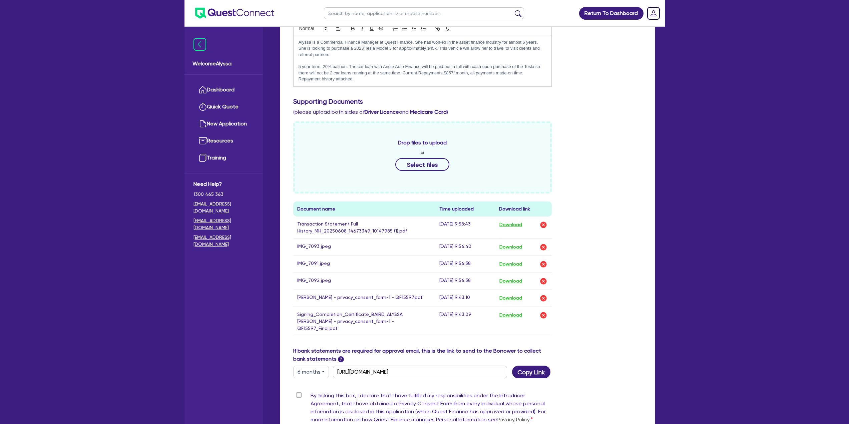
click at [311, 392] on label "By ticking this box, I declare that I have fulfilled my responsibilities under …" at bounding box center [432, 409] width 242 height 35
click at [298, 392] on input "By ticking this box, I declare that I have fulfilled my responsibilities under …" at bounding box center [295, 395] width 5 height 6
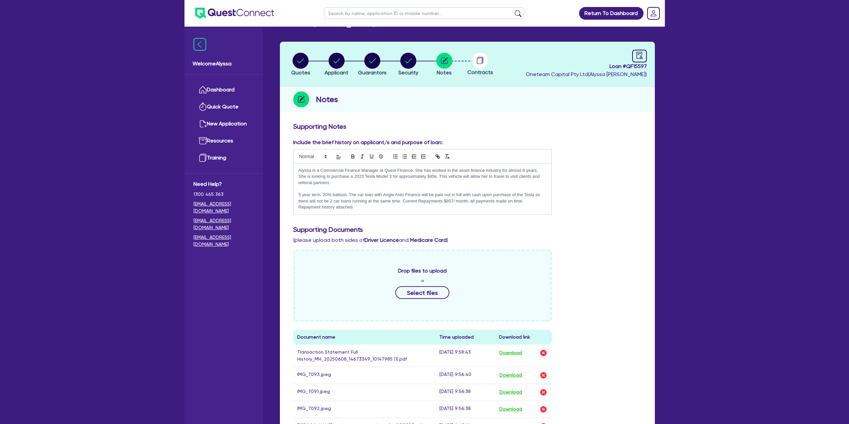
scroll to position [21, 0]
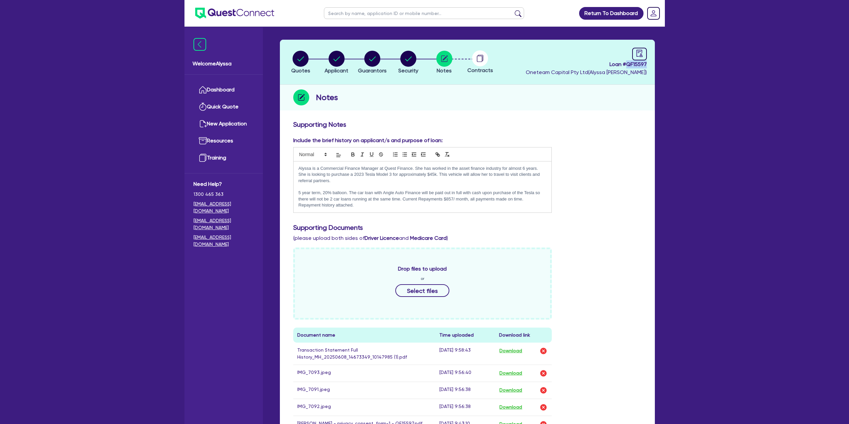
drag, startPoint x: 650, startPoint y: 65, endPoint x: 627, endPoint y: 64, distance: 22.7
click at [627, 64] on header "Quotes Applicant Guarantors Security Notes Contracts Loan # QF15597 Oneteam Cap…" at bounding box center [467, 62] width 375 height 45
copy span "QF15597"
click at [320, 169] on p "Alyssa is a Commercial Finance Manager at Quest Finance. She has worked in the …" at bounding box center [423, 168] width 248 height 6
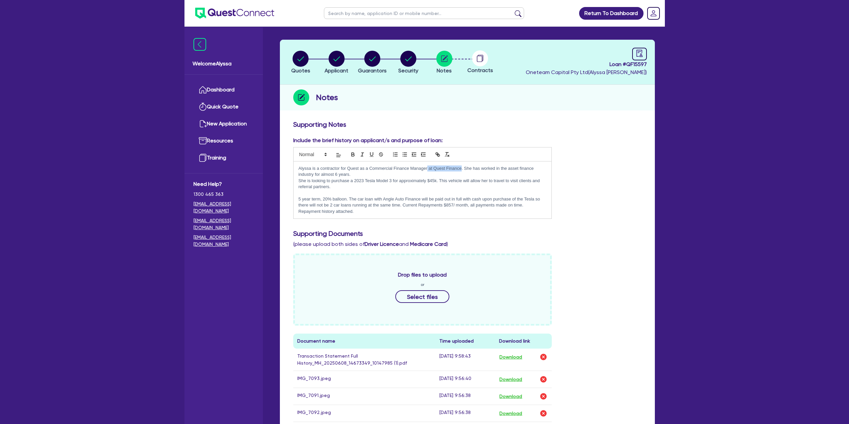
drag, startPoint x: 427, startPoint y: 170, endPoint x: 462, endPoint y: 169, distance: 34.7
click at [462, 169] on p "Alyssa is a contractor for Quest as a Commercial Finance Manager at Quest Finan…" at bounding box center [423, 171] width 248 height 12
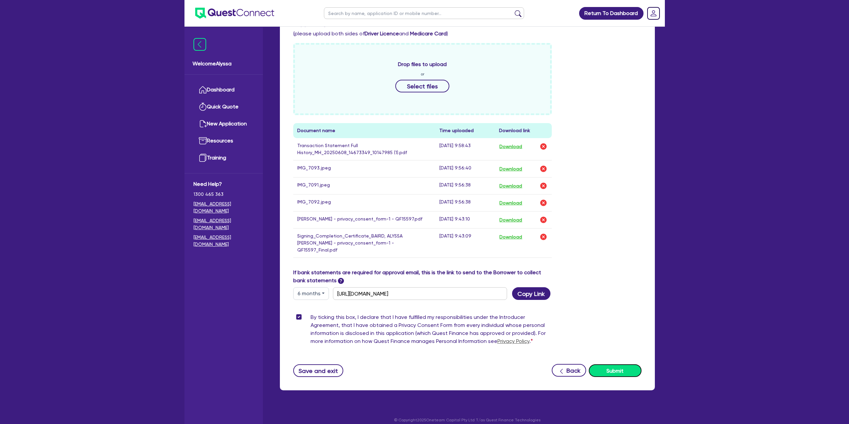
click at [633, 364] on button "Submit" at bounding box center [615, 370] width 53 height 13
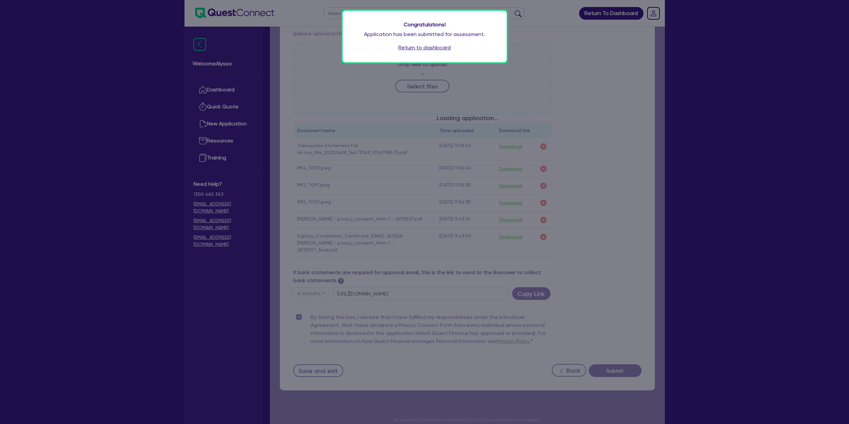
click at [432, 47] on link "Return to dashboard" at bounding box center [424, 48] width 52 height 8
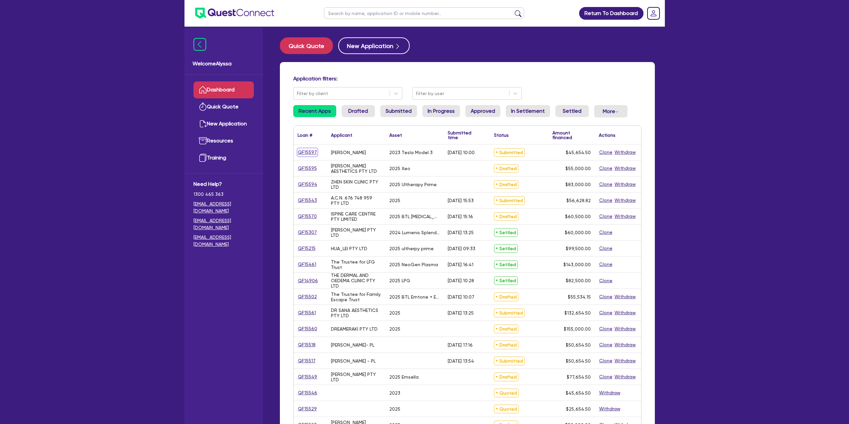
click at [304, 151] on link "QF15597" at bounding box center [308, 152] width 20 height 8
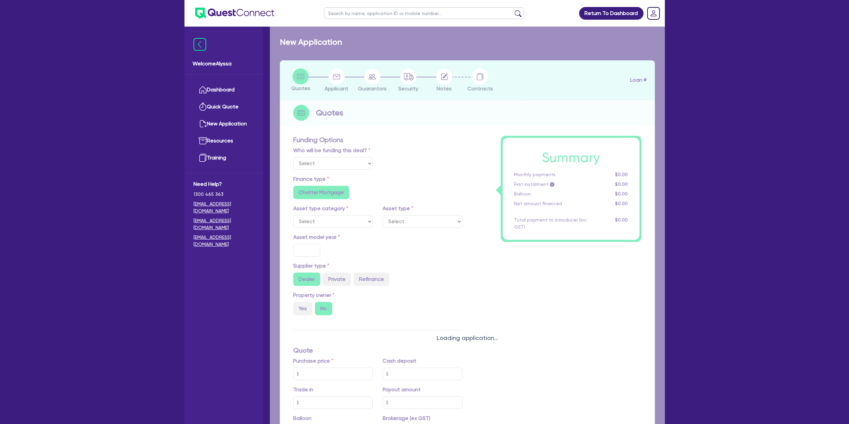
select select "Other"
select select "CARS_AND_LIGHT_TRUCKS"
type input "2023"
radio input "true"
type input "45,000"
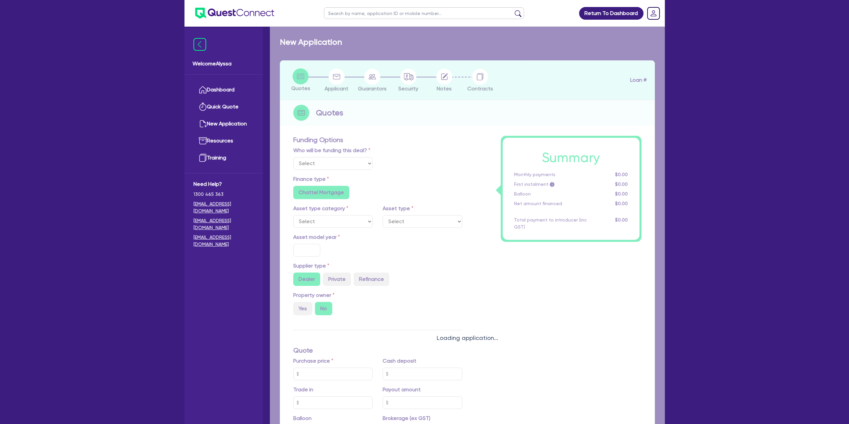
type input "20"
type input "9,000"
type input "8.3"
radio input "false"
radio input "true"
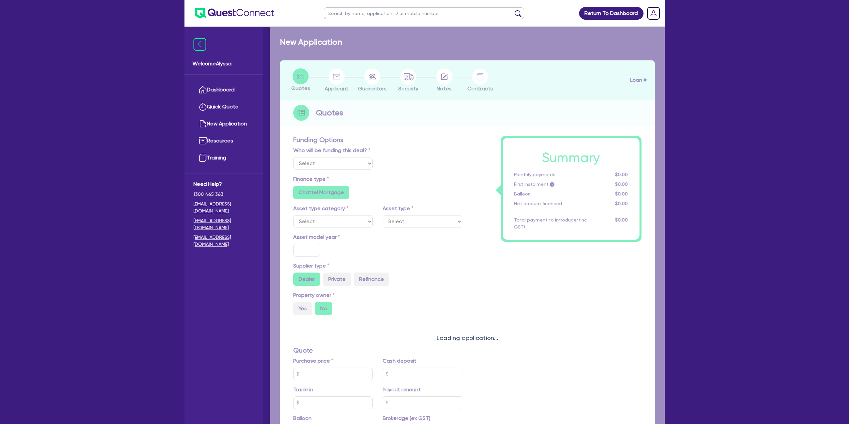
radio input "true"
select select "PASSENGER_VEHICLES"
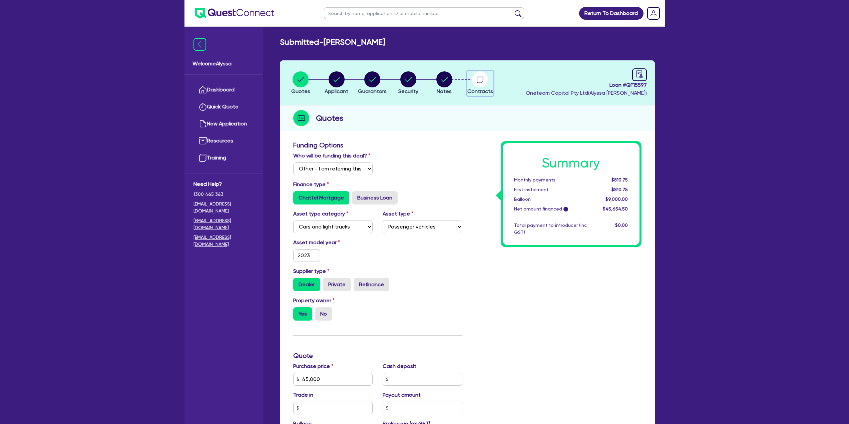
click at [481, 82] on circle "button" at bounding box center [480, 79] width 16 height 16
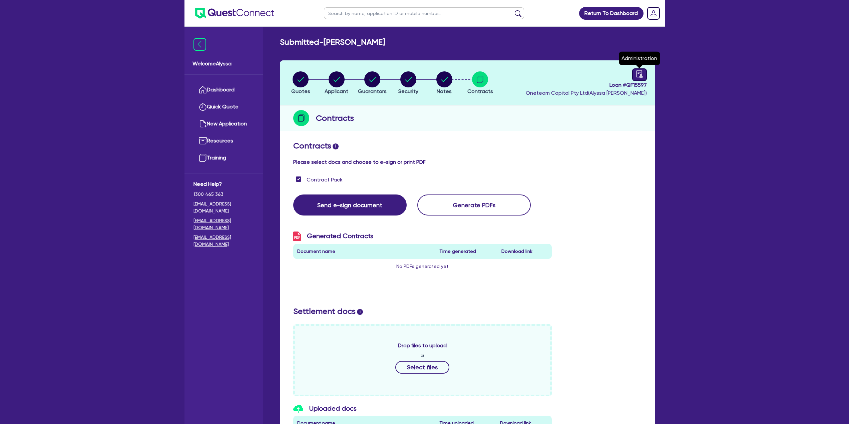
click at [646, 70] on div at bounding box center [639, 74] width 15 height 13
select select "SUBMITTED_NEW"
select select "Other"
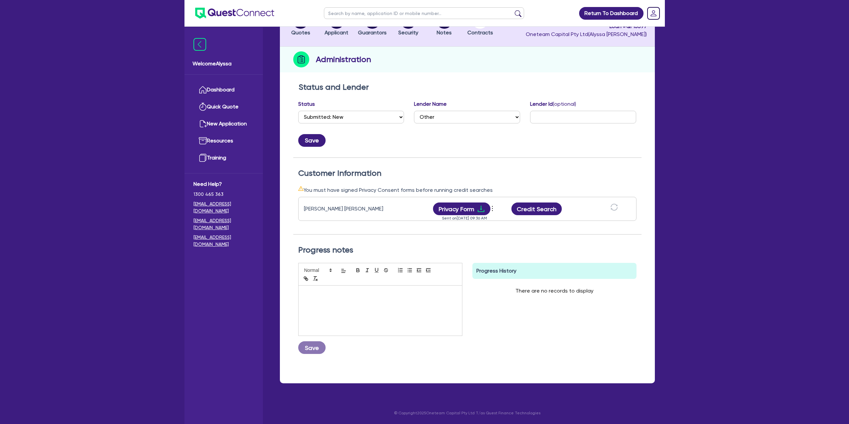
scroll to position [58, 0]
click at [551, 211] on button "Credit Search" at bounding box center [536, 209] width 51 height 13
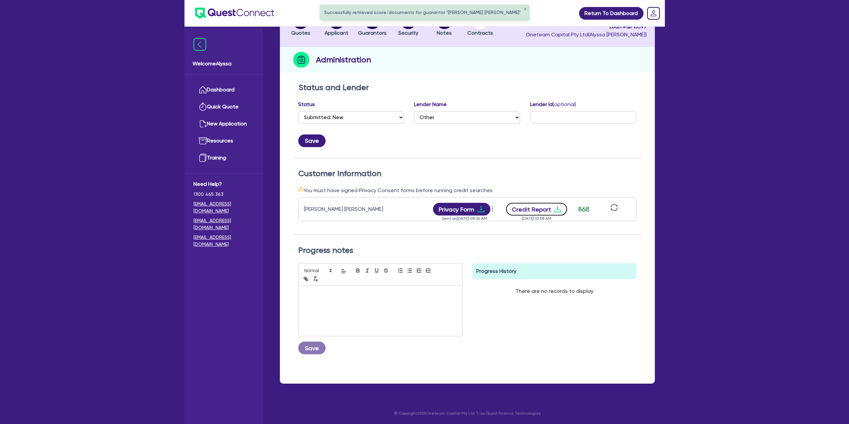
click at [530, 208] on button "Credit Report" at bounding box center [536, 209] width 61 height 13
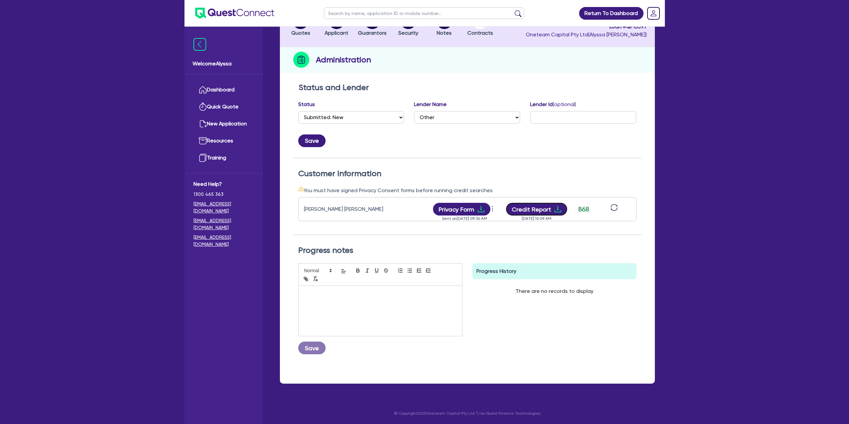
scroll to position [0, 0]
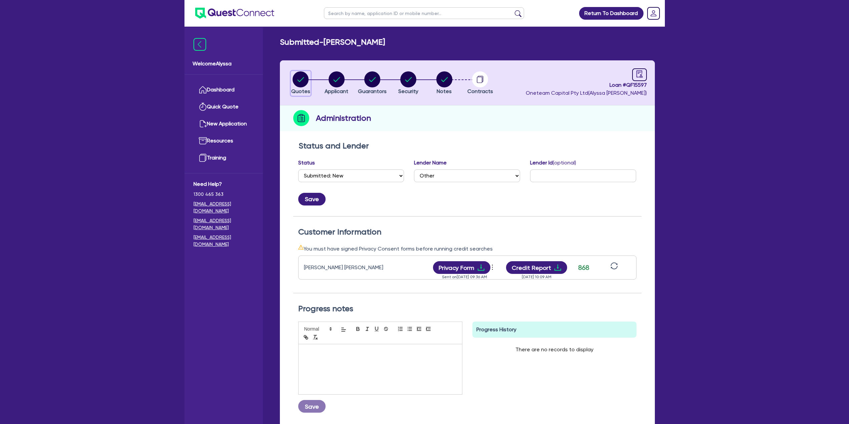
click at [298, 80] on icon "button" at bounding box center [301, 79] width 7 height 5
select select "Other"
select select "CARS_AND_LIGHT_TRUCKS"
select select "PASSENGER_VEHICLES"
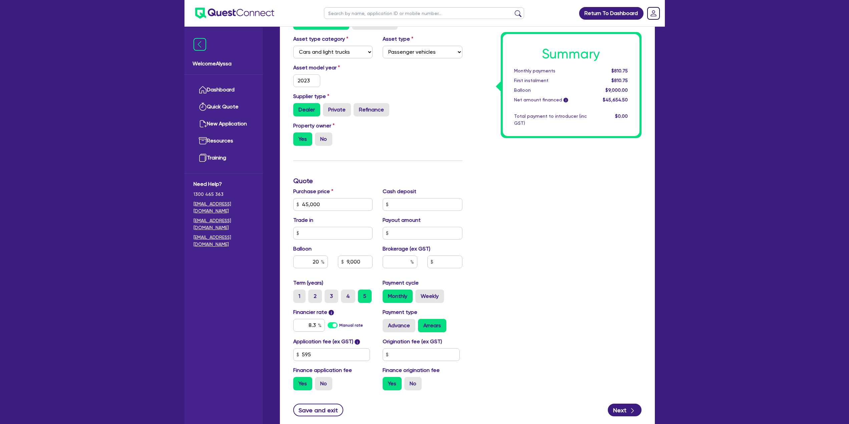
scroll to position [183, 0]
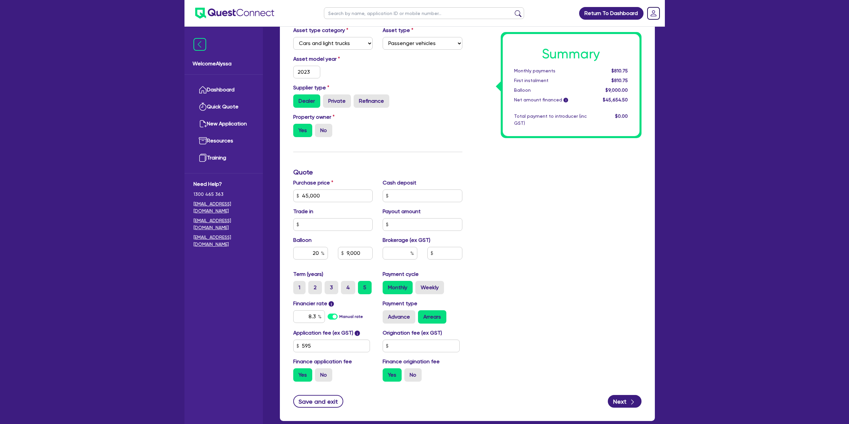
click at [472, 245] on div "Summary Monthly payments $810.75 First instalment $810.75 Balloon $9,000.00 Net…" at bounding box center [556, 172] width 179 height 429
click at [313, 257] on input "20" at bounding box center [310, 253] width 35 height 13
type input "45,000"
type input "9,000"
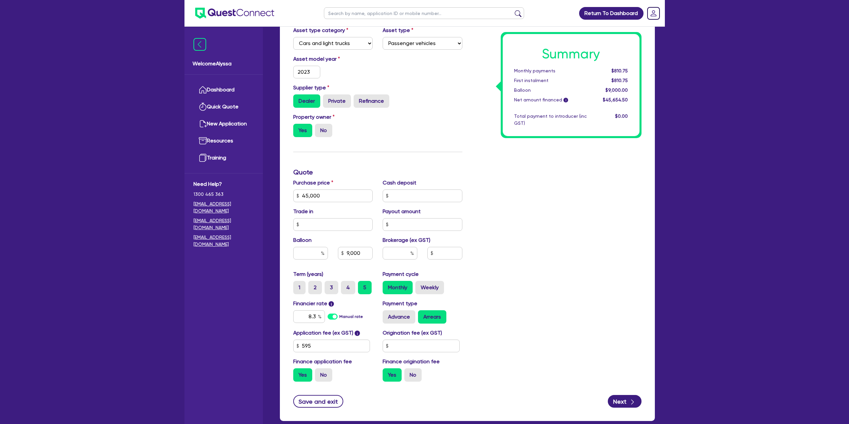
type input "45,000"
type input "9,000"
click at [467, 252] on div at bounding box center [444, 253] width 45 height 13
type input "45,000"
click at [324, 252] on div at bounding box center [310, 253] width 35 height 13
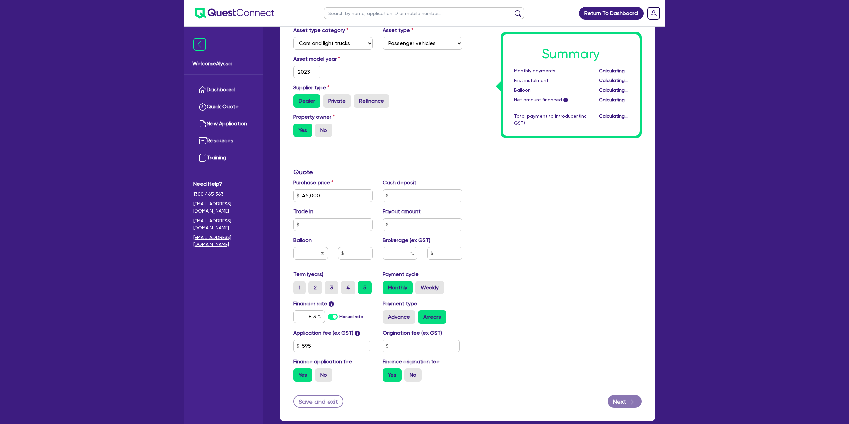
click at [324, 252] on div at bounding box center [310, 253] width 35 height 13
click at [312, 253] on input "text" at bounding box center [310, 253] width 35 height 13
type input "45,000"
type input "9"
type input "45,000"
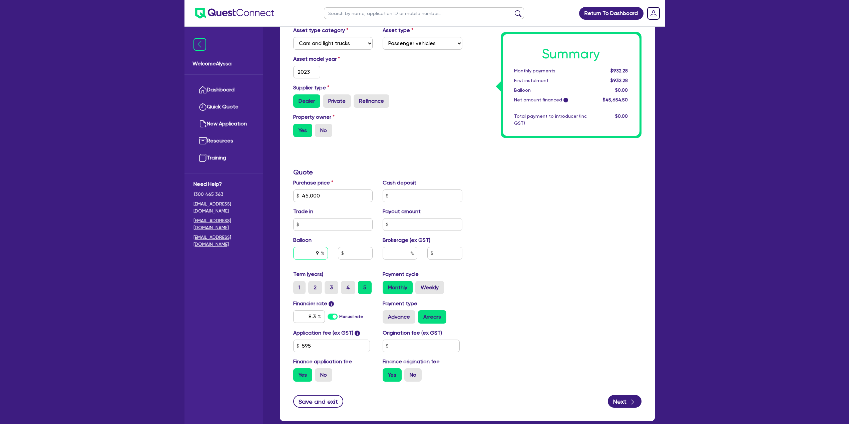
type input "90"
type input "45,000"
type input "900"
type input "45,000"
type input "9,000"
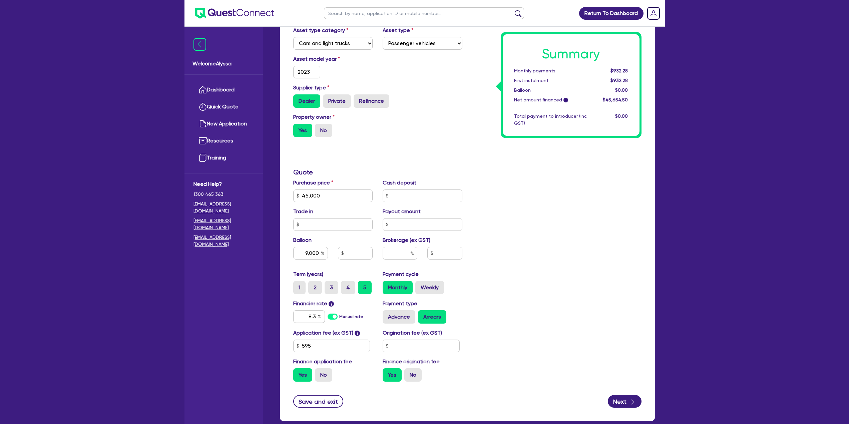
click at [612, 225] on div "Summary Monthly payments $932.28 First instalment $932.28 Balloon $0.00 Net amo…" at bounding box center [556, 172] width 179 height 429
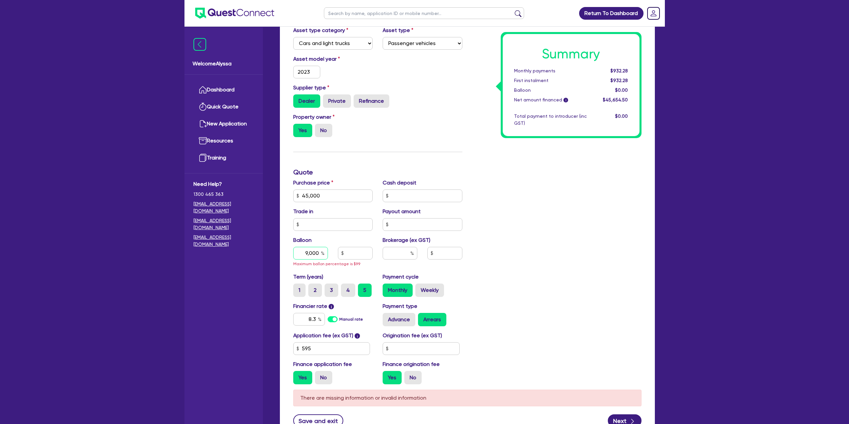
click at [323, 255] on div "9,000" at bounding box center [310, 253] width 35 height 13
type input "45,000"
type input "2"
type input "45,000"
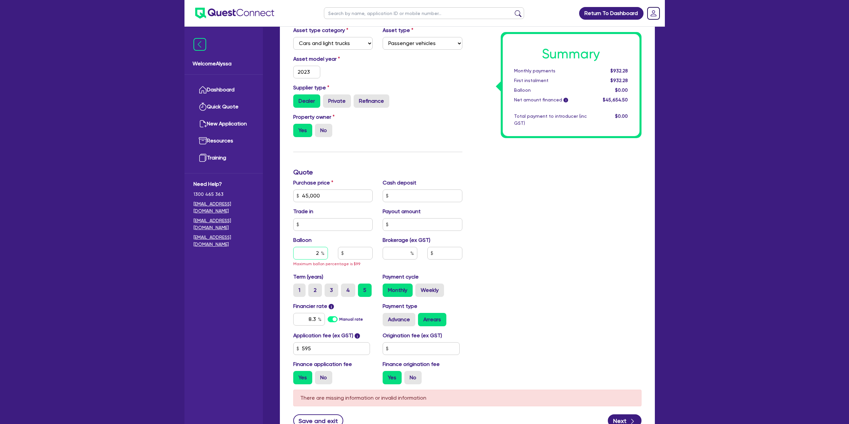
type input "900"
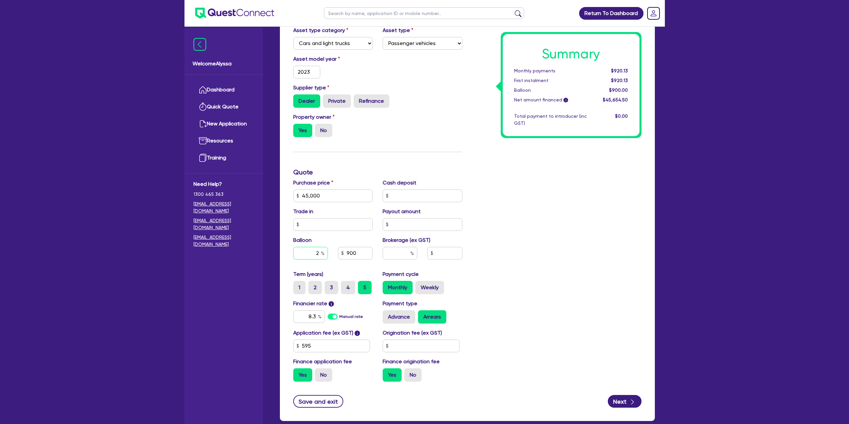
type input "45,000"
type input "20"
click at [651, 209] on div "Funding Options Who will be funding this deal? Select I will fund 100% I will c…" at bounding box center [467, 187] width 375 height 467
type input "45,000"
type input "9,000"
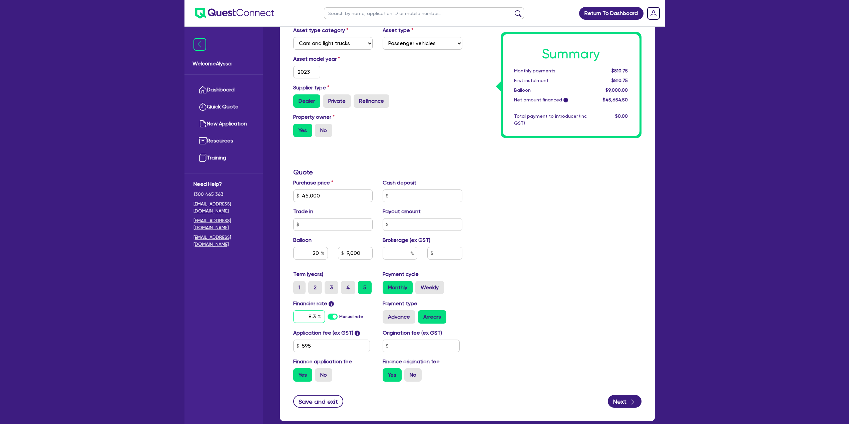
click at [317, 313] on input "8.3" at bounding box center [309, 316] width 32 height 13
type input "45,000"
type input "9,000"
type input "8."
type input "45,000"
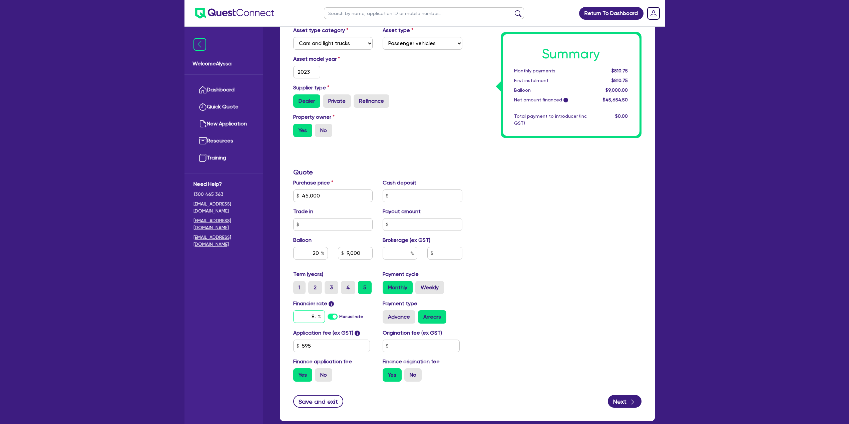
type input "9,000"
type input "8.5"
type input "45,000"
type input "9,000"
click at [555, 255] on div "Summary Monthly payments Calculating... First instalment Calculating... Balloon…" at bounding box center [556, 172] width 179 height 429
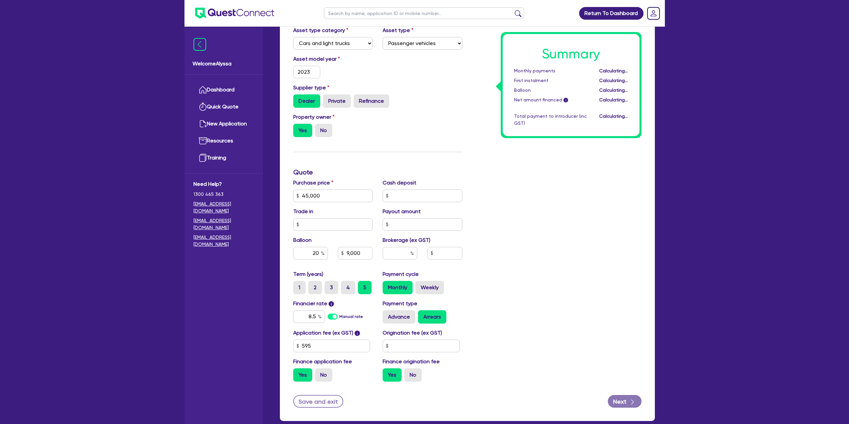
type input "45,000"
type input "9,000"
click at [538, 234] on div "Summary Monthly payments $815.78 First instalment $815.78 Balloon $9,000.00 Net…" at bounding box center [556, 172] width 179 height 429
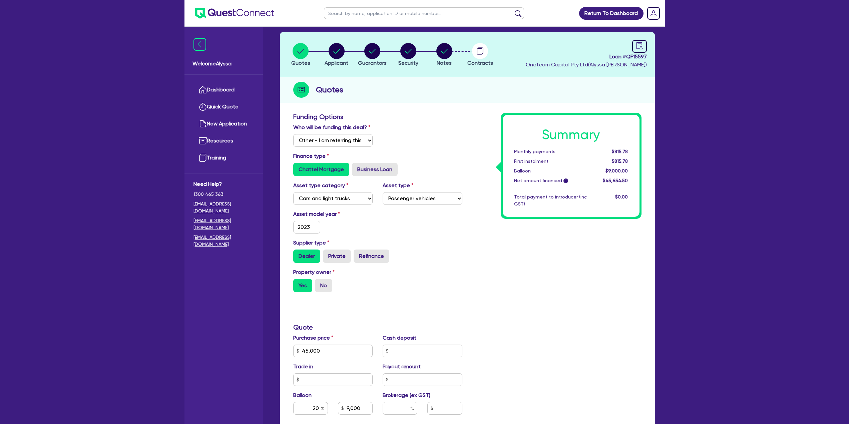
scroll to position [0, 0]
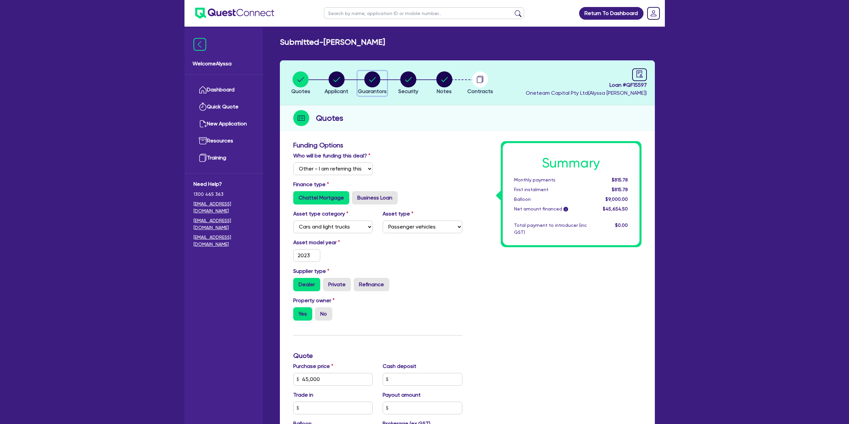
click at [364, 80] on div "button" at bounding box center [372, 79] width 29 height 16
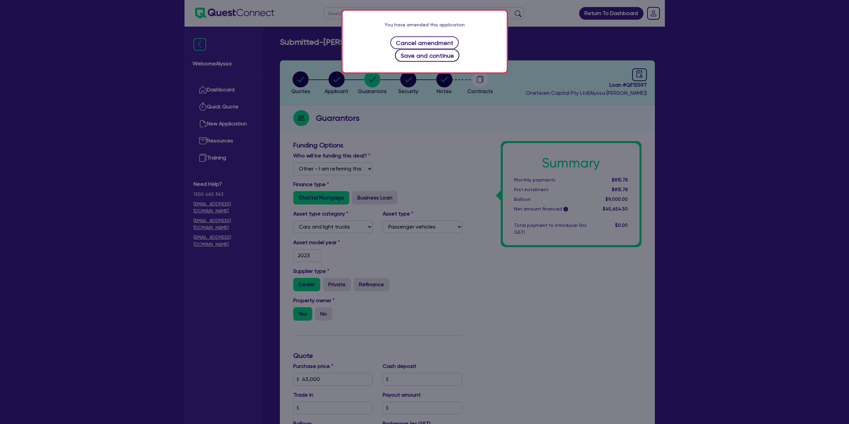
click at [449, 49] on button "Save and continue" at bounding box center [427, 55] width 64 height 13
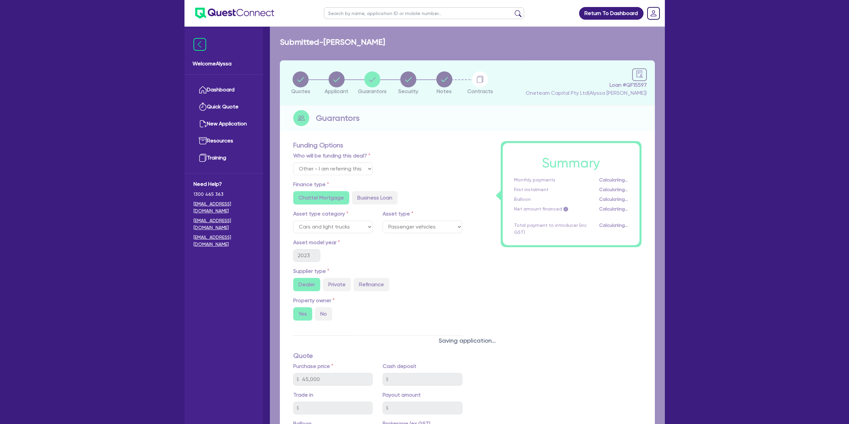
select select "MISS"
select select "VIC"
select select "DE_FACTO"
select select "PROPERTY"
select select "CASH"
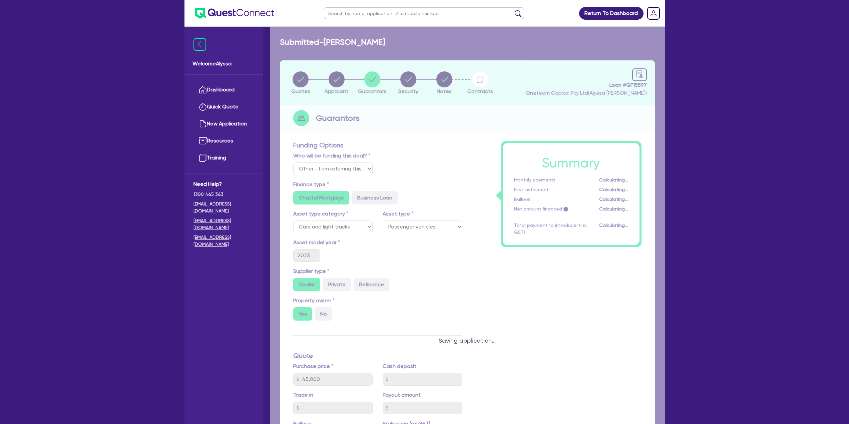
select select "VEHICLE"
select select "HOUSEHOLD_PERSONAL"
select select "OTHER"
select select "MORTGAGE"
select select "VEHICLE_LOAN"
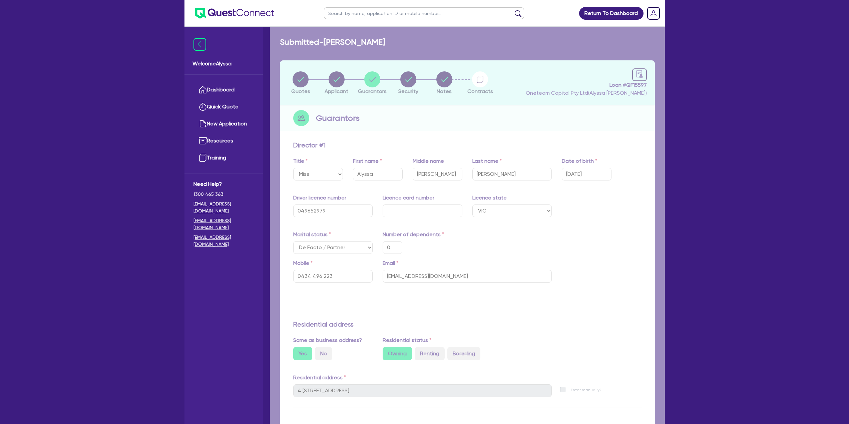
type input "0"
type input "0434 496 223"
type input "720,000"
type input "65,000"
type input "27,000"
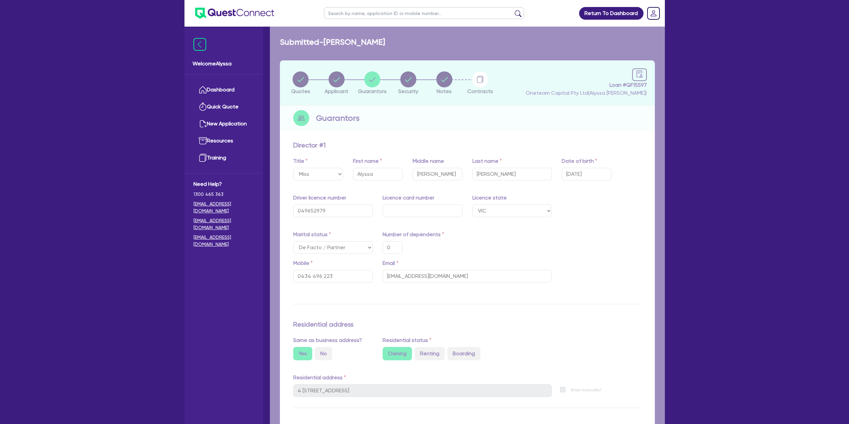
type input "50,000"
type input "80,000"
type input "673,000"
type input "3,800"
type input "15,000"
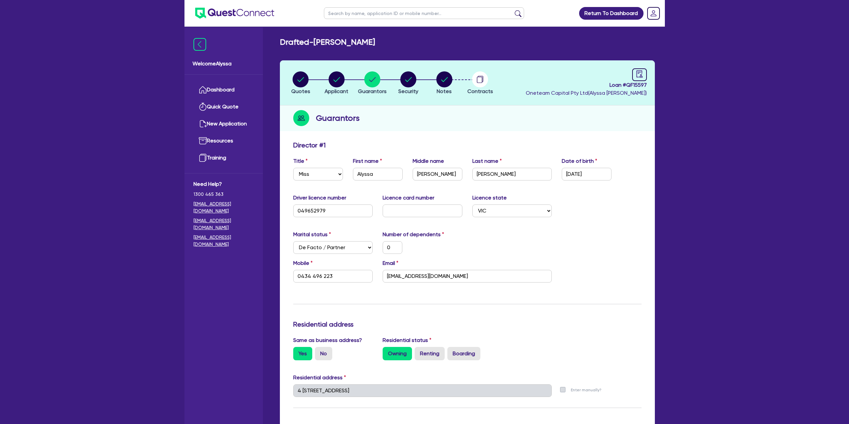
drag, startPoint x: 395, startPoint y: 42, endPoint x: 317, endPoint y: 37, distance: 78.2
click at [317, 37] on div "Drafted - [PERSON_NAME]" at bounding box center [467, 42] width 385 height 10
copy h2 "[PERSON_NAME]"
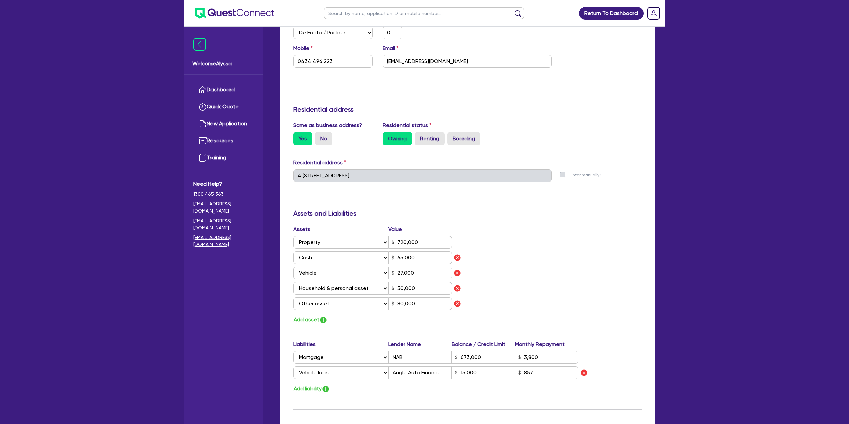
scroll to position [292, 0]
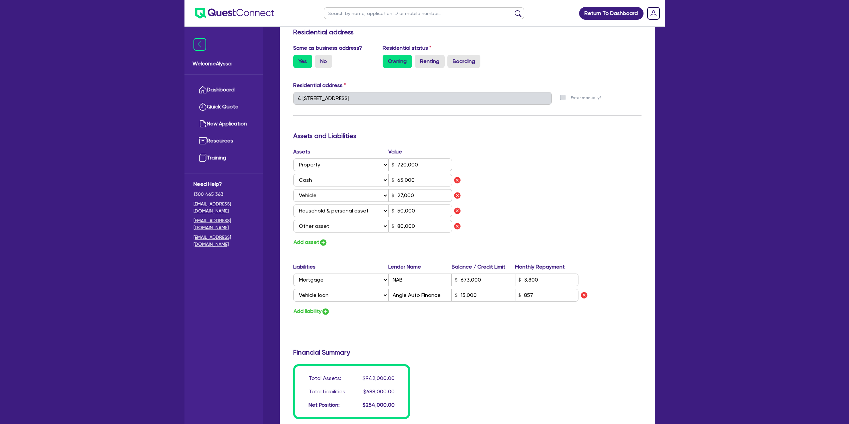
drag, startPoint x: 497, startPoint y: 194, endPoint x: 487, endPoint y: 179, distance: 17.9
click at [487, 179] on div "Assets Value Select Asset Cash Property Investment property Vehicle Truck Trail…" at bounding box center [467, 197] width 358 height 99
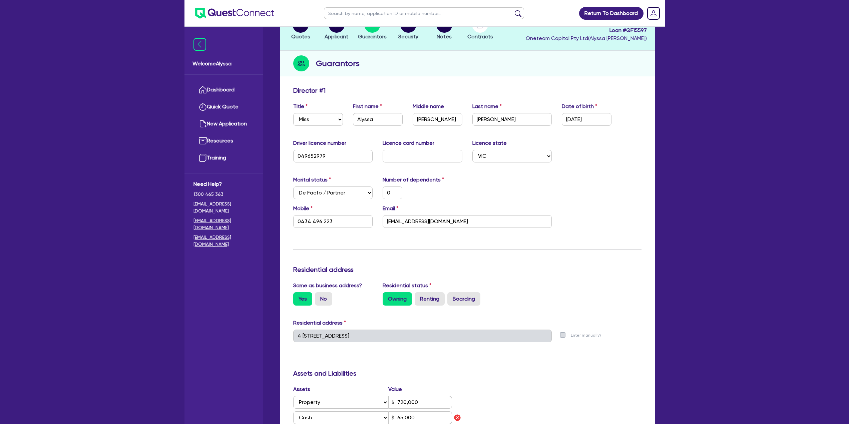
scroll to position [0, 0]
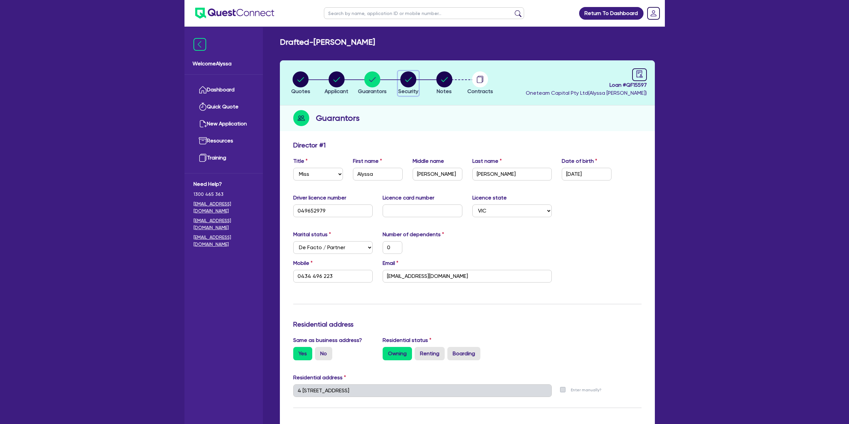
click at [409, 84] on circle "button" at bounding box center [408, 79] width 16 height 16
select select "CARS_AND_LIGHT_TRUCKS"
select select "PASSENGER_VEHICLES"
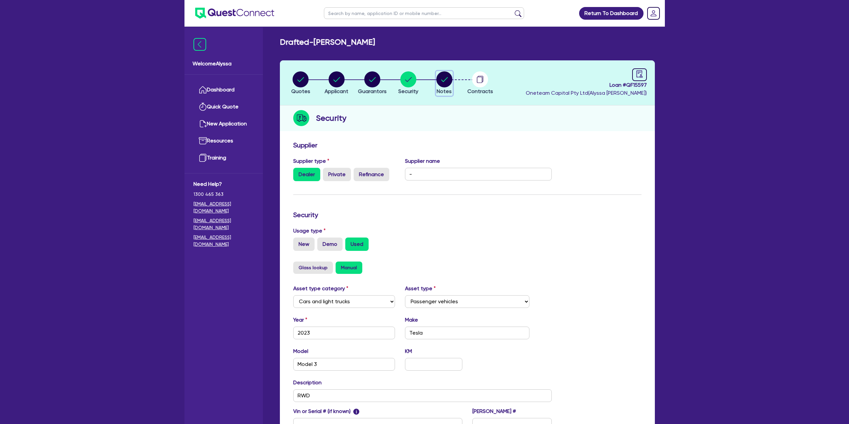
click at [444, 80] on circle "button" at bounding box center [444, 79] width 16 height 16
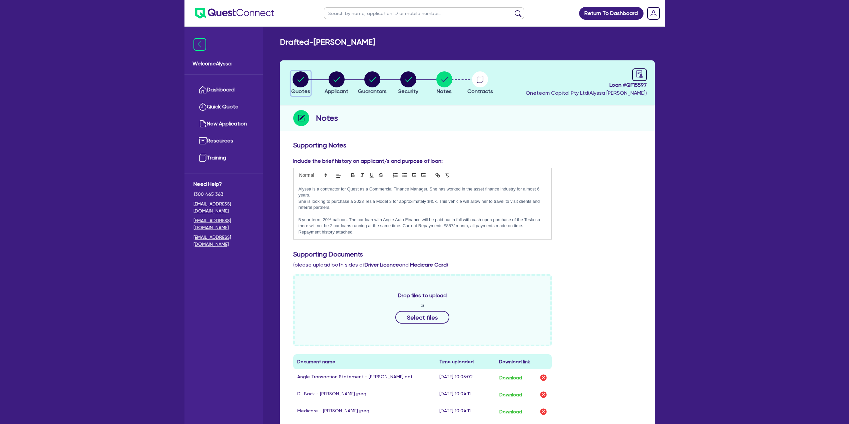
click at [300, 72] on circle "button" at bounding box center [301, 79] width 16 height 16
select select "Other"
select select "CARS_AND_LIGHT_TRUCKS"
select select "PASSENGER_VEHICLES"
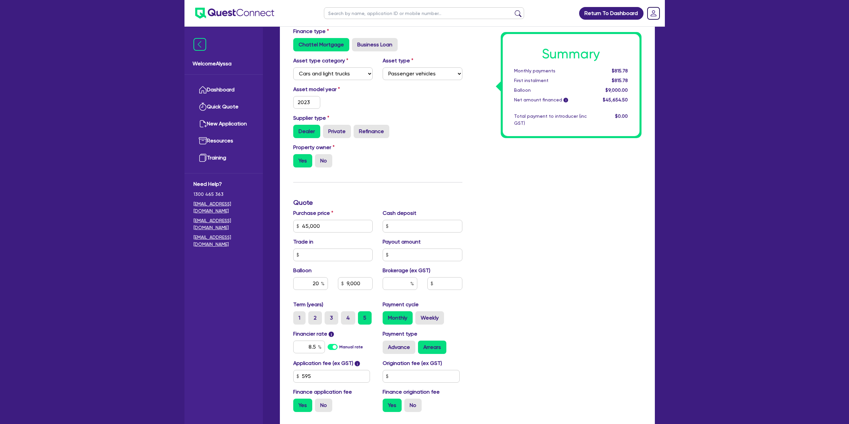
scroll to position [153, 0]
click at [316, 350] on input "8.5" at bounding box center [309, 346] width 32 height 13
type input "45,000"
type input "9,000"
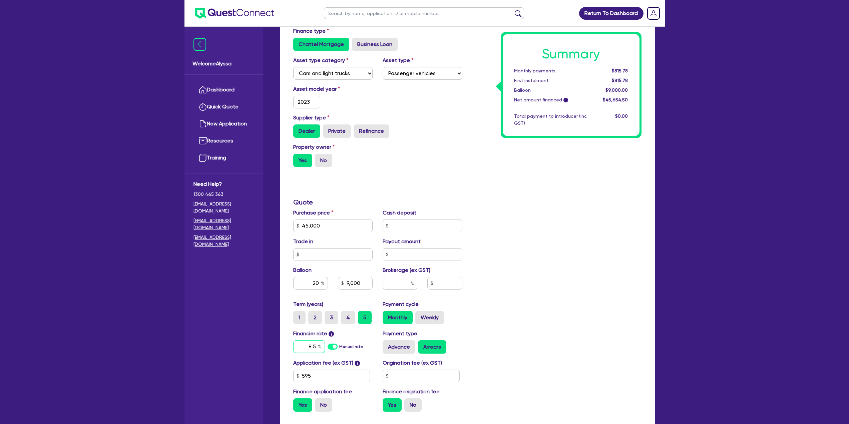
type input "9"
type input "45,000"
type input "9,000"
type input "9."
type input "45,000"
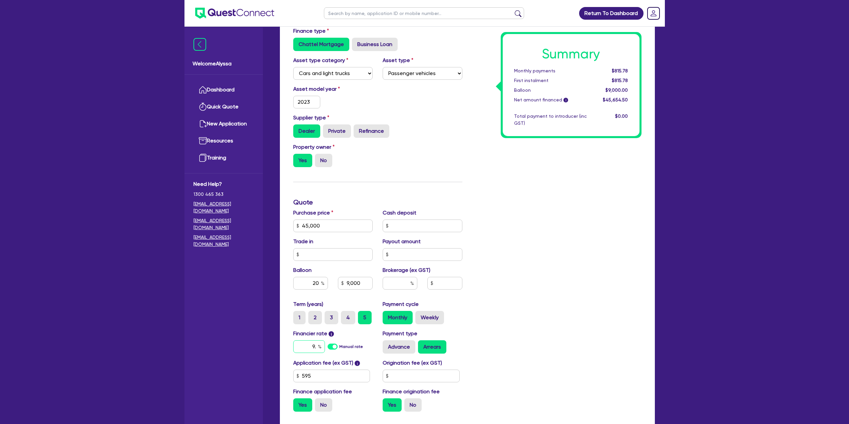
type input "9,000"
type input "9.2"
type input "45,000"
type input "9,000"
type input "9.25"
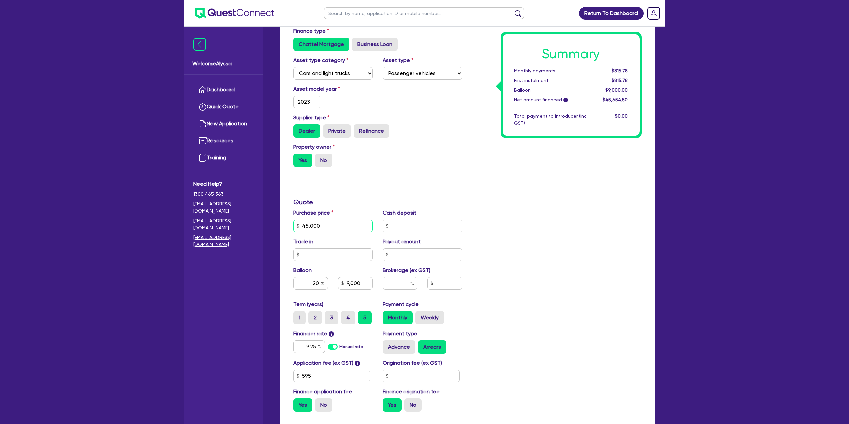
type input "45,000"
type input "9,000"
click at [322, 227] on input "45,000" at bounding box center [333, 226] width 80 height 13
type input "45,000"
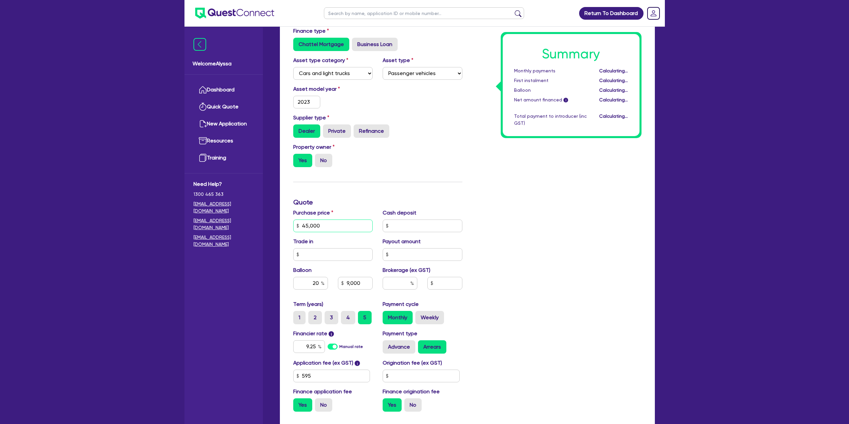
type input "9,000"
type input "450,004"
type input "9,000"
type input "4,500,041"
type input "9,000"
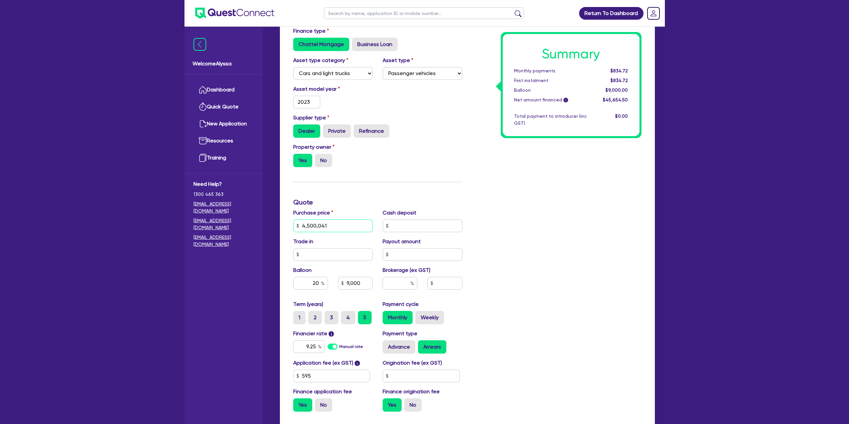
type input "45,000,410"
type input "9,000"
type input "450,004,100"
type input "9,000"
type input "4,500,041,000"
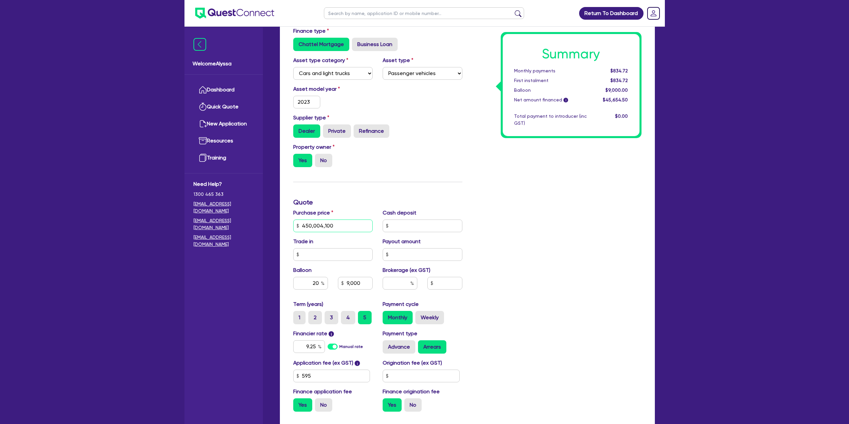
type input "9,000"
drag, startPoint x: 342, startPoint y: 229, endPoint x: 269, endPoint y: 218, distance: 73.8
click at [269, 218] on div "Welcome Alyssa Dashboard Quick Quote New Application Ref Company Ref Salesperso…" at bounding box center [424, 169] width 480 height 645
type input "4"
type input "9,000"
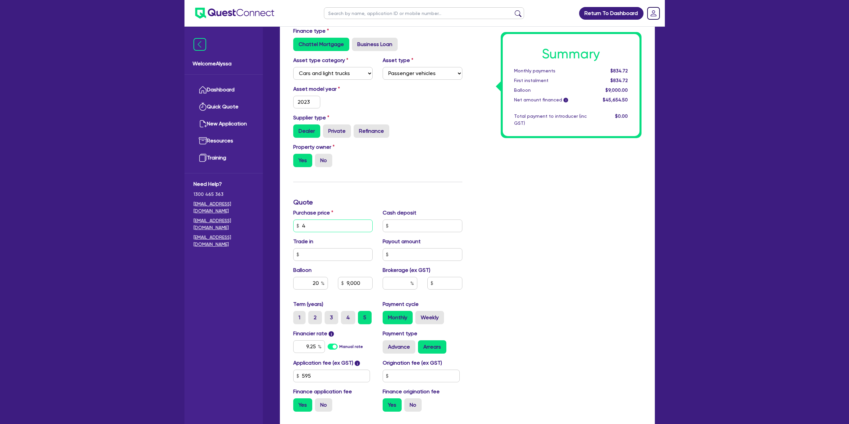
type input "41"
type input "9,000"
type input "410"
type input "9,000"
type input "4,100"
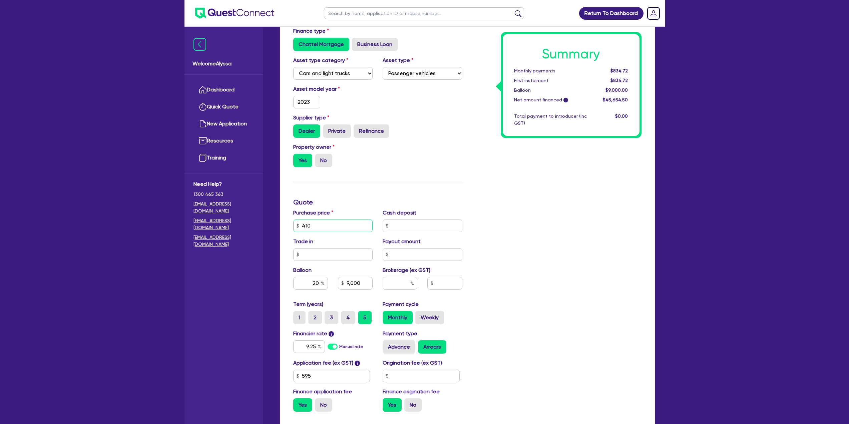
type input "9,000"
type input "41,000"
type input "9,000"
type input "41,000"
click at [366, 198] on h3 "Quote" at bounding box center [377, 202] width 169 height 8
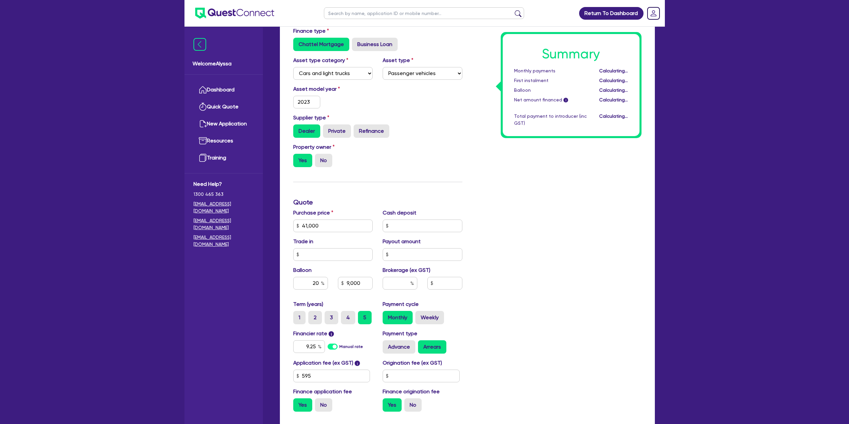
type input "8,200"
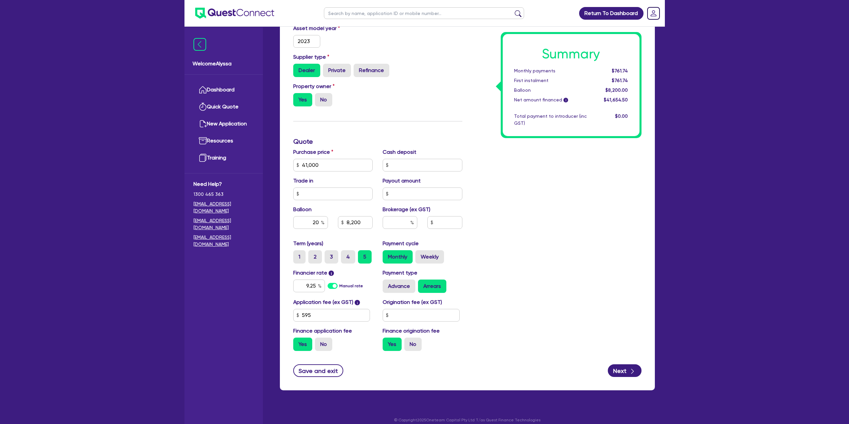
scroll to position [214, 0]
